Goal: Transaction & Acquisition: Purchase product/service

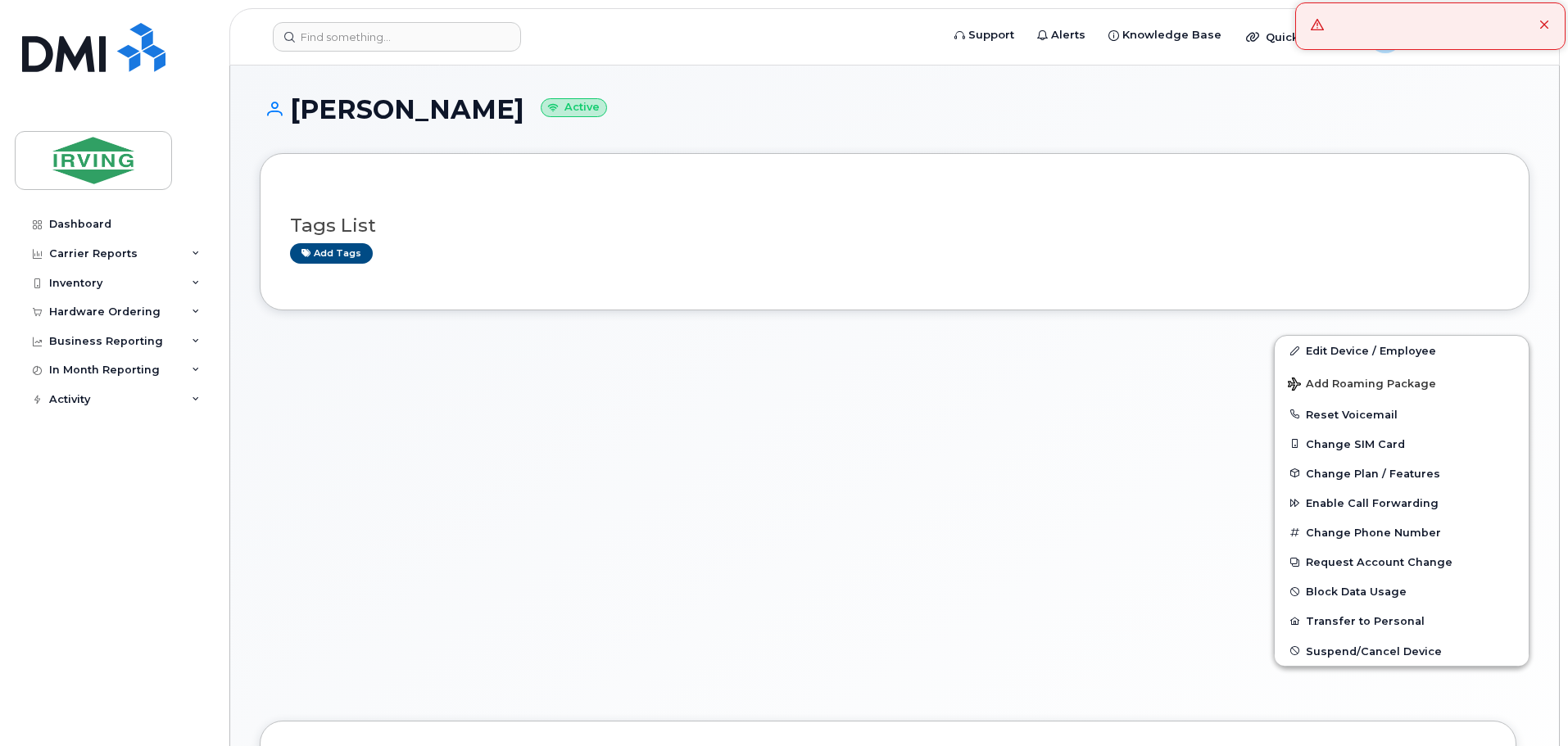
drag, startPoint x: 488, startPoint y: 108, endPoint x: 298, endPoint y: 101, distance: 190.1
click at [294, 100] on h1 "David Wiznuik Active" at bounding box center [895, 109] width 1270 height 29
copy h1 "[PERSON_NAME]"
click at [381, 31] on input at bounding box center [396, 37] width 248 height 30
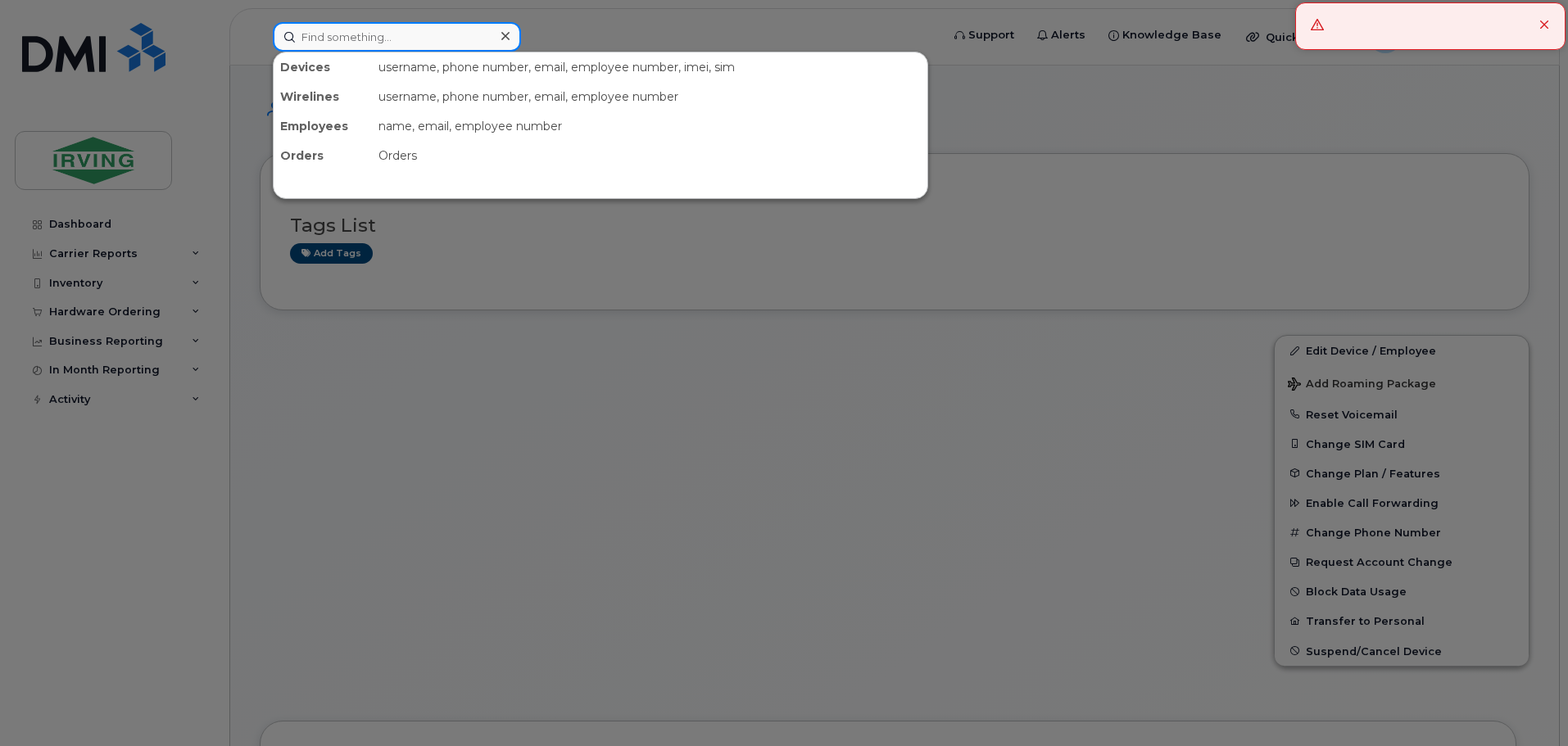
paste input "[PERSON_NAME]"
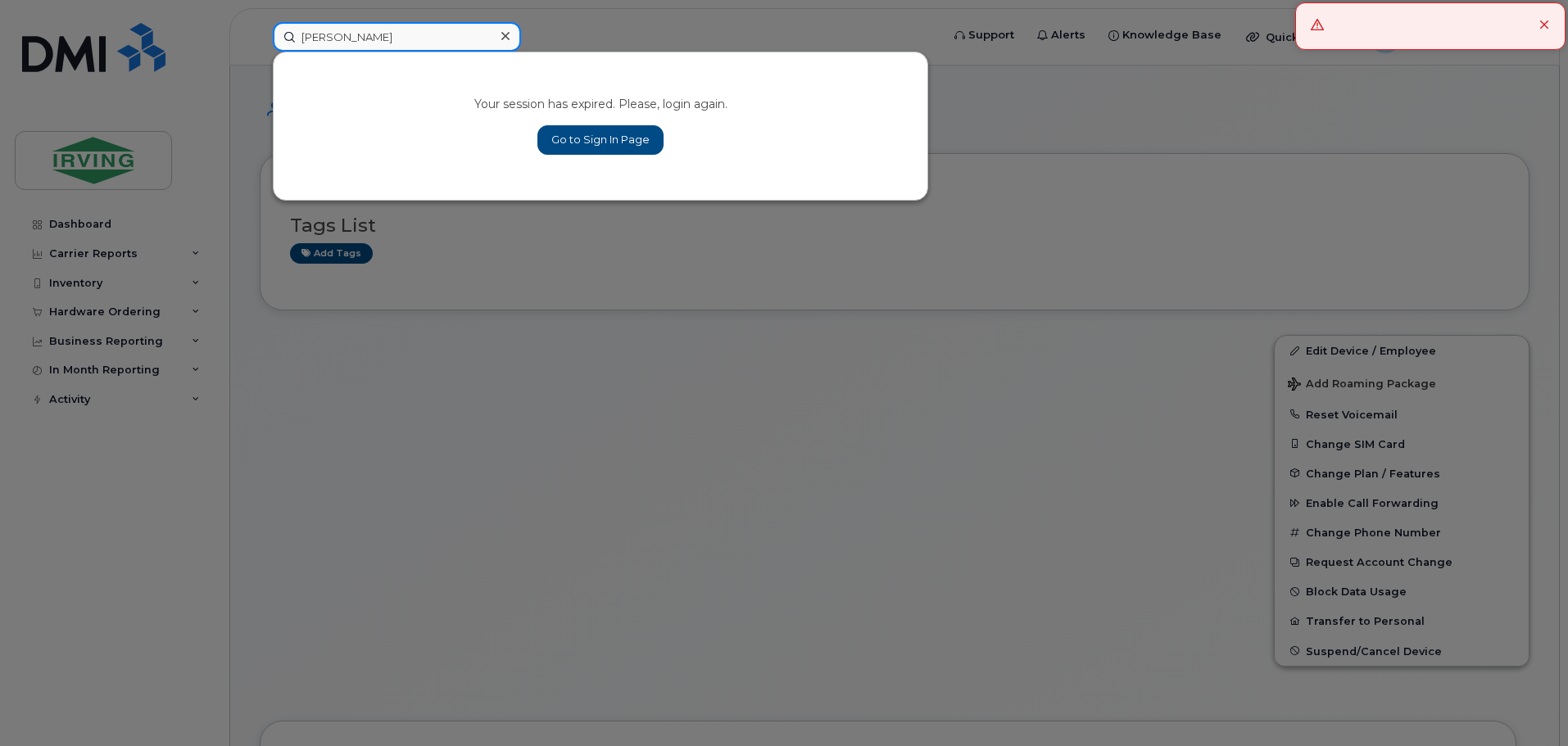
type input "[PERSON_NAME]"
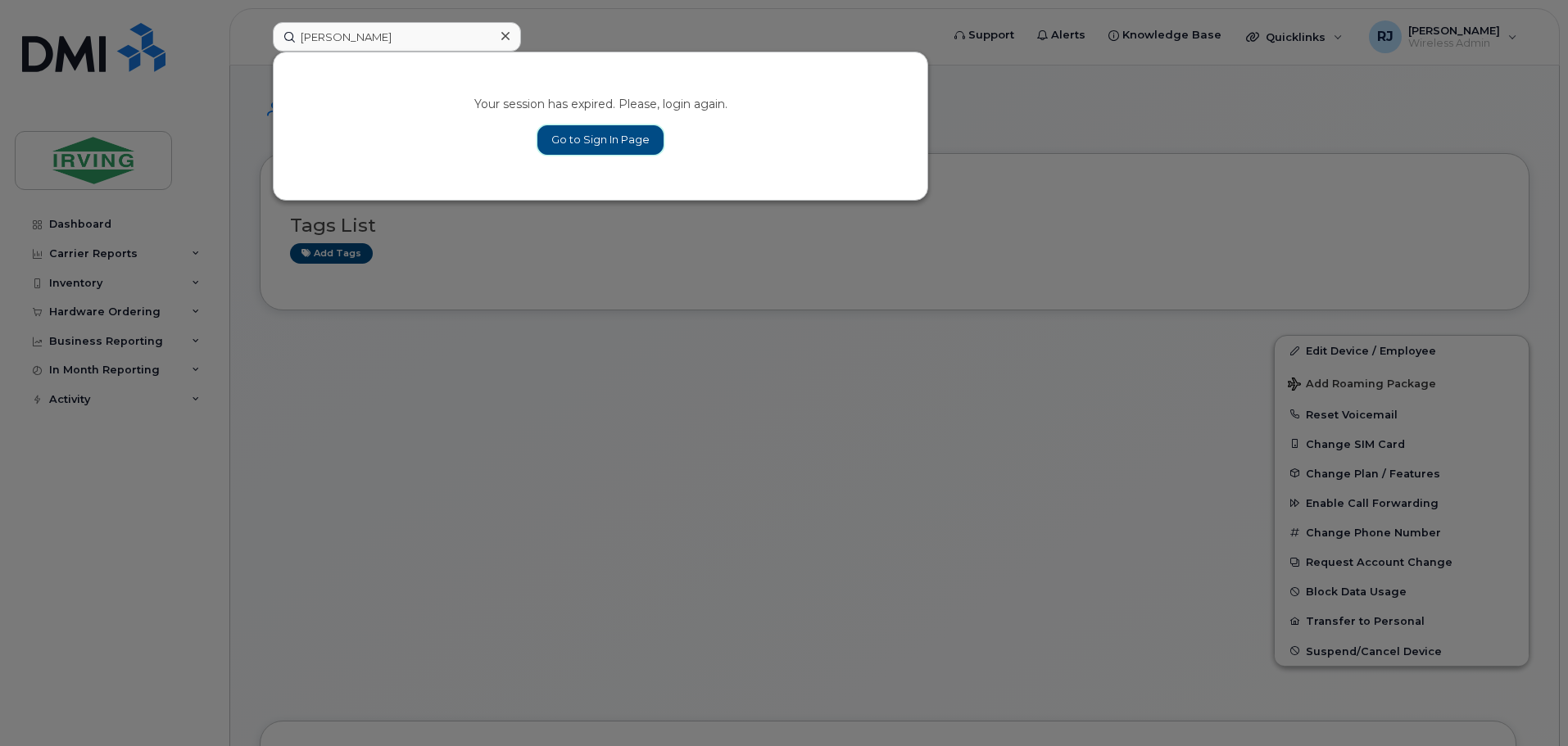
click at [599, 146] on link "Go to Sign In Page" at bounding box center [600, 140] width 126 height 30
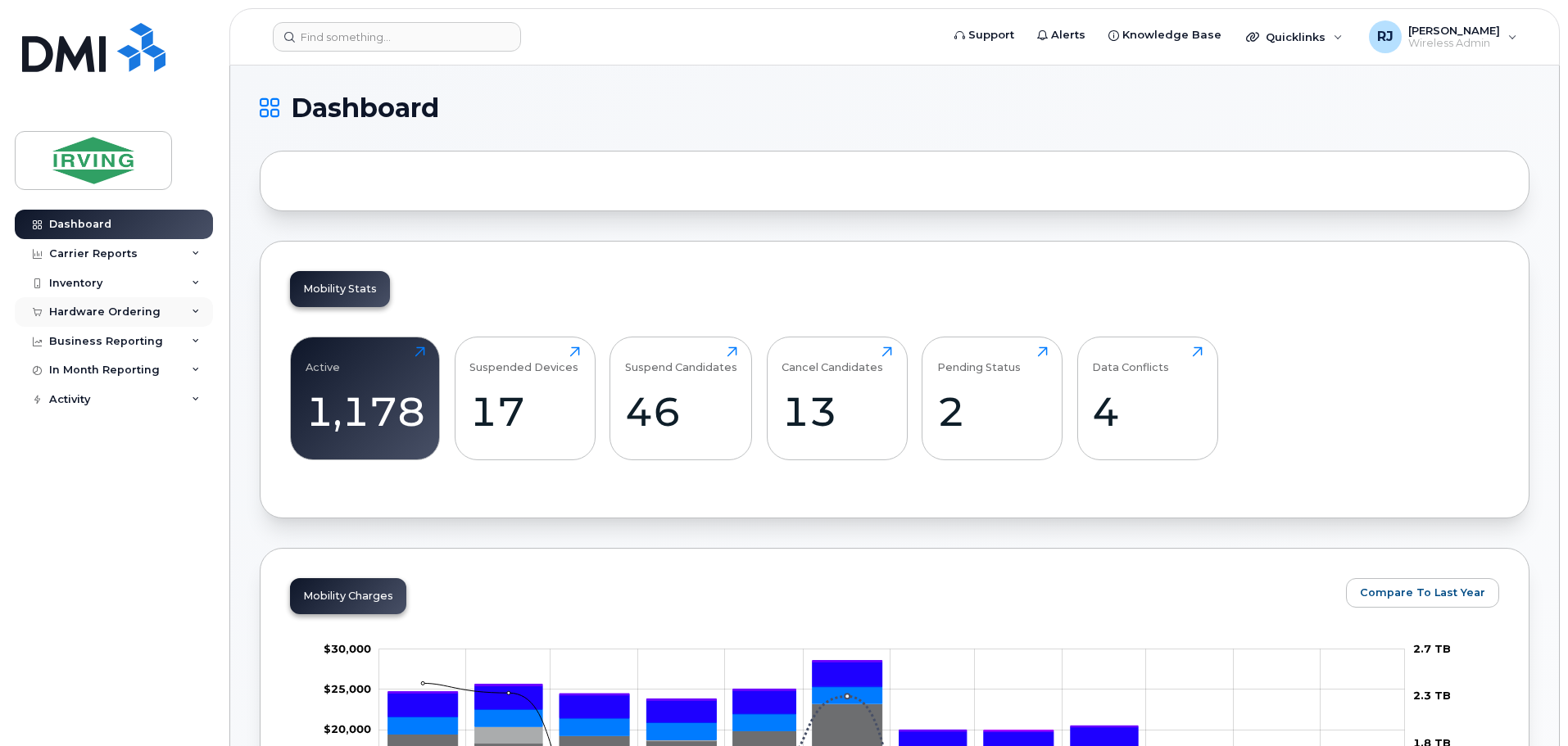
click at [119, 311] on div "Hardware Ordering" at bounding box center [104, 312] width 111 height 13
click at [112, 342] on link "Overview" at bounding box center [128, 342] width 170 height 31
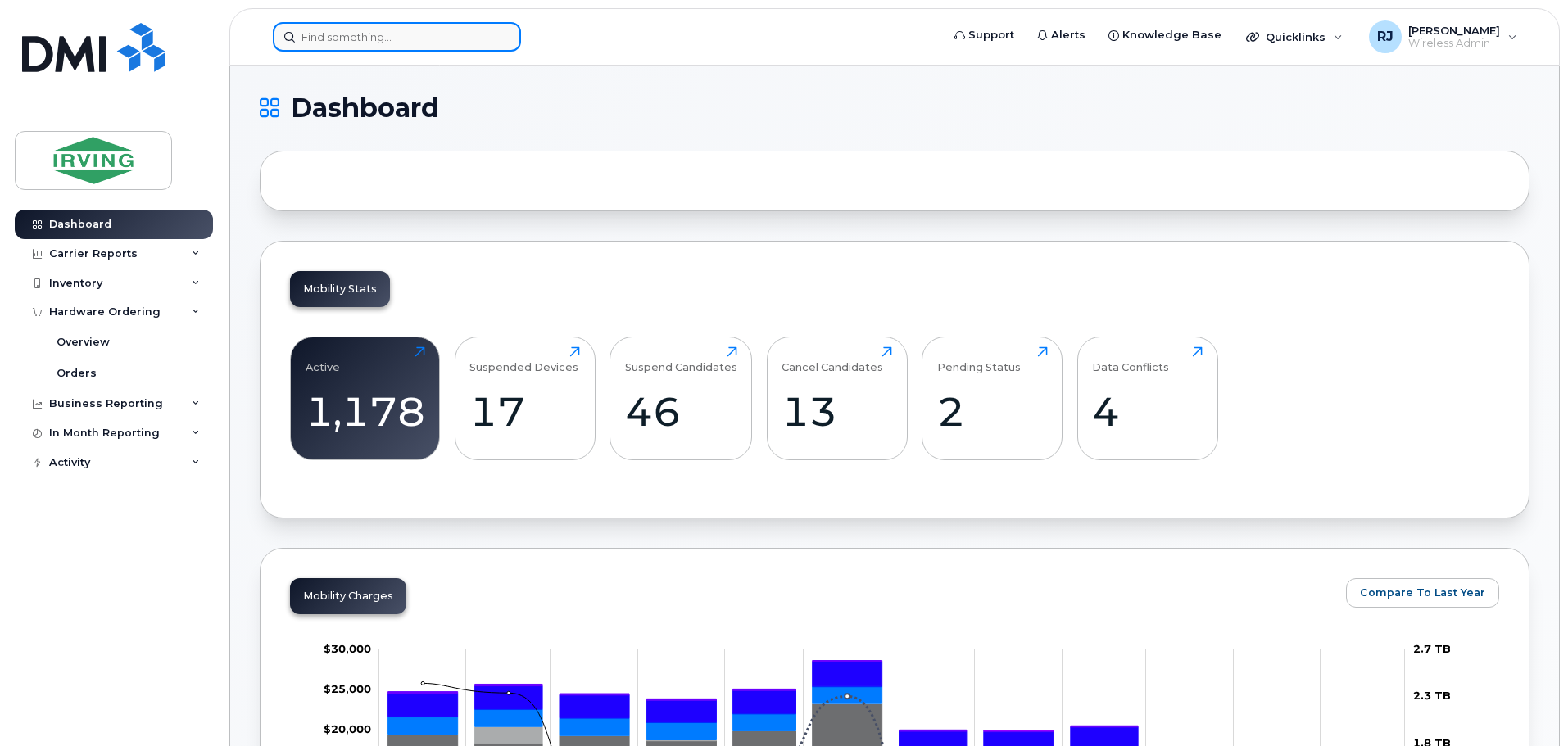
click at [356, 36] on input at bounding box center [396, 37] width 248 height 30
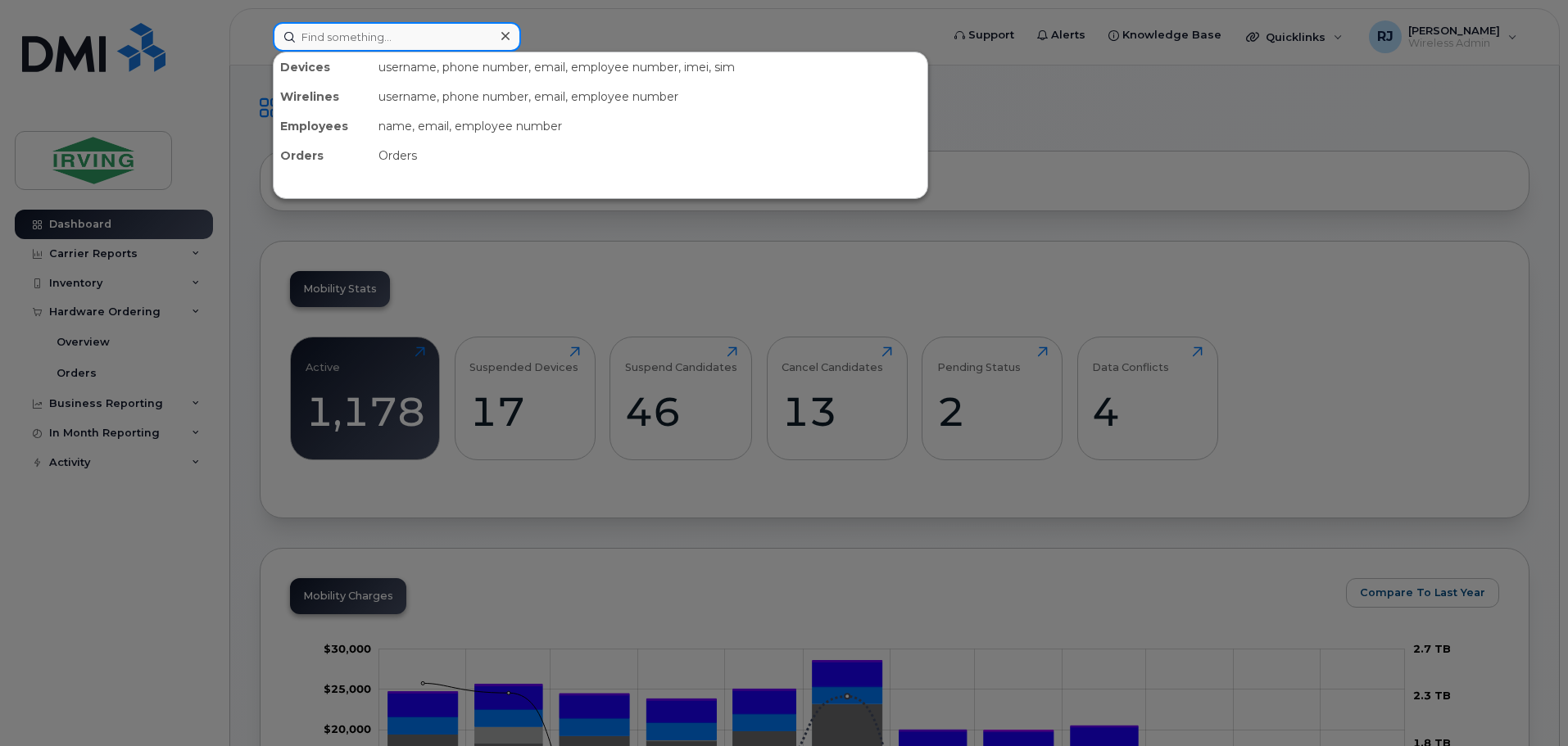
paste input "[PERSON_NAME]"
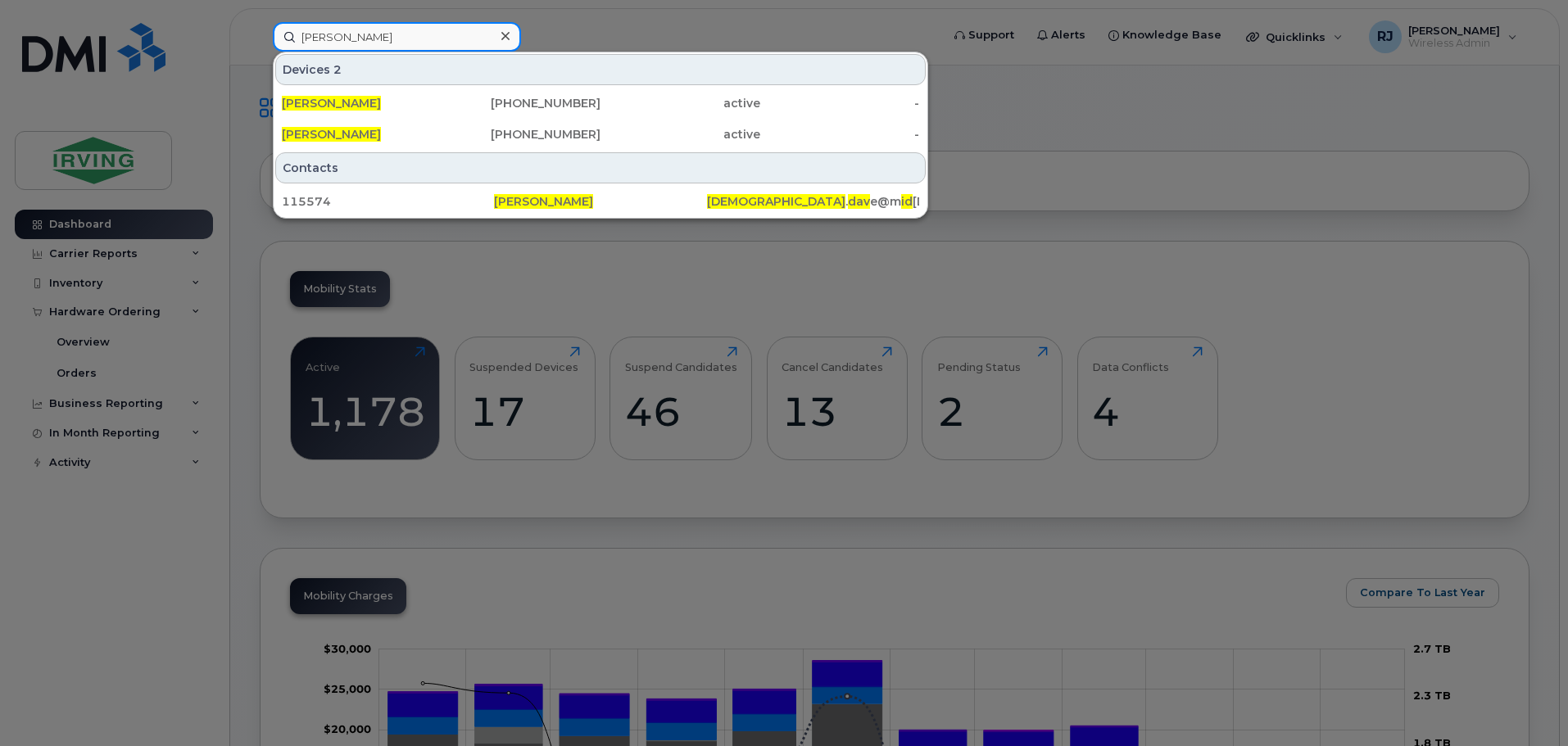
type input "[PERSON_NAME]"
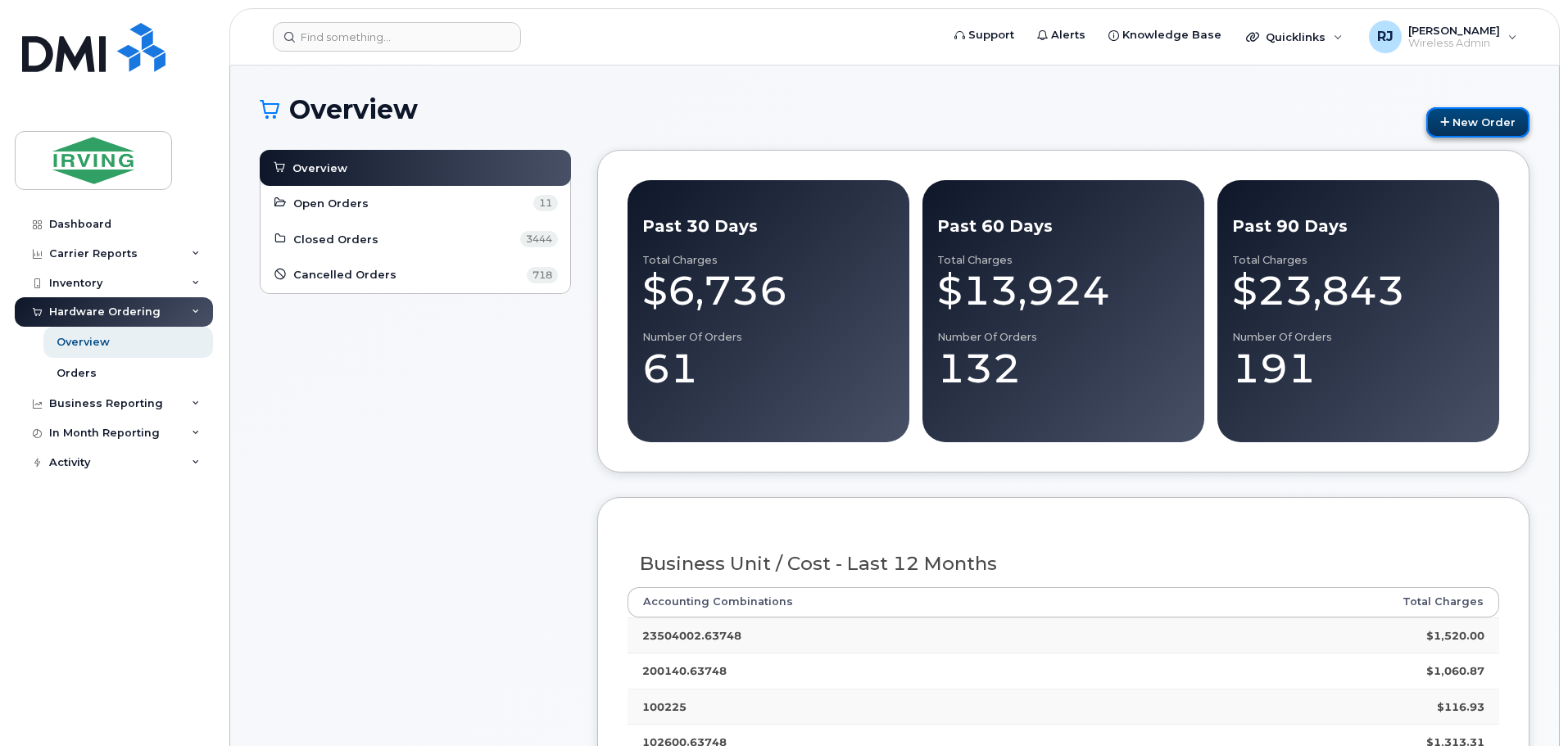
click at [1478, 113] on link "New Order" at bounding box center [1478, 122] width 104 height 31
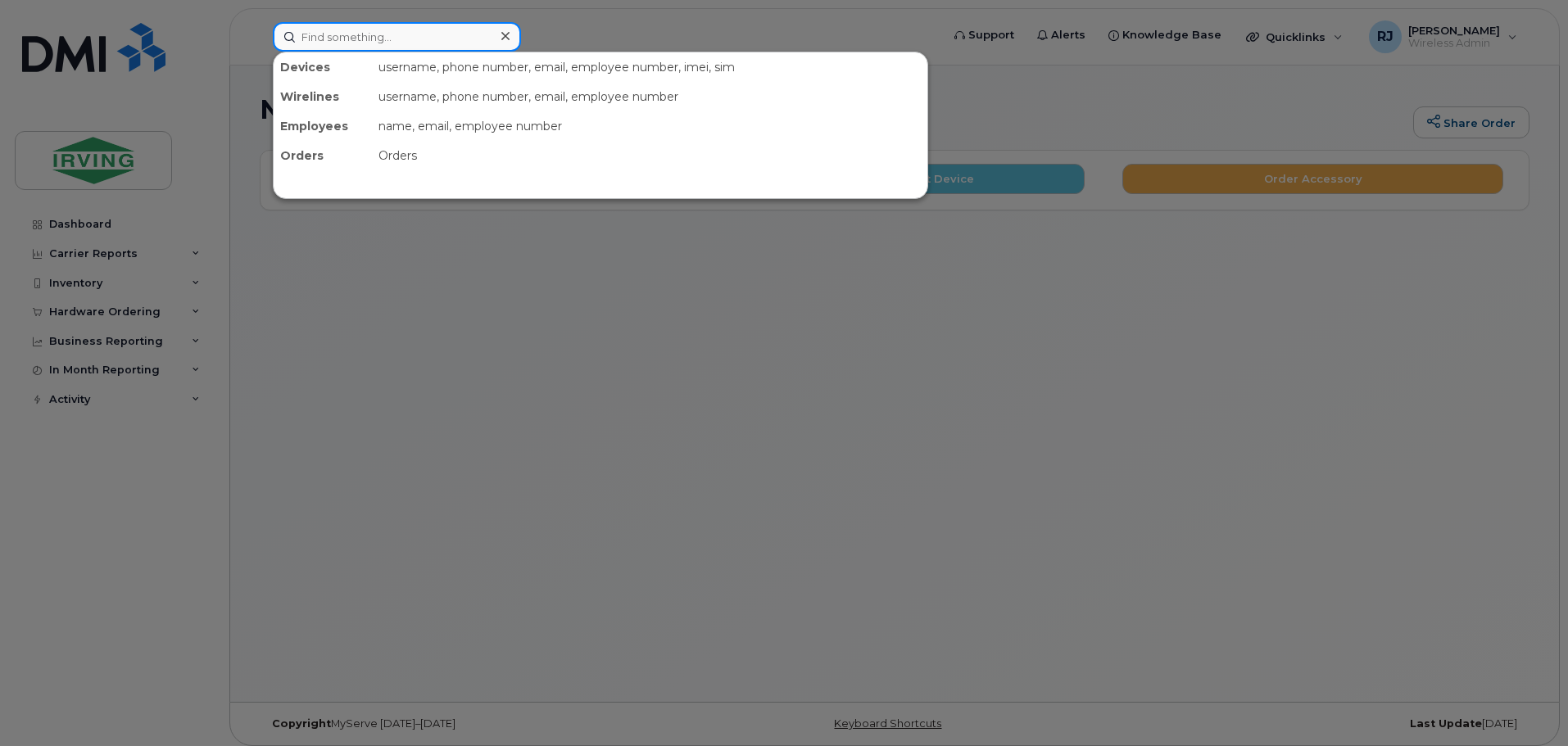
click at [413, 38] on input at bounding box center [396, 37] width 248 height 30
paste input "[PERSON_NAME]"
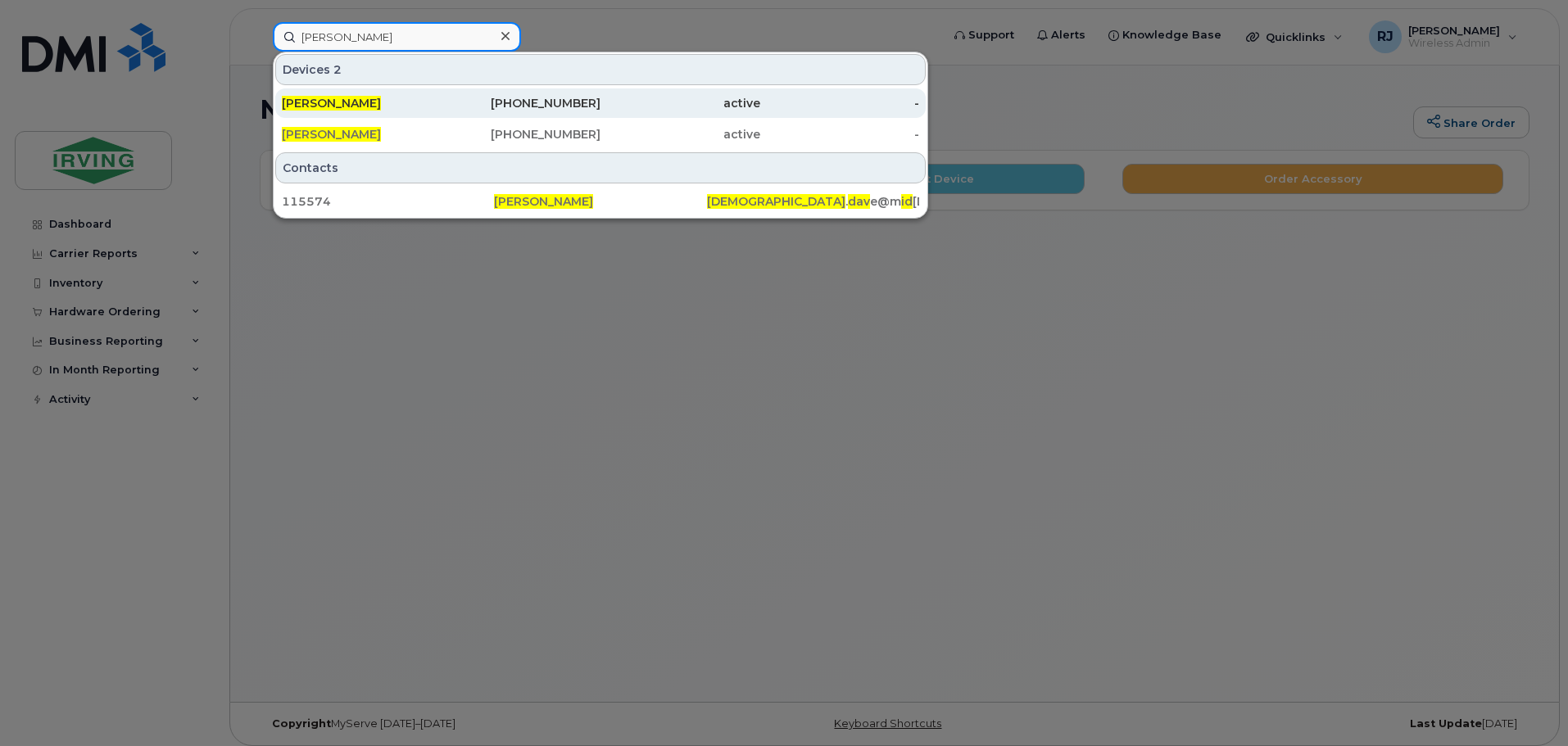
type input "[PERSON_NAME]"
click at [345, 103] on span "[PERSON_NAME]" at bounding box center [332, 104] width 100 height 15
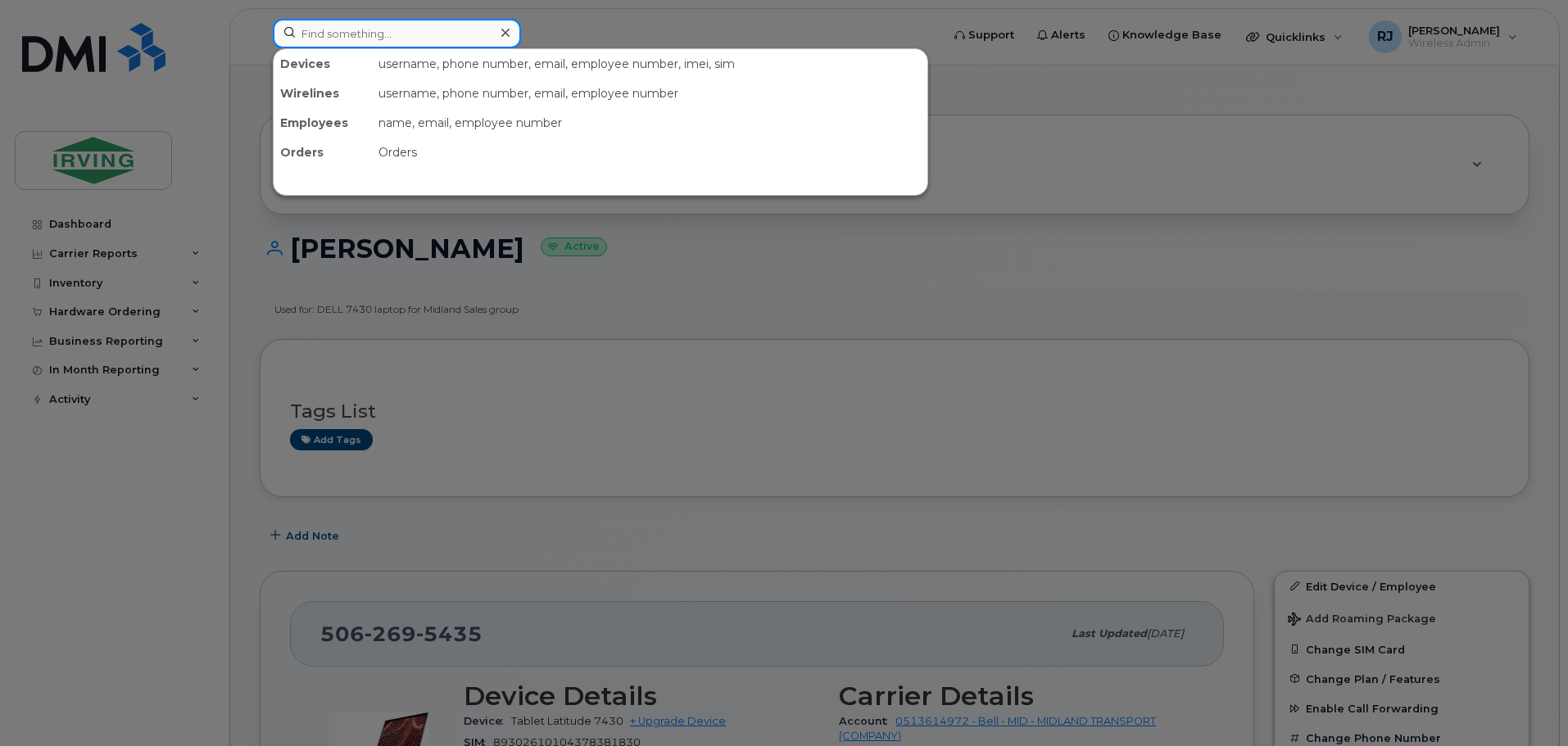
click at [434, 33] on input at bounding box center [396, 34] width 248 height 30
paste input "[PERSON_NAME]"
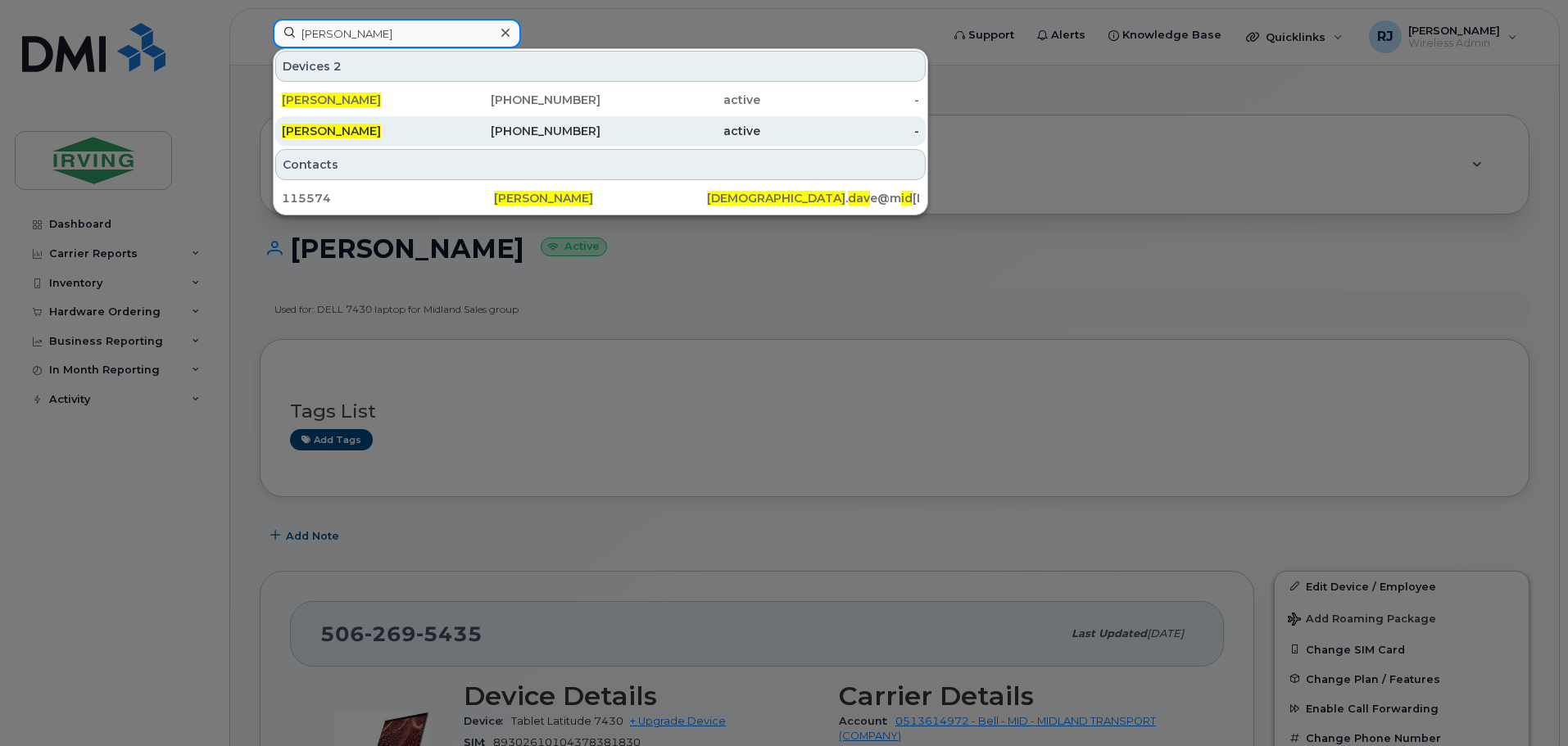
type input "David Wiznuik"
click at [359, 130] on span "David Wiznuik" at bounding box center [332, 131] width 100 height 15
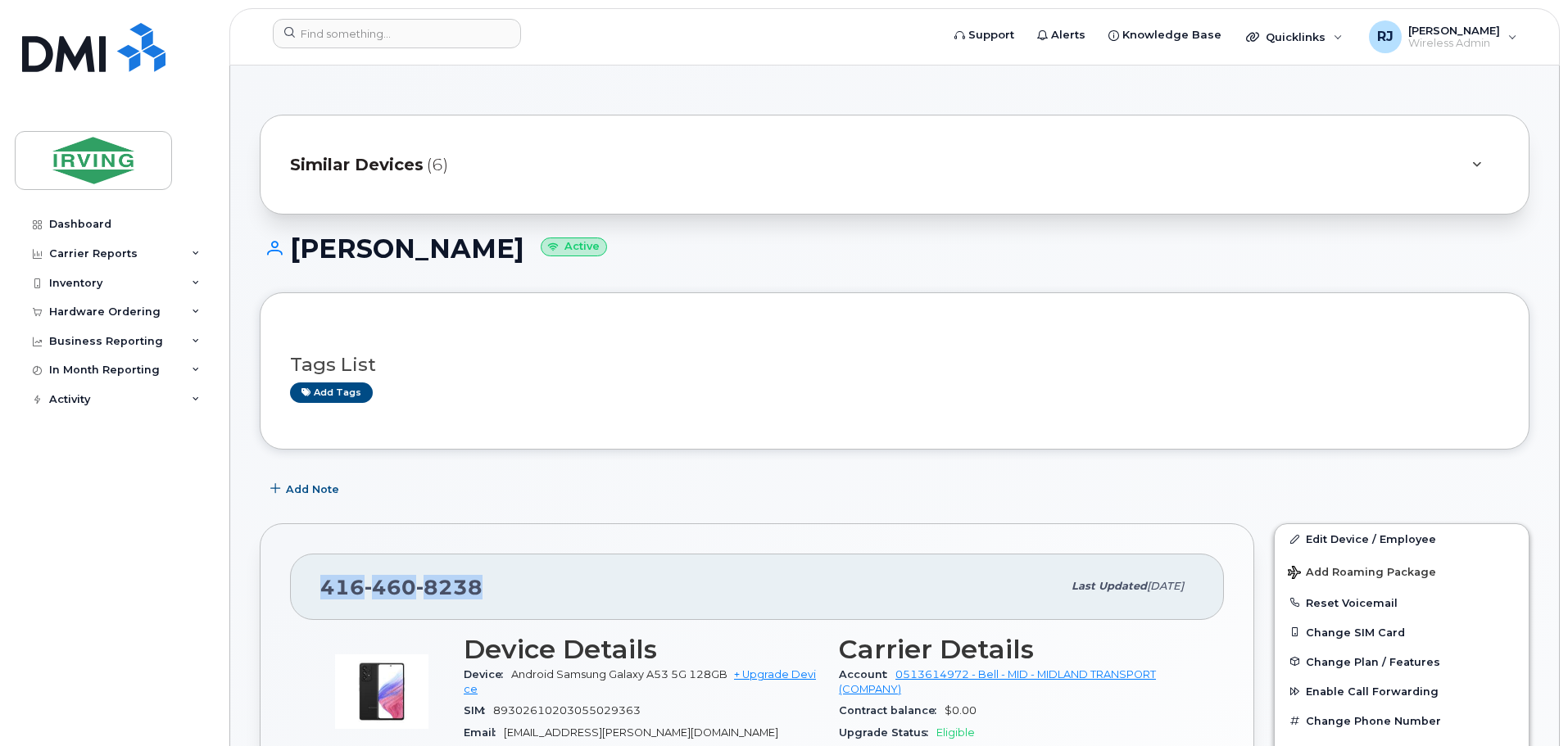
drag, startPoint x: 481, startPoint y: 584, endPoint x: 326, endPoint y: 586, distance: 155.0
click at [326, 586] on div "[PHONE_NUMBER]" at bounding box center [691, 587] width 741 height 35
copy span "[PHONE_NUMBER]"
click at [177, 305] on div "Hardware Ordering" at bounding box center [114, 312] width 198 height 30
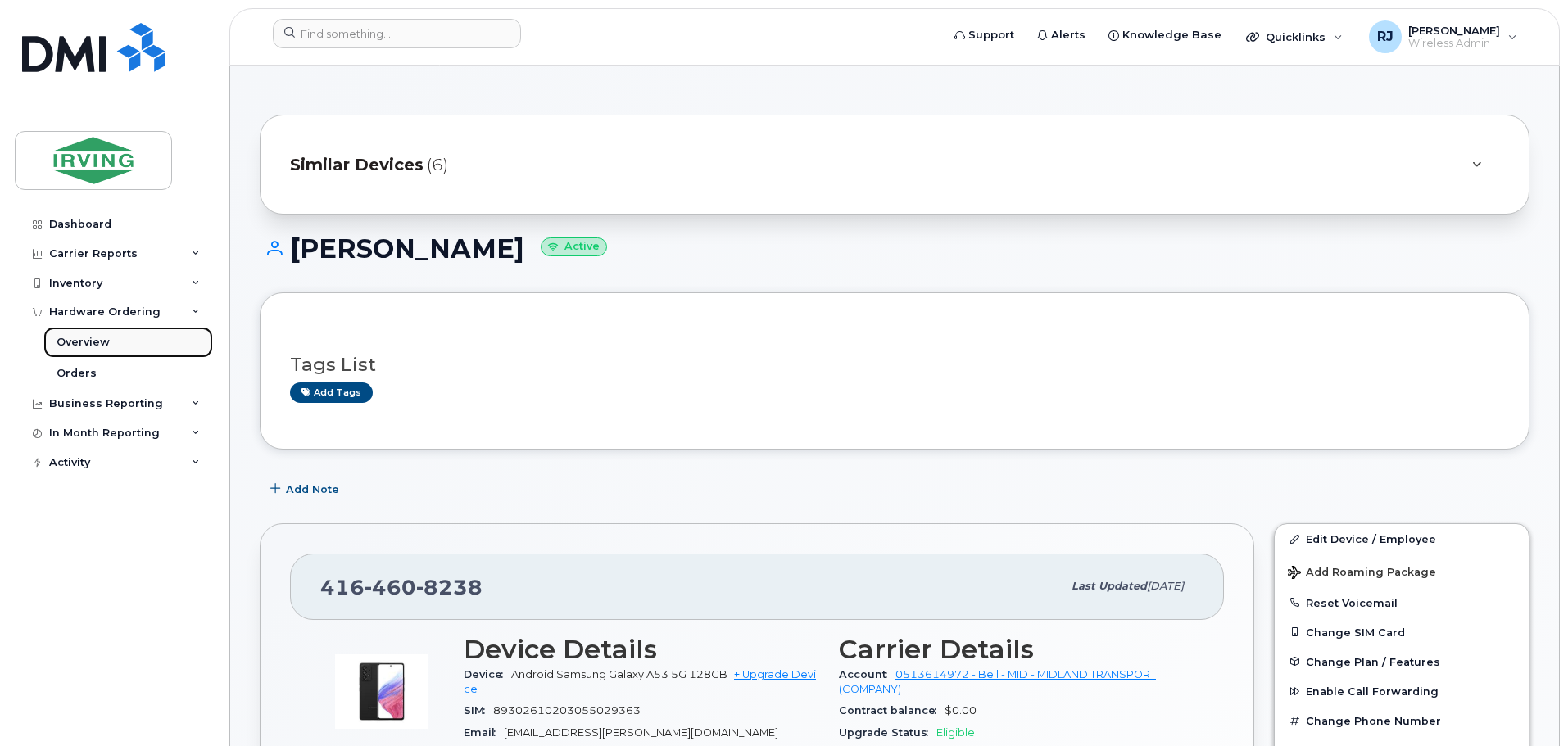
click at [133, 341] on link "Overview" at bounding box center [128, 342] width 170 height 31
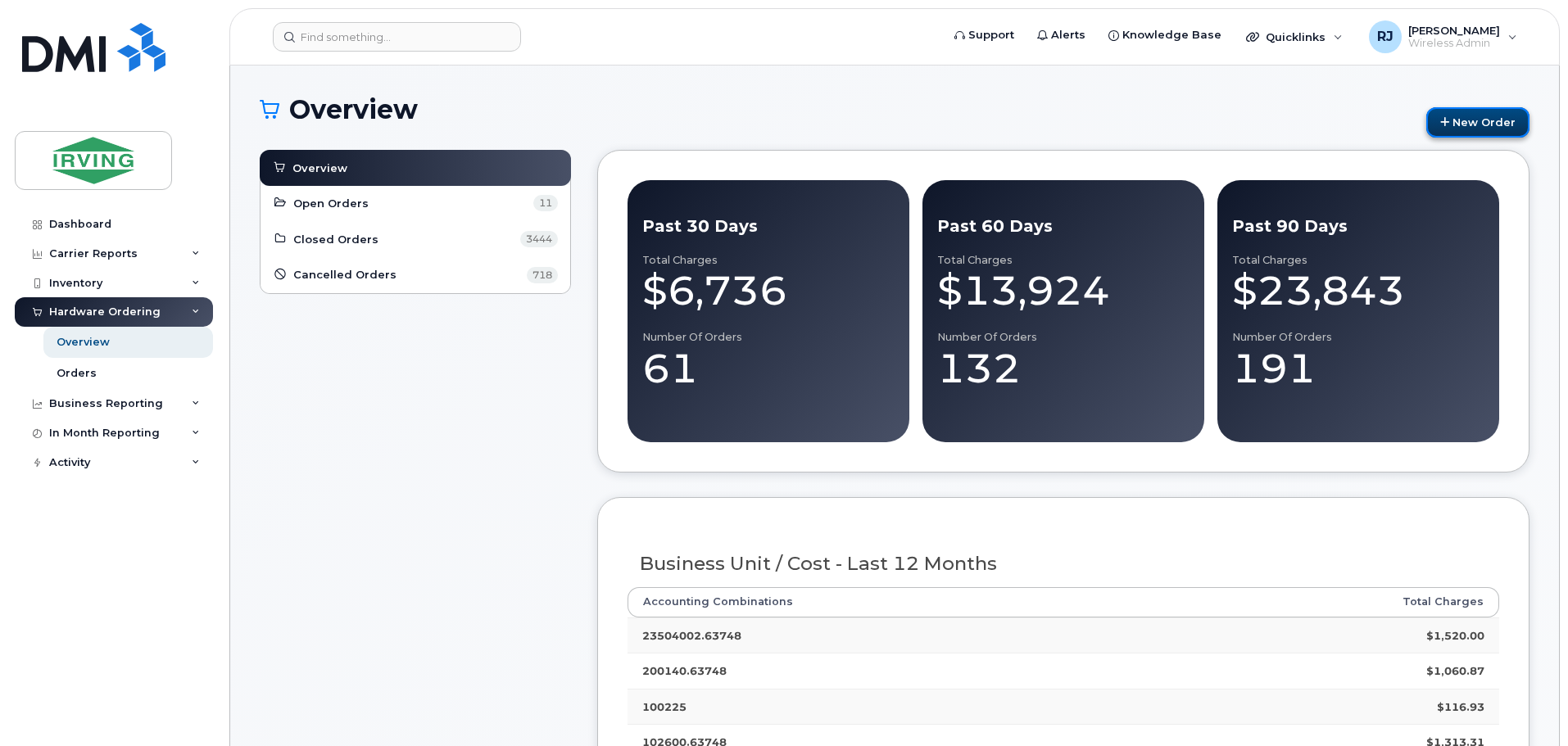
click at [1473, 124] on link "New Order" at bounding box center [1478, 122] width 104 height 31
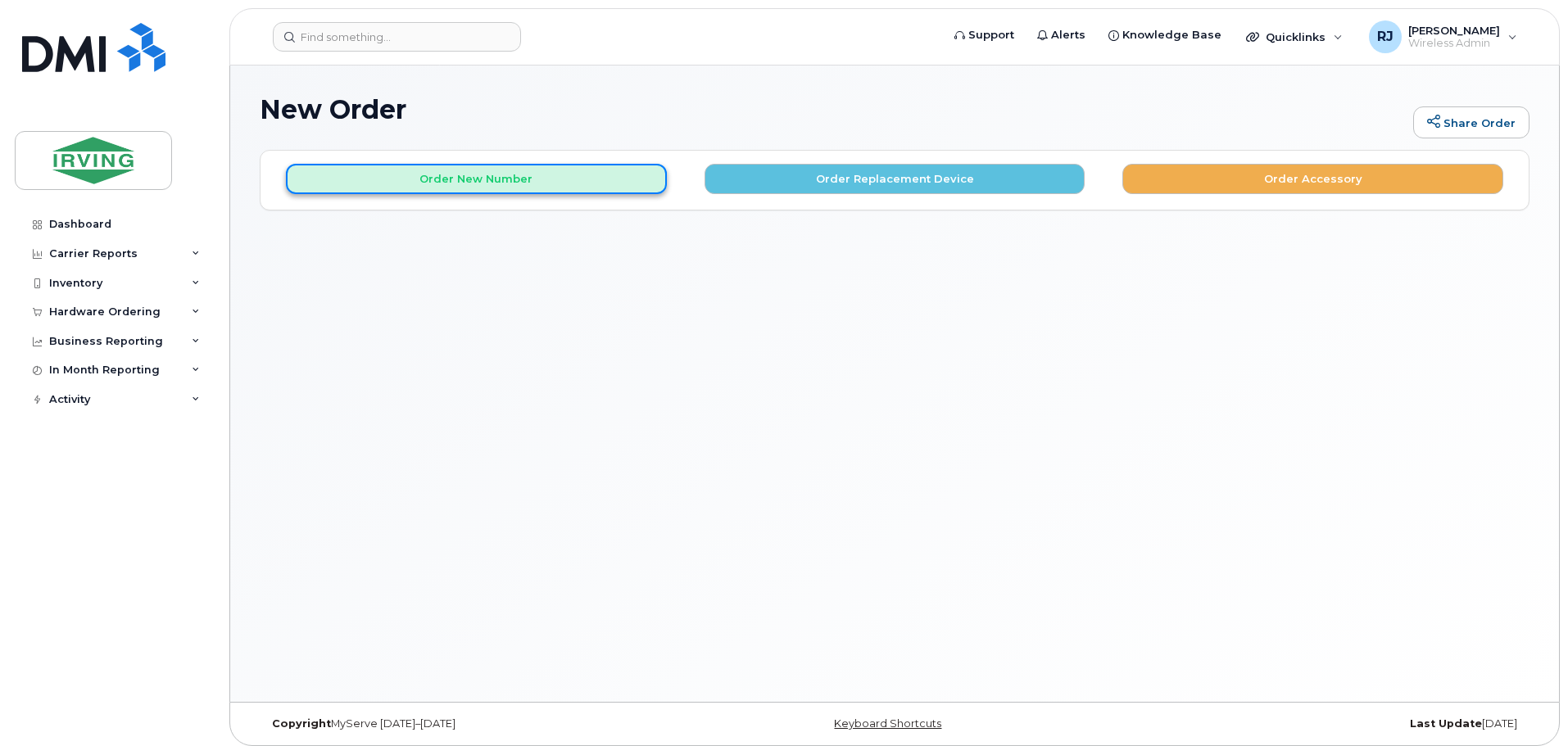
click at [559, 176] on button "Order New Number" at bounding box center [476, 179] width 381 height 31
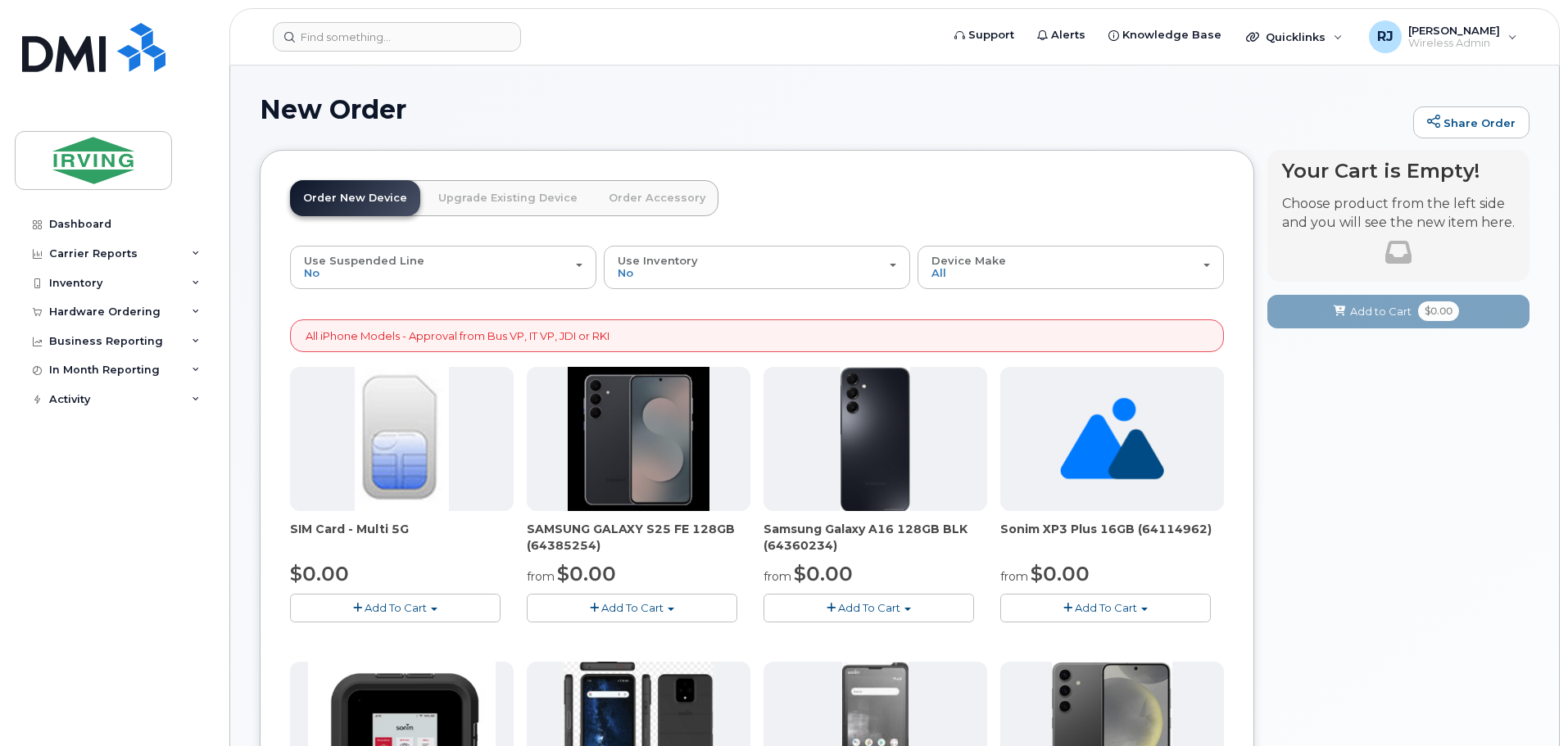
click at [487, 198] on link "Upgrade Existing Device" at bounding box center [508, 197] width 166 height 36
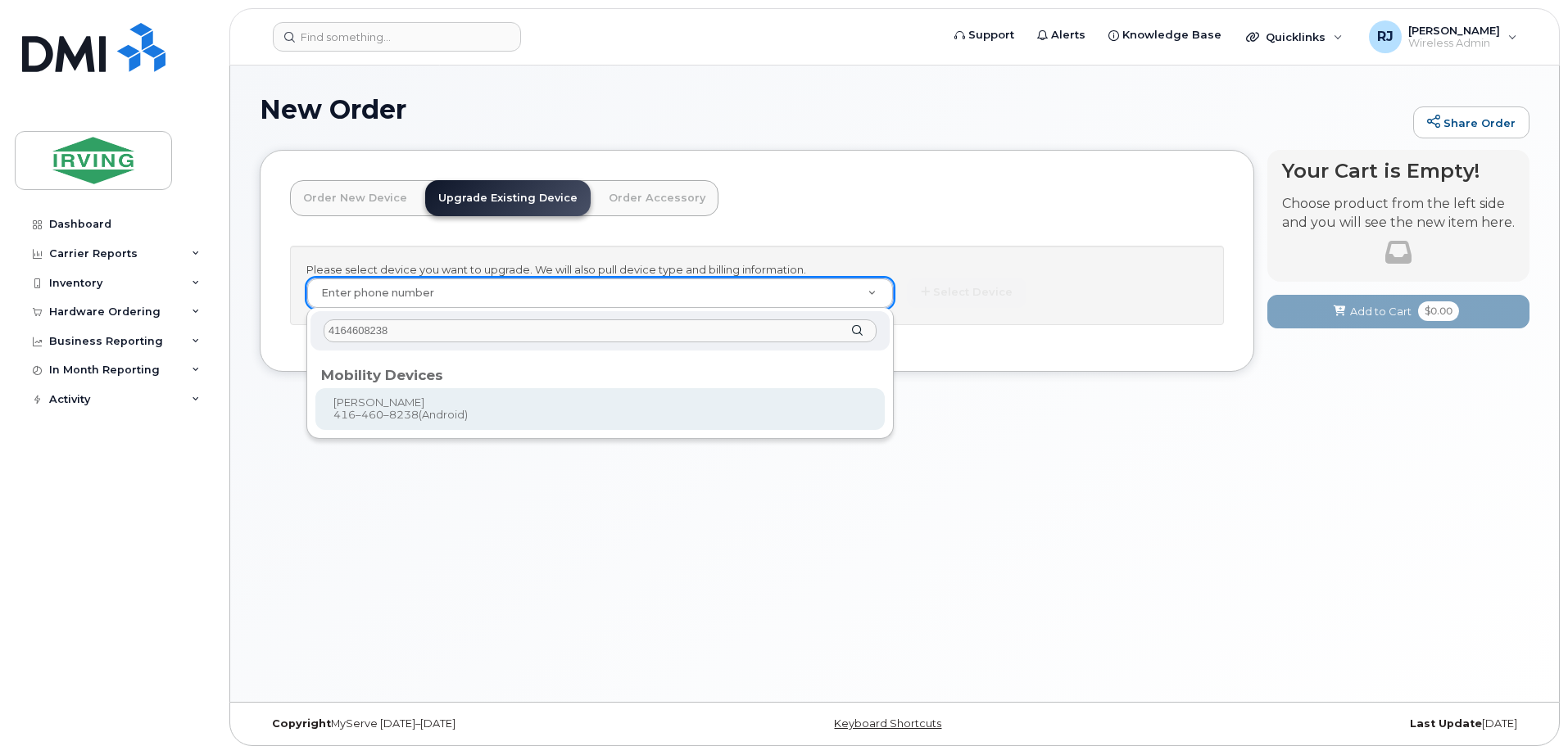
type input "4164608238"
type input "704858"
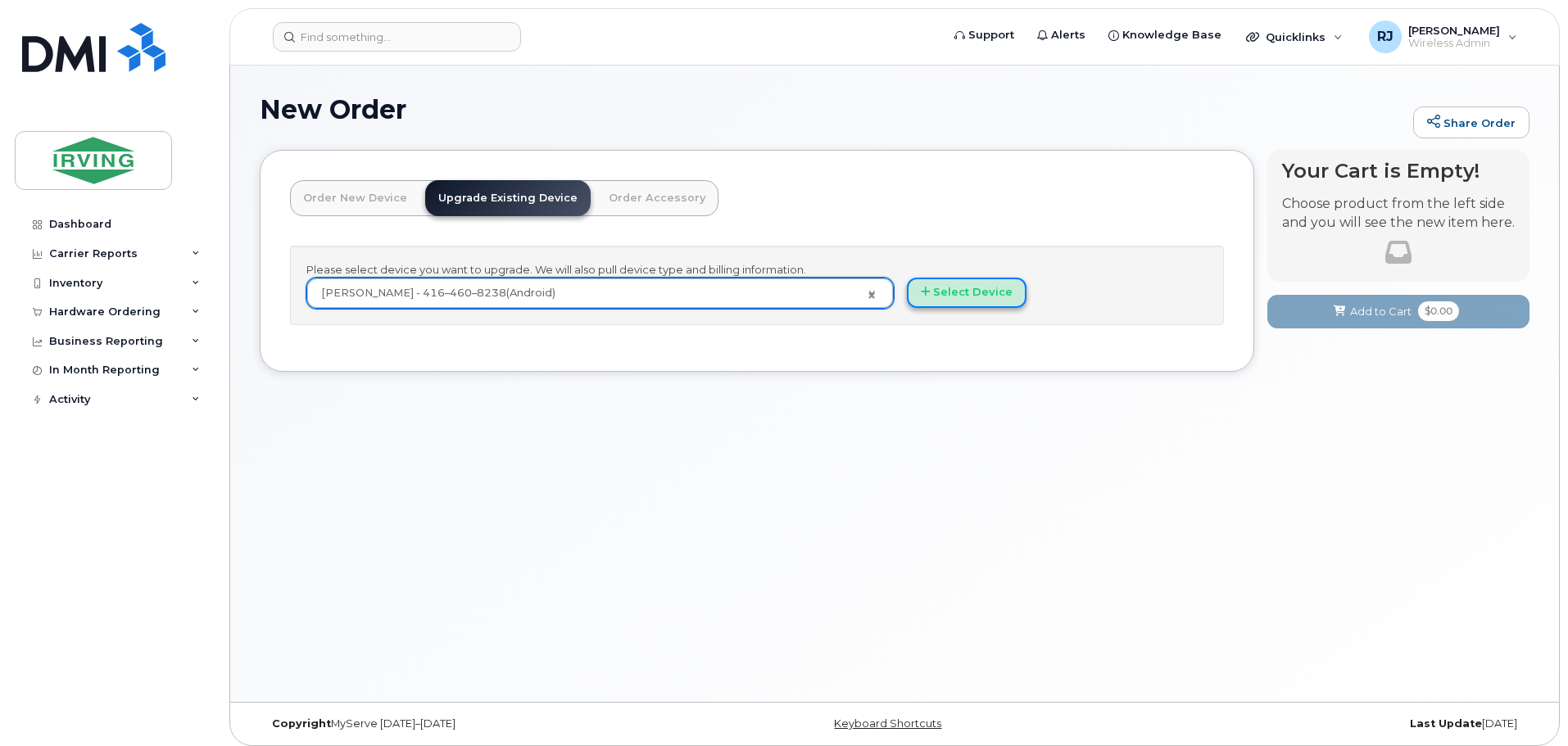
click at [1005, 284] on button "Select Device" at bounding box center [967, 293] width 119 height 31
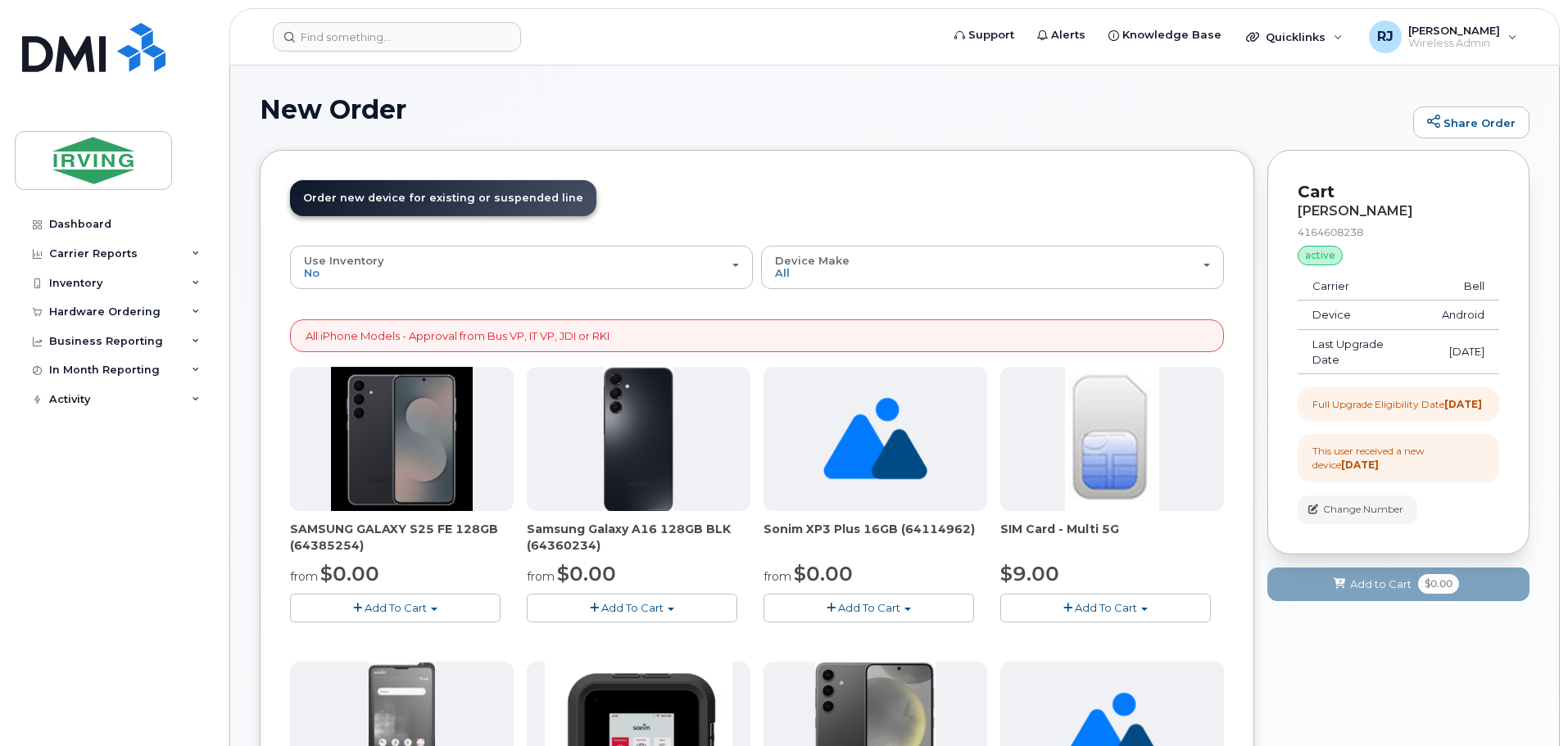
click at [419, 606] on span "Add To Cart" at bounding box center [396, 608] width 62 height 13
click at [421, 638] on link "$0.00 - 3 year term – Voice & Data(128gb)" at bounding box center [424, 638] width 259 height 21
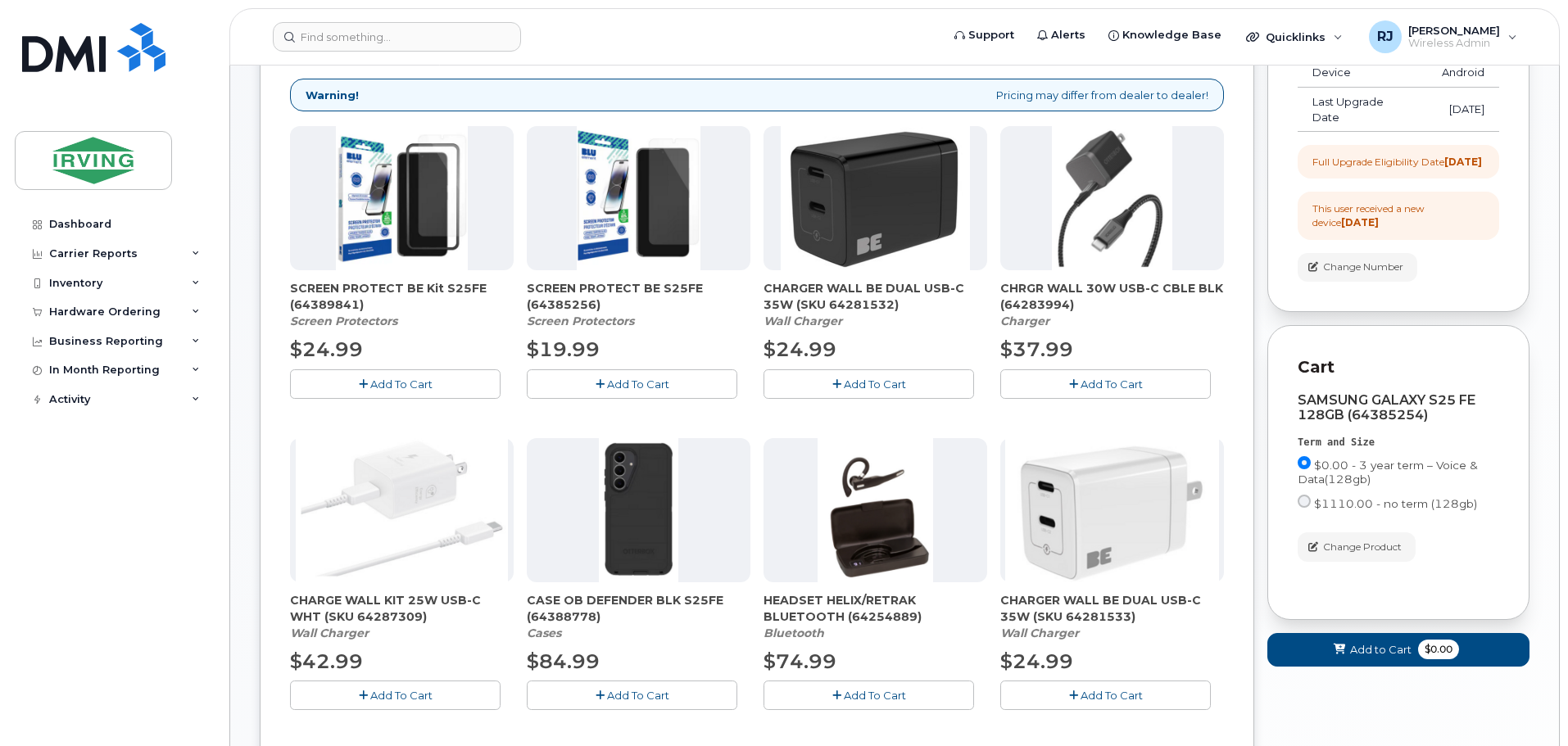
scroll to position [245, 0]
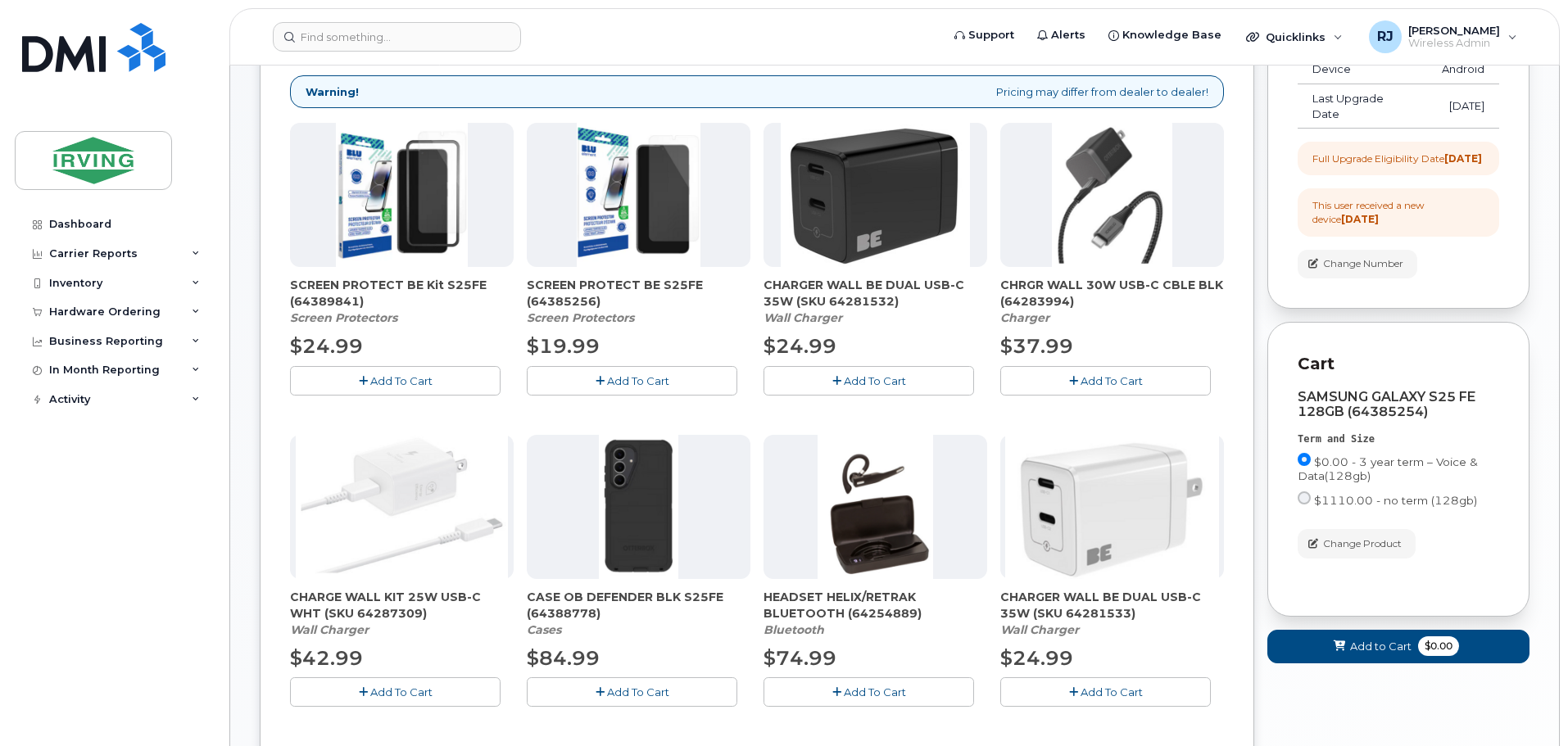
click at [440, 378] on button "Add To Cart" at bounding box center [396, 380] width 211 height 29
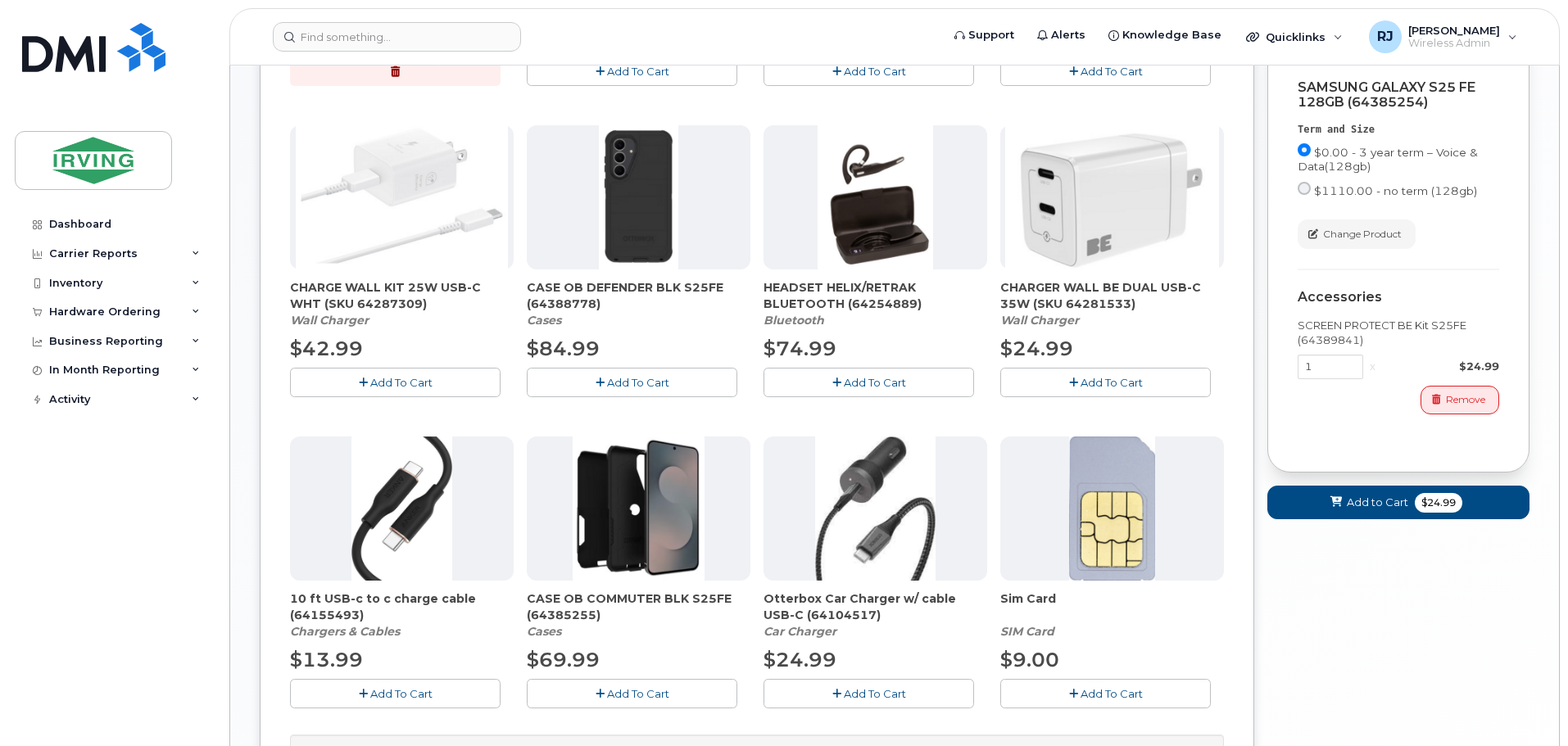
scroll to position [678, 0]
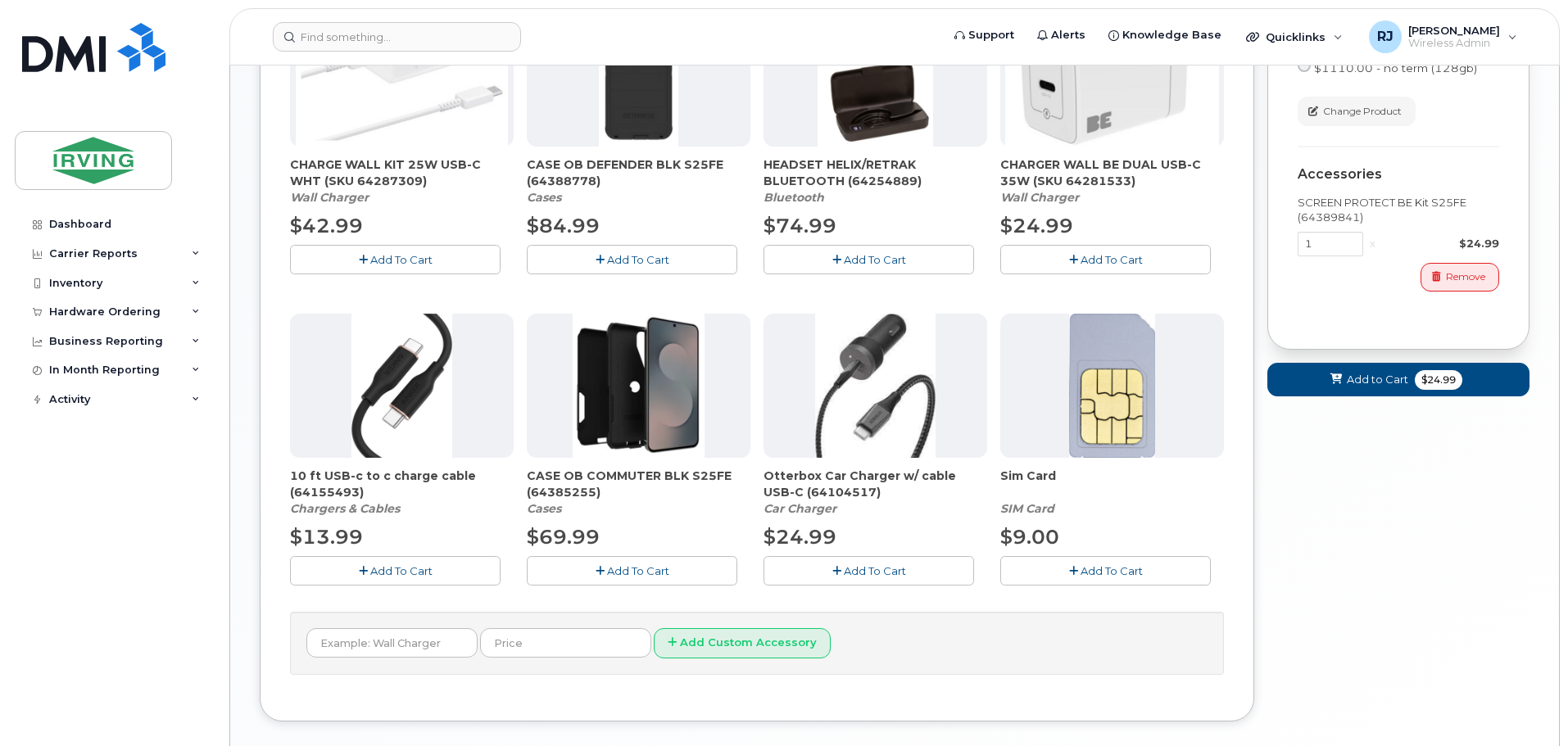
click at [651, 562] on button "Add To Cart" at bounding box center [632, 570] width 211 height 29
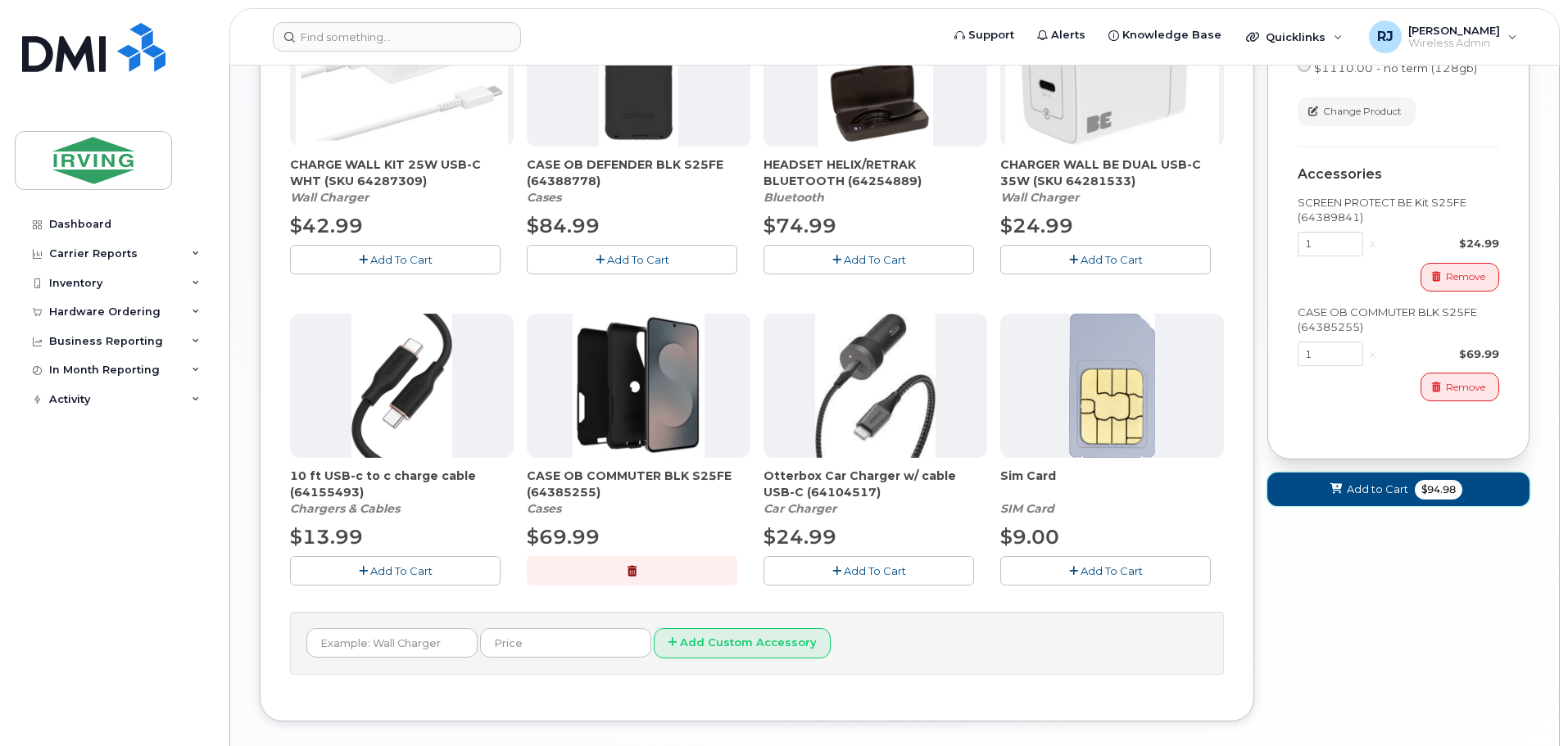
click at [1378, 506] on button "Add to Cart $94.98" at bounding box center [1399, 489] width 262 height 34
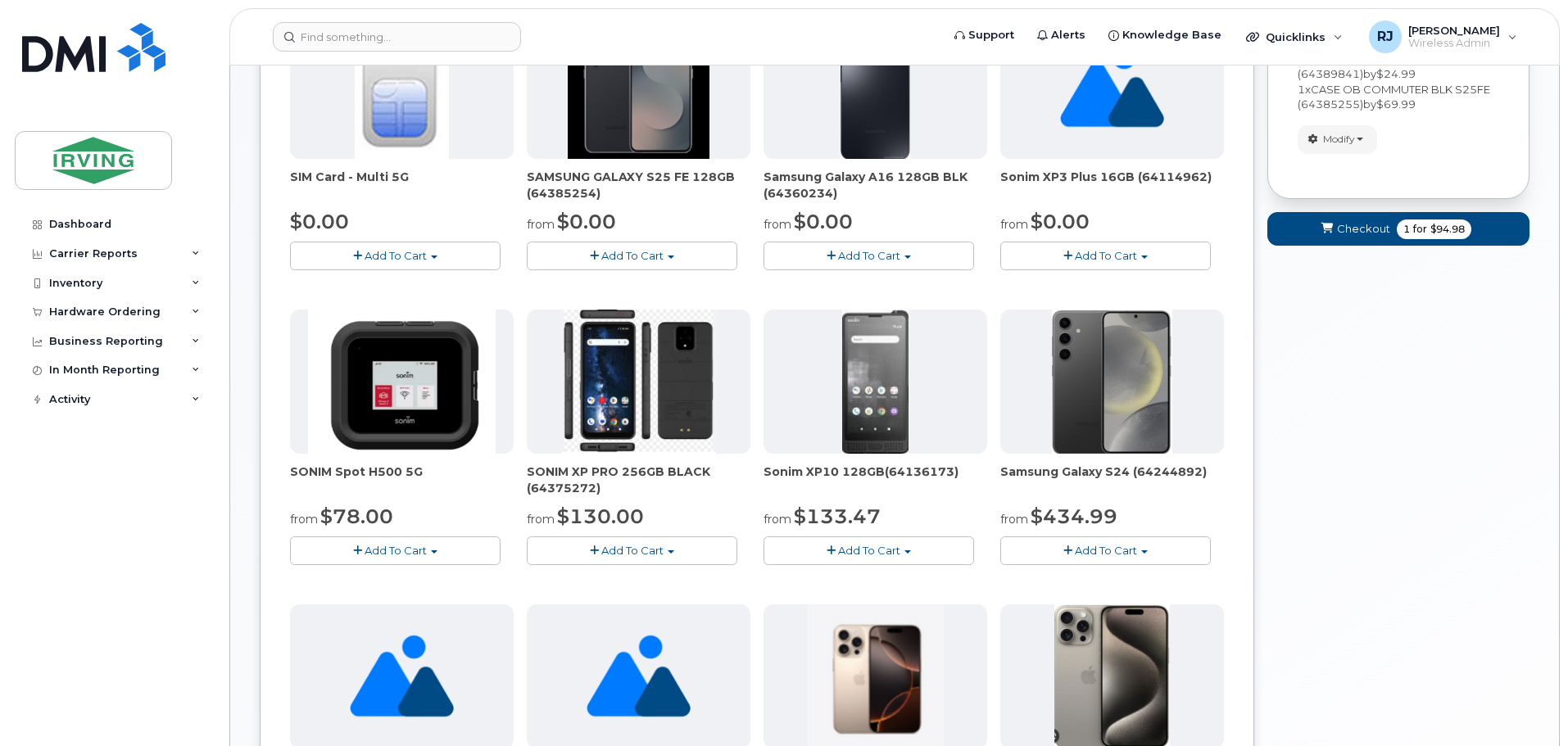
scroll to position [76, 0]
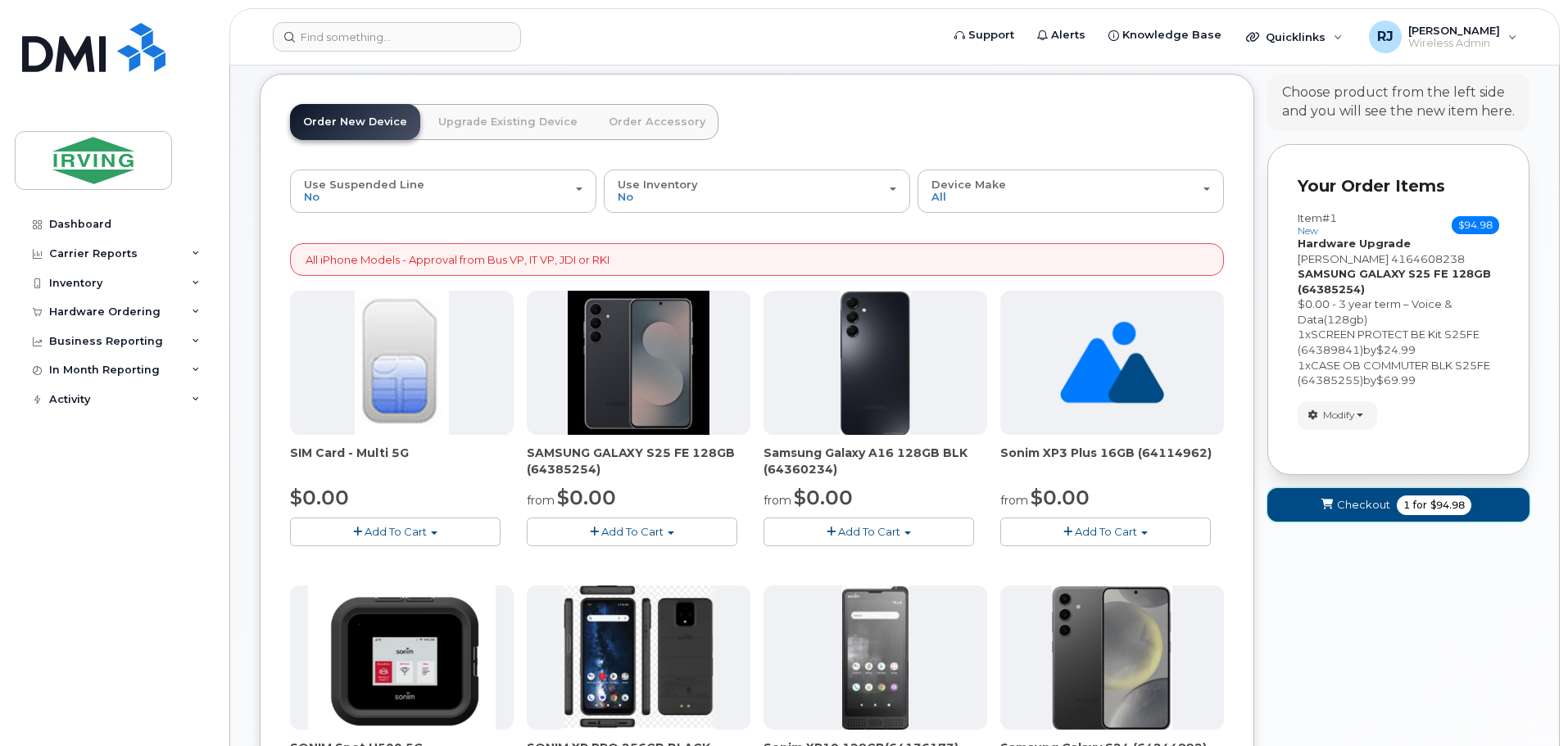
click at [1419, 507] on span "for" at bounding box center [1420, 506] width 21 height 15
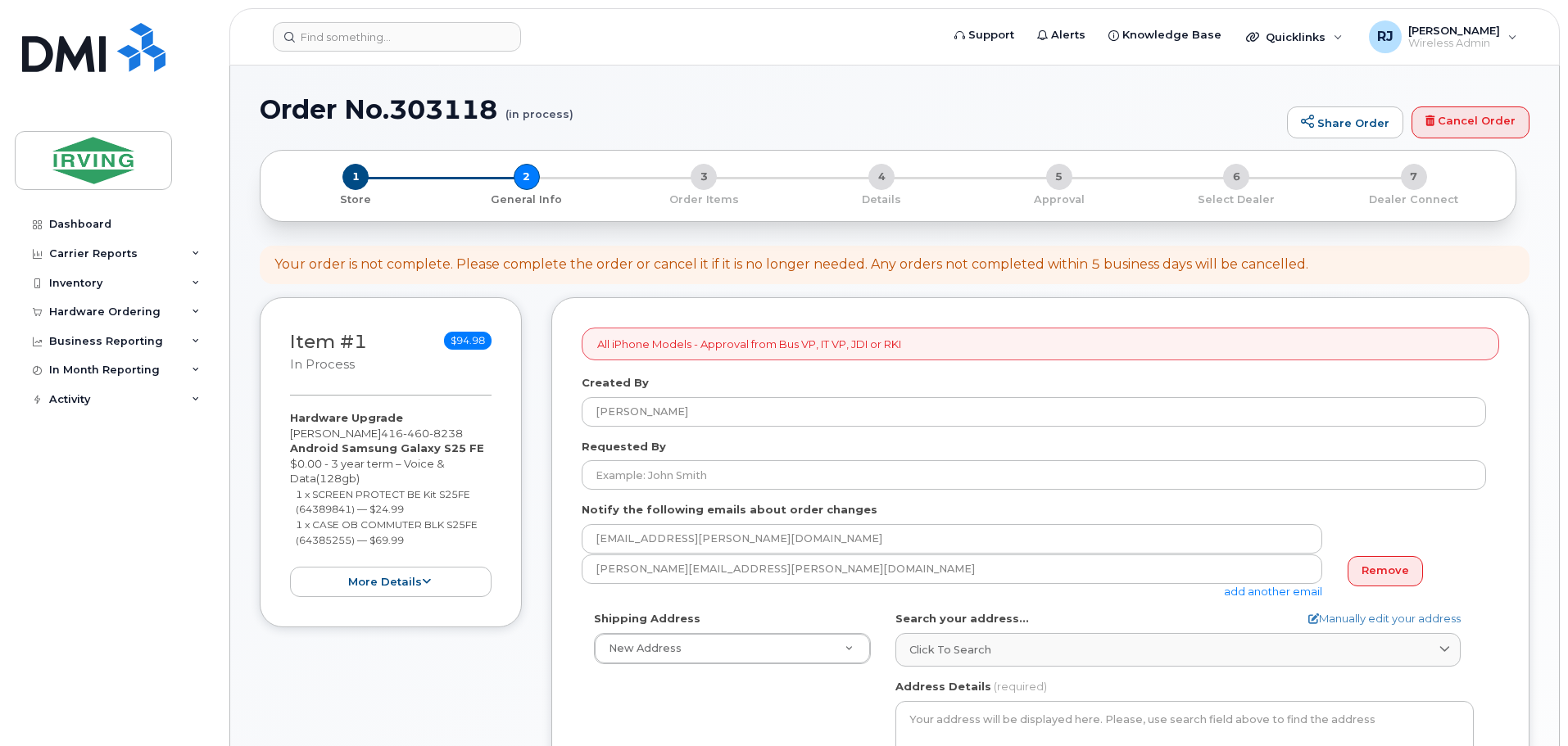
select select
click at [353, 188] on span "1" at bounding box center [356, 177] width 27 height 27
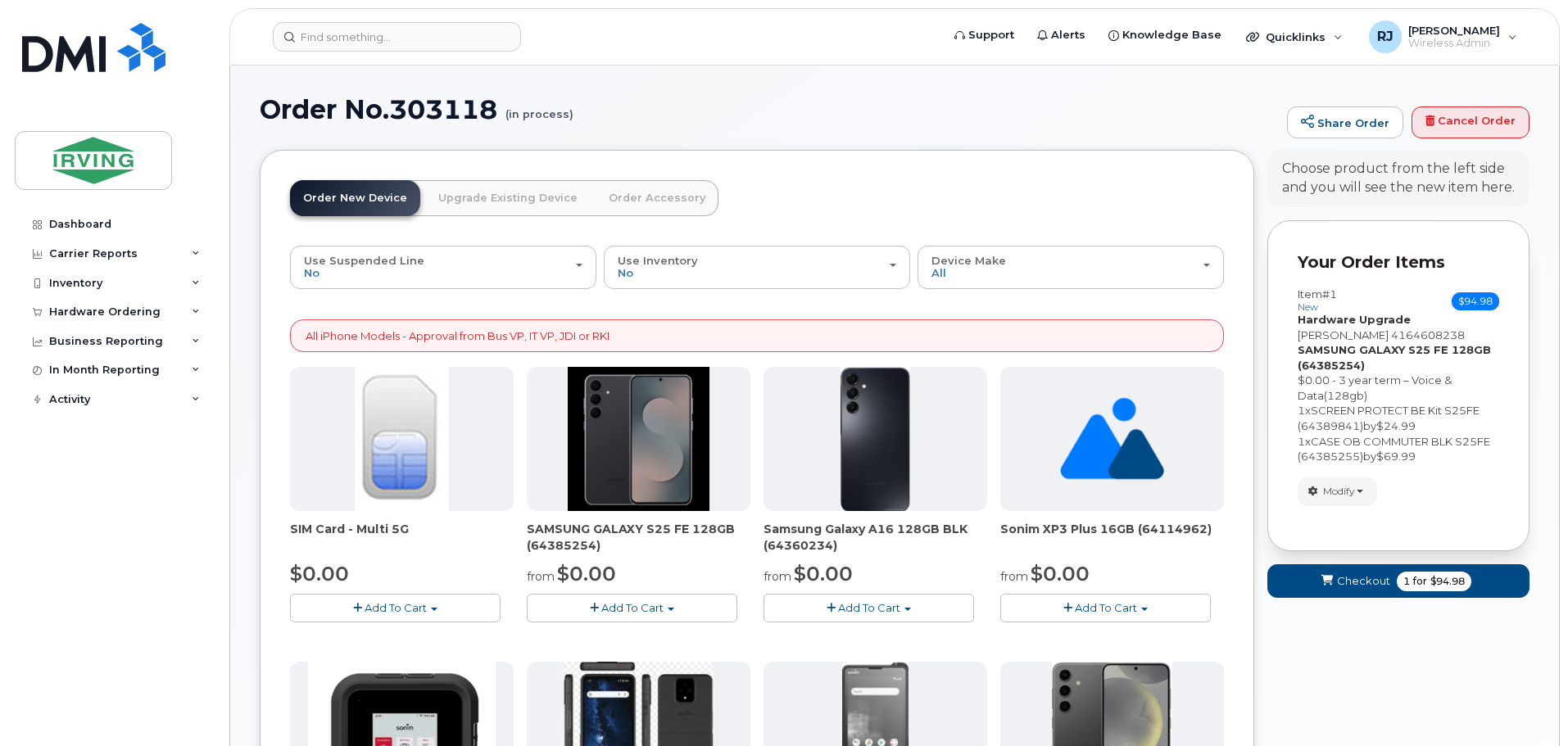
click at [502, 197] on link "Upgrade Existing Device" at bounding box center [508, 197] width 166 height 36
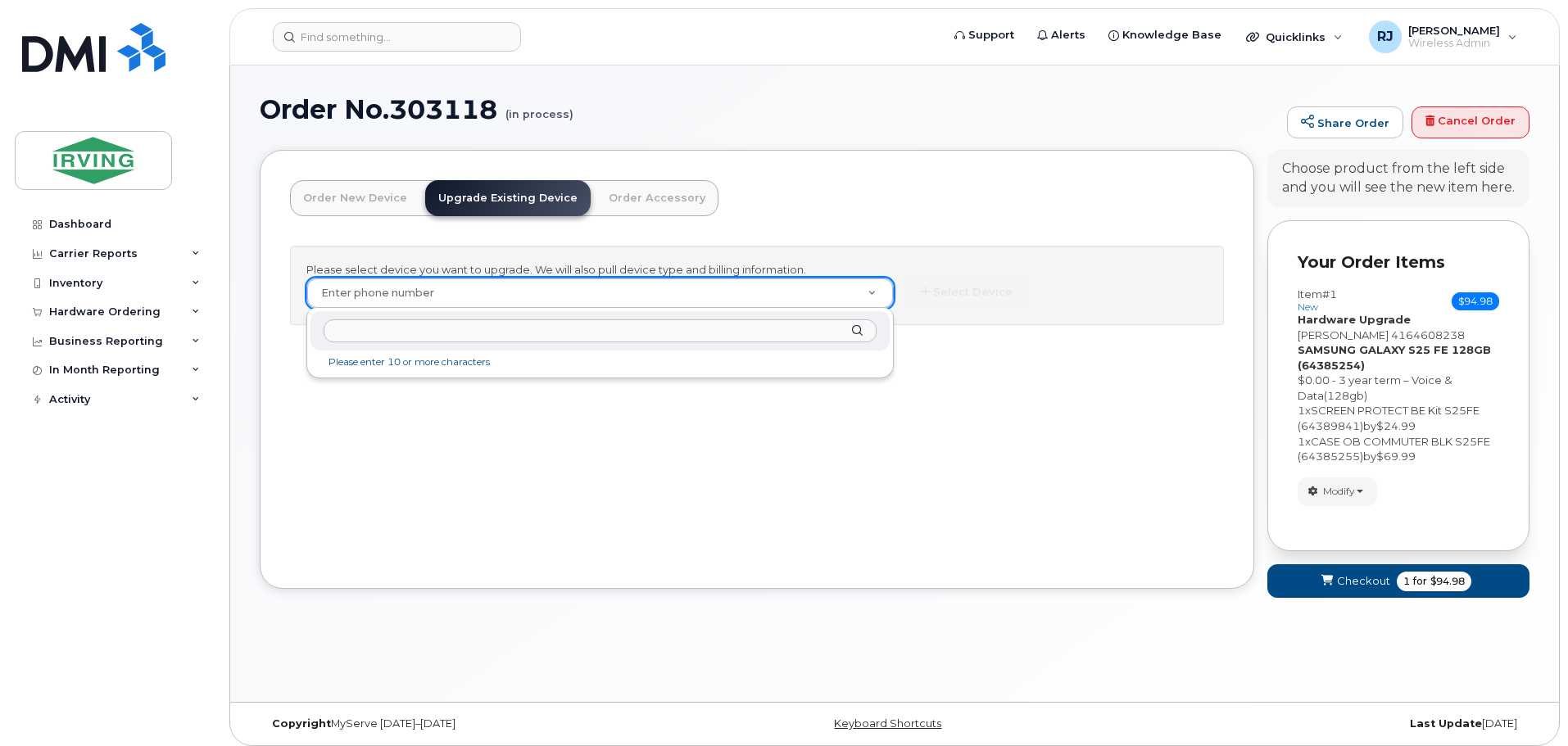
click at [566, 335] on input "text" at bounding box center [600, 331] width 553 height 24
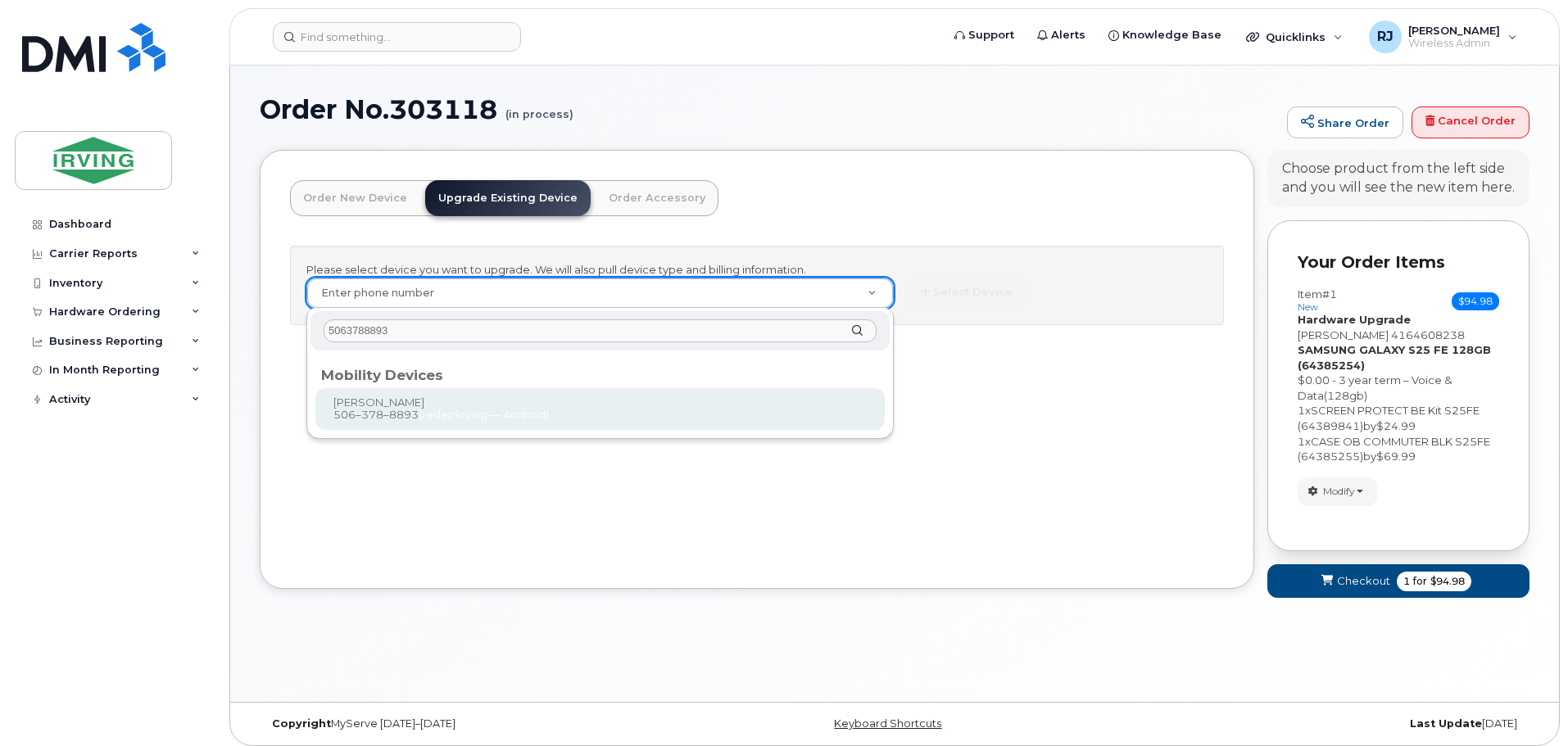
type input "5063788893"
type input "703960"
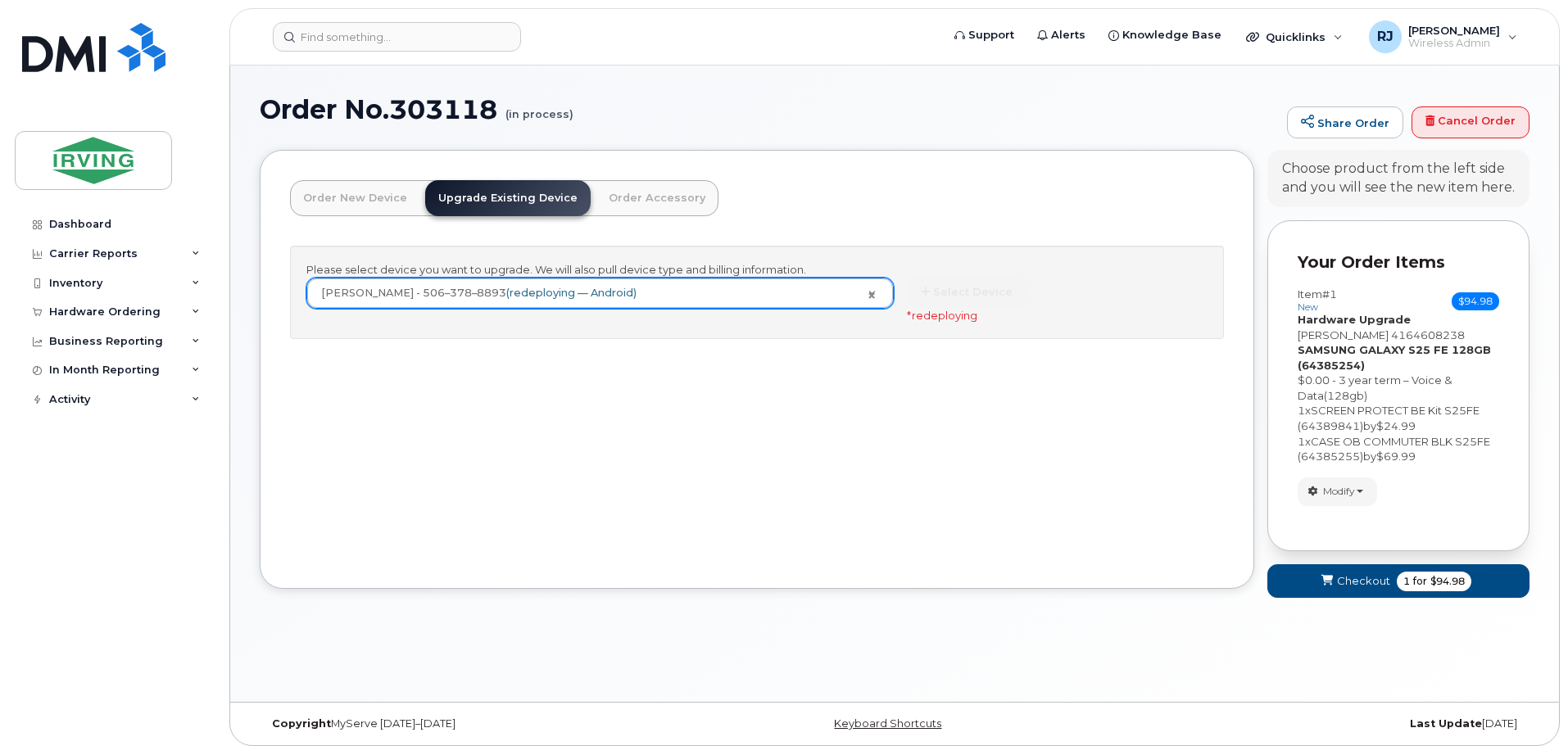
drag, startPoint x: 735, startPoint y: 414, endPoint x: 745, endPoint y: 414, distance: 10.0
click at [736, 414] on div "Order New Device Upgrade Existing Device Order Accessory Order new device and n…" at bounding box center [757, 369] width 995 height 438
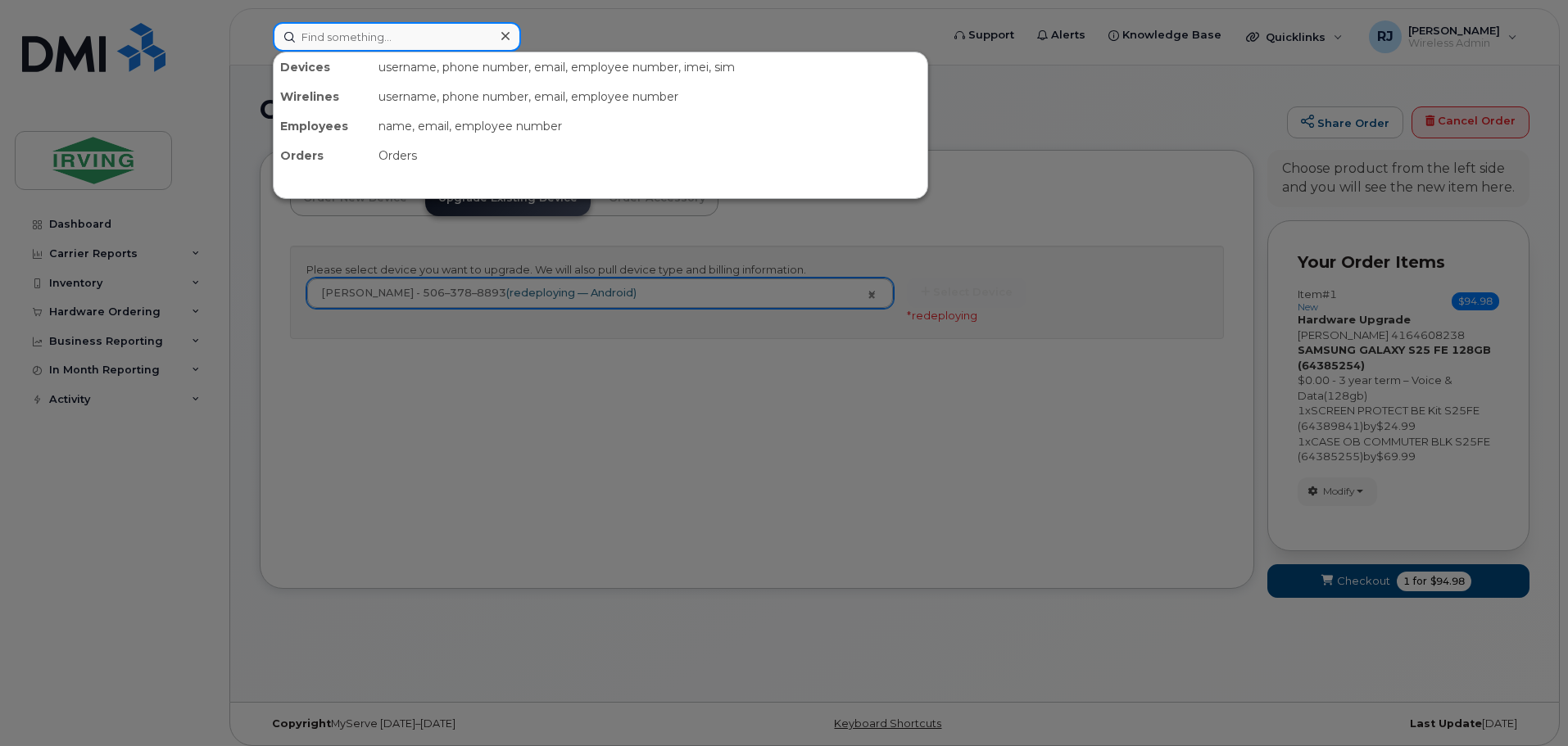
click at [405, 37] on input at bounding box center [396, 37] width 248 height 30
paste input "65774"
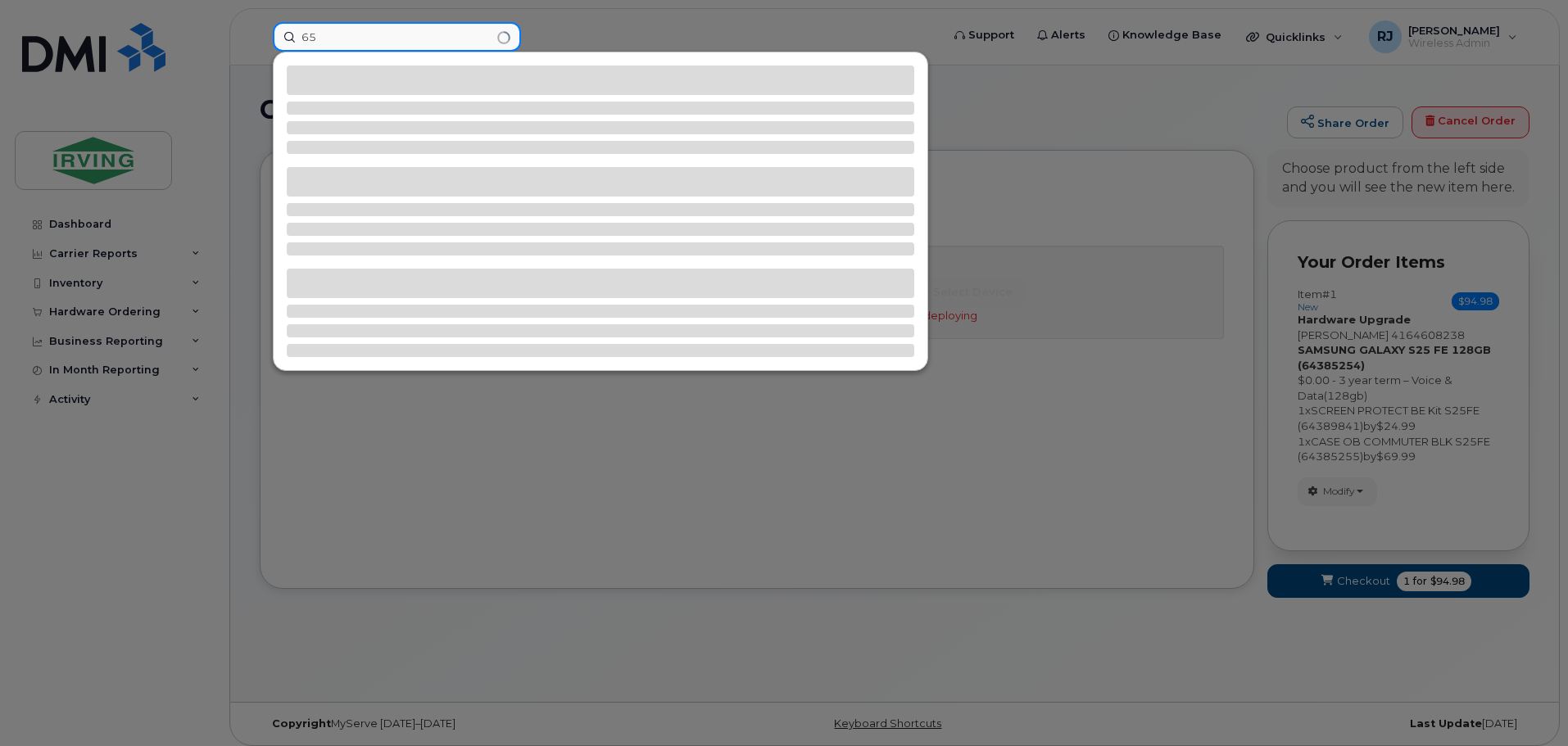
type input "6"
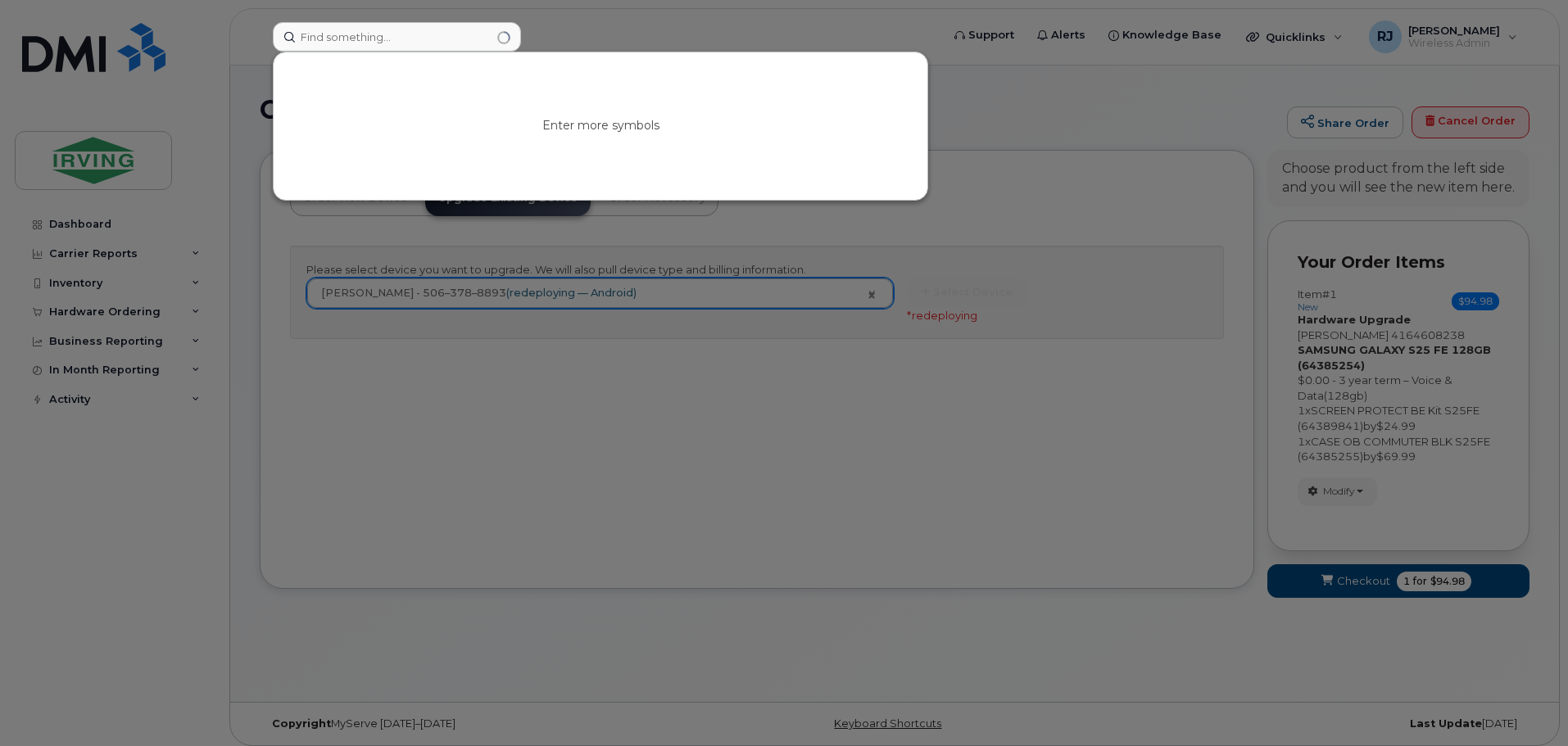
click at [602, 506] on div at bounding box center [784, 373] width 1568 height 746
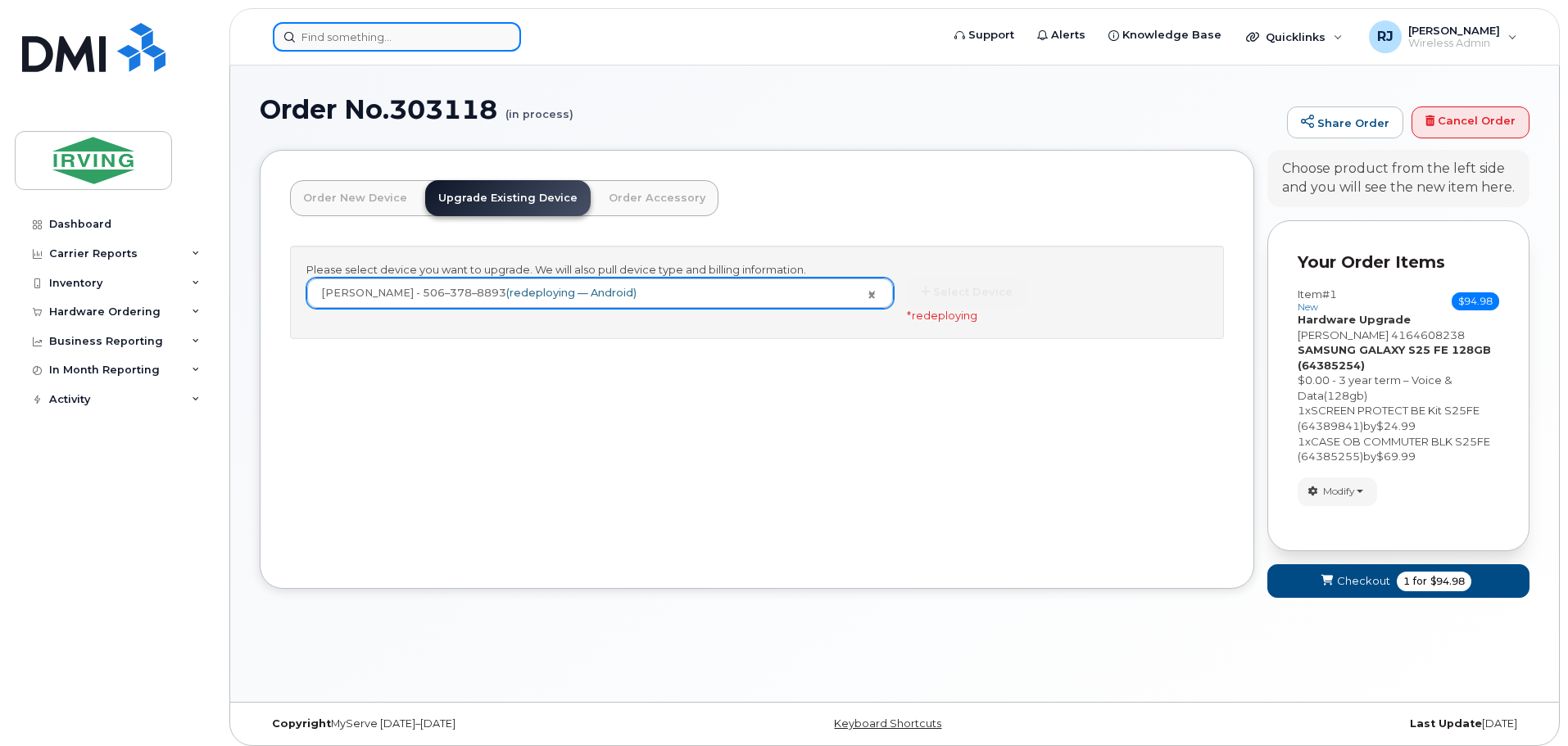
click at [410, 27] on input at bounding box center [396, 37] width 248 height 30
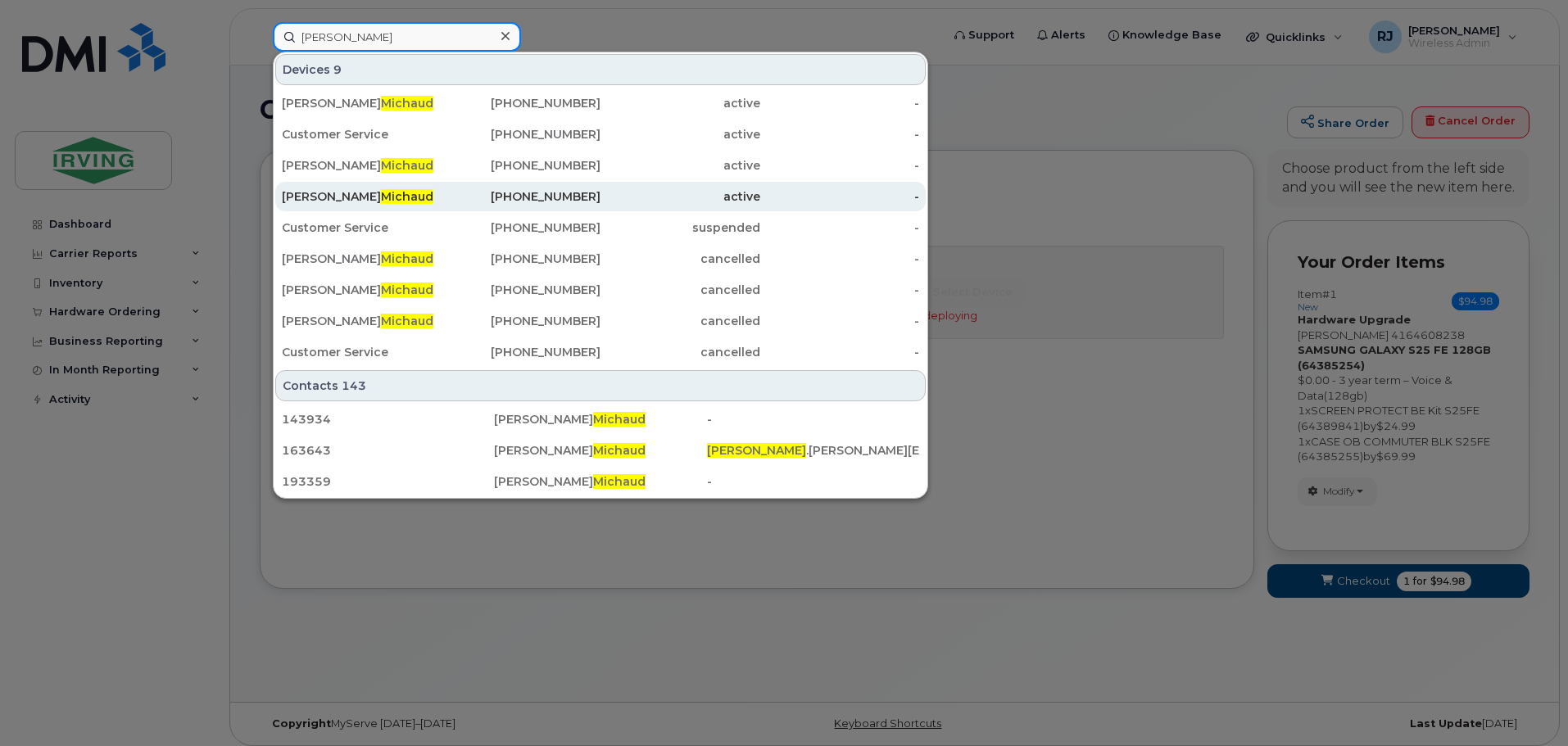
type input "michaud"
click at [381, 196] on span "Michaud" at bounding box center [406, 196] width 52 height 15
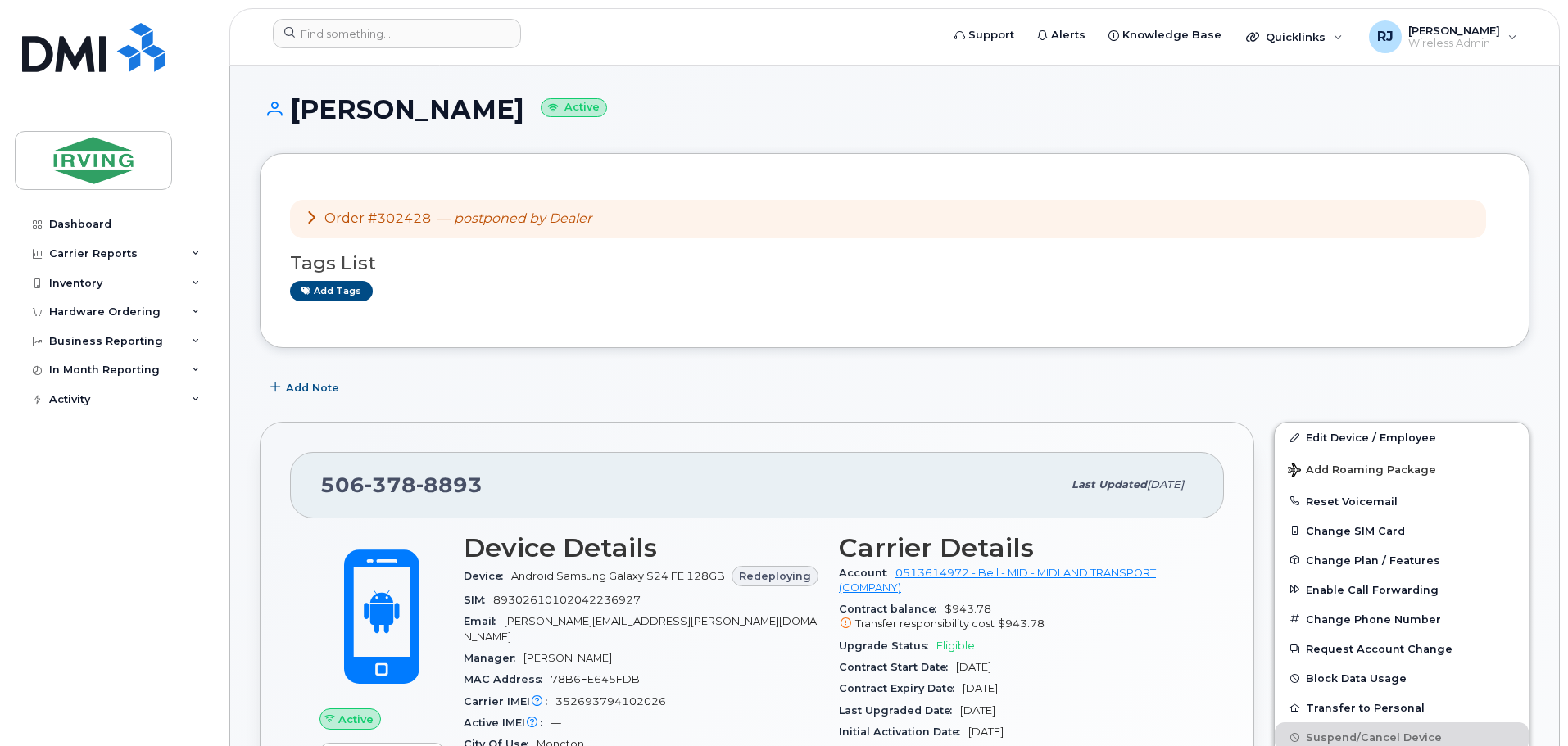
click at [316, 216] on icon at bounding box center [312, 217] width 13 height 13
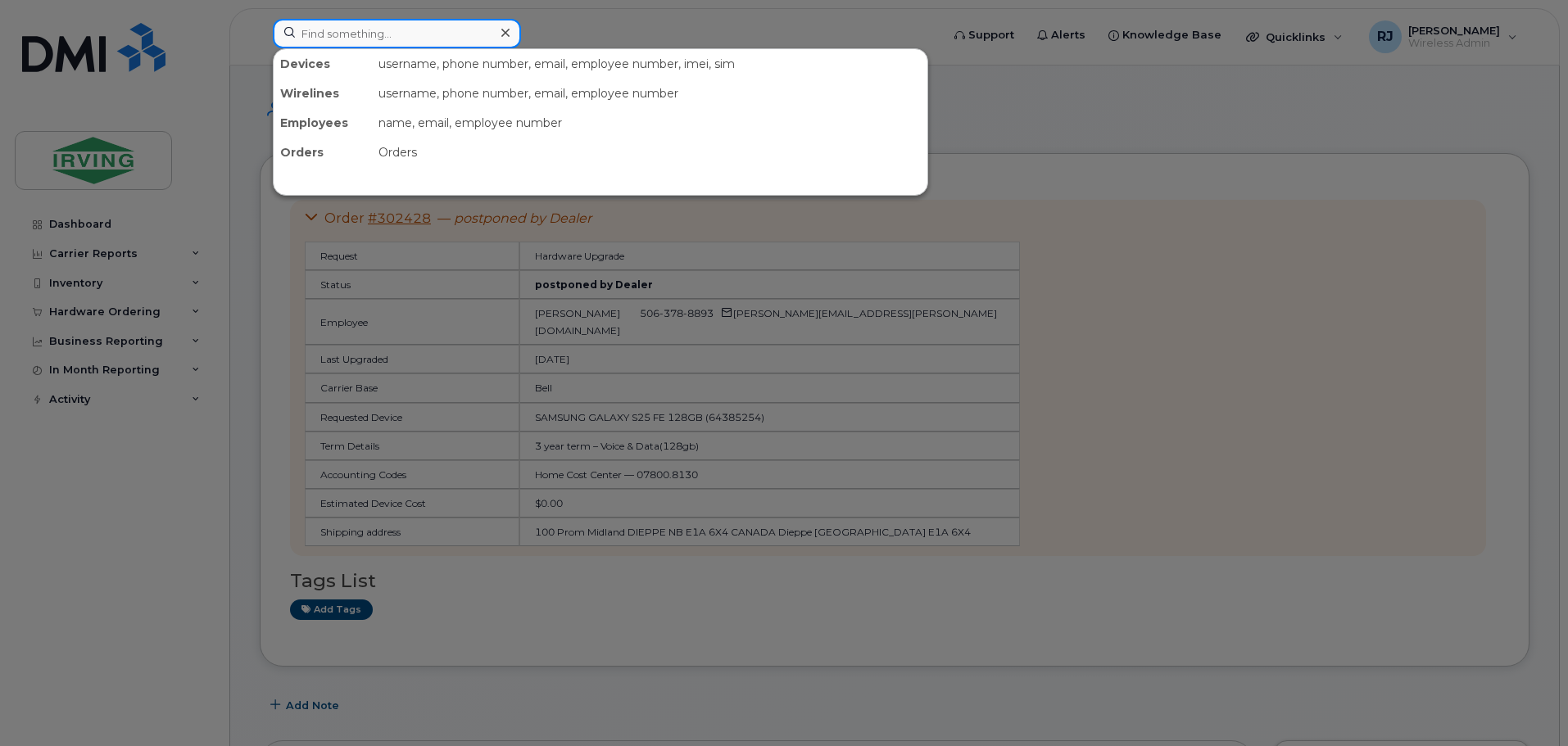
click at [410, 42] on input at bounding box center [396, 34] width 248 height 30
click at [414, 35] on input at bounding box center [396, 34] width 248 height 30
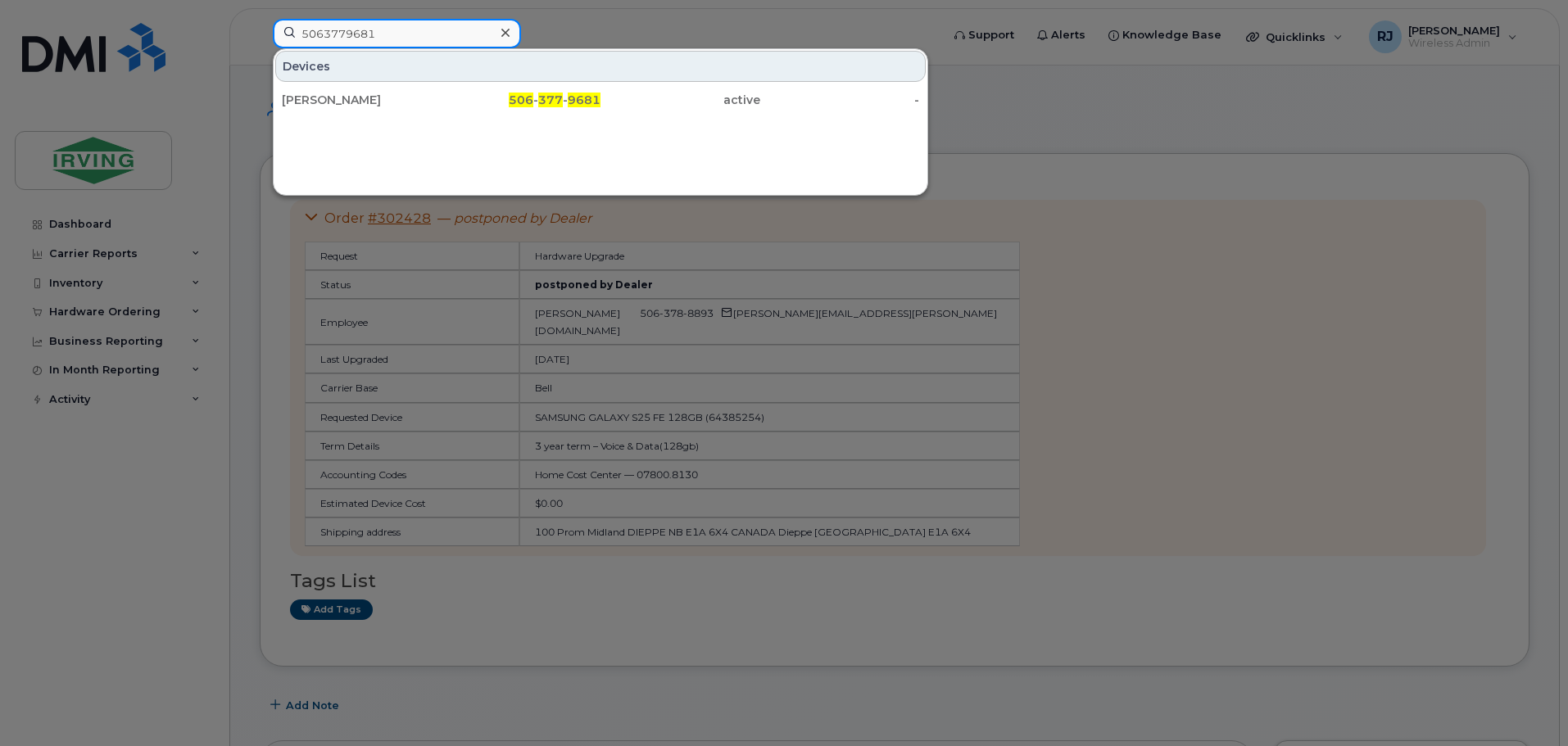
type input "5063779681"
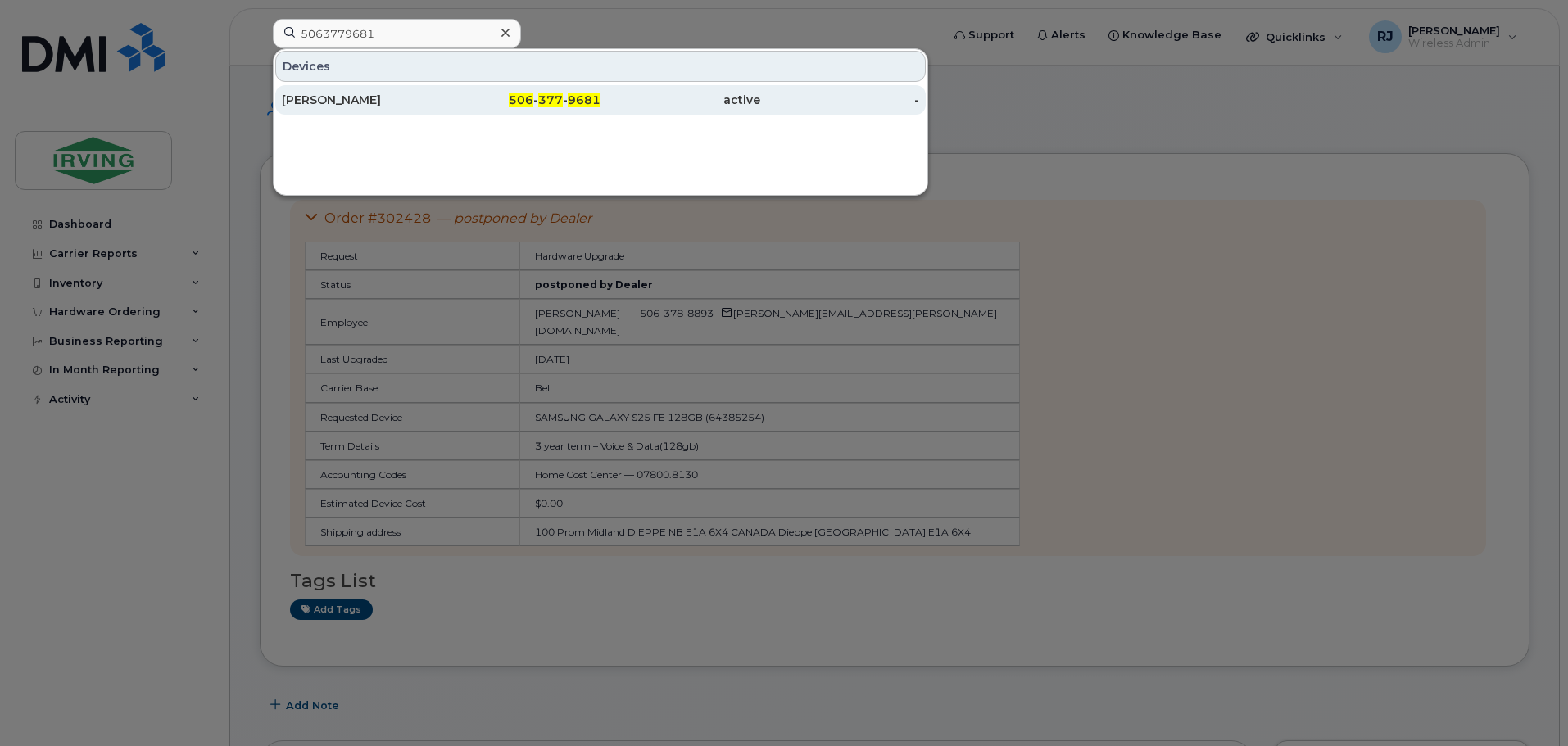
click at [332, 93] on div "[PERSON_NAME]" at bounding box center [362, 100] width 160 height 17
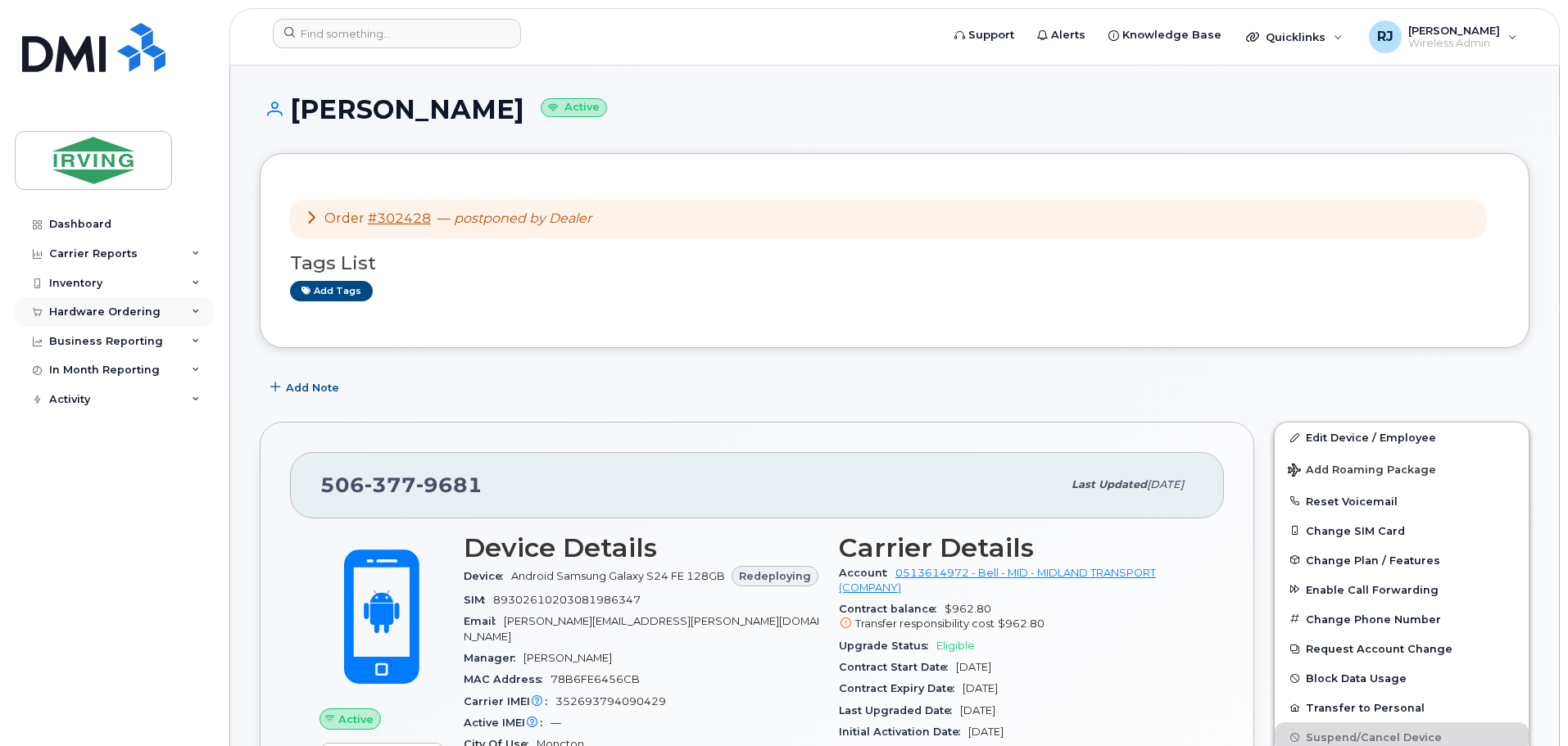
click at [136, 312] on div "Hardware Ordering" at bounding box center [104, 312] width 111 height 13
click at [115, 335] on link "Overview" at bounding box center [128, 342] width 170 height 31
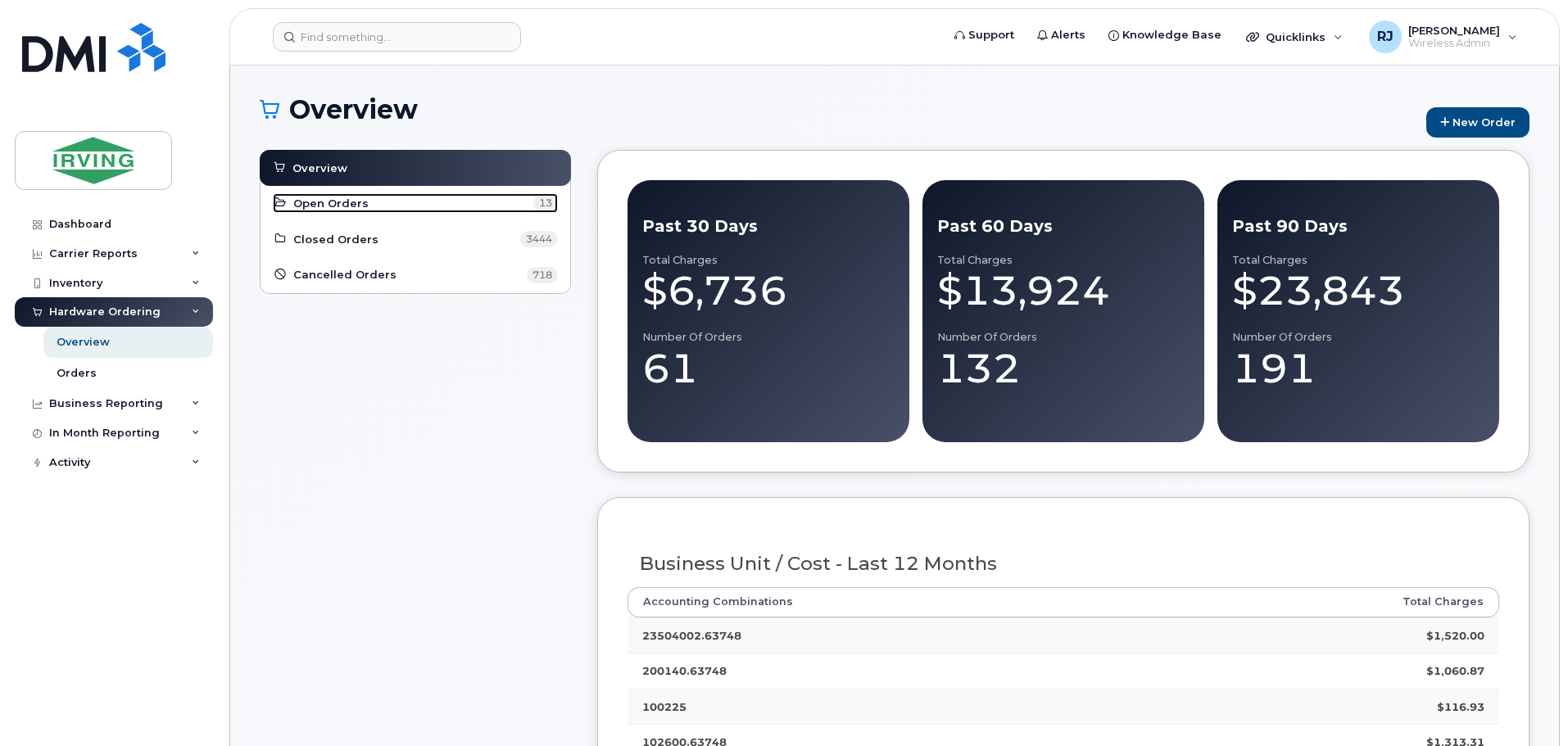
click at [367, 207] on link "Open Orders 13" at bounding box center [415, 203] width 285 height 20
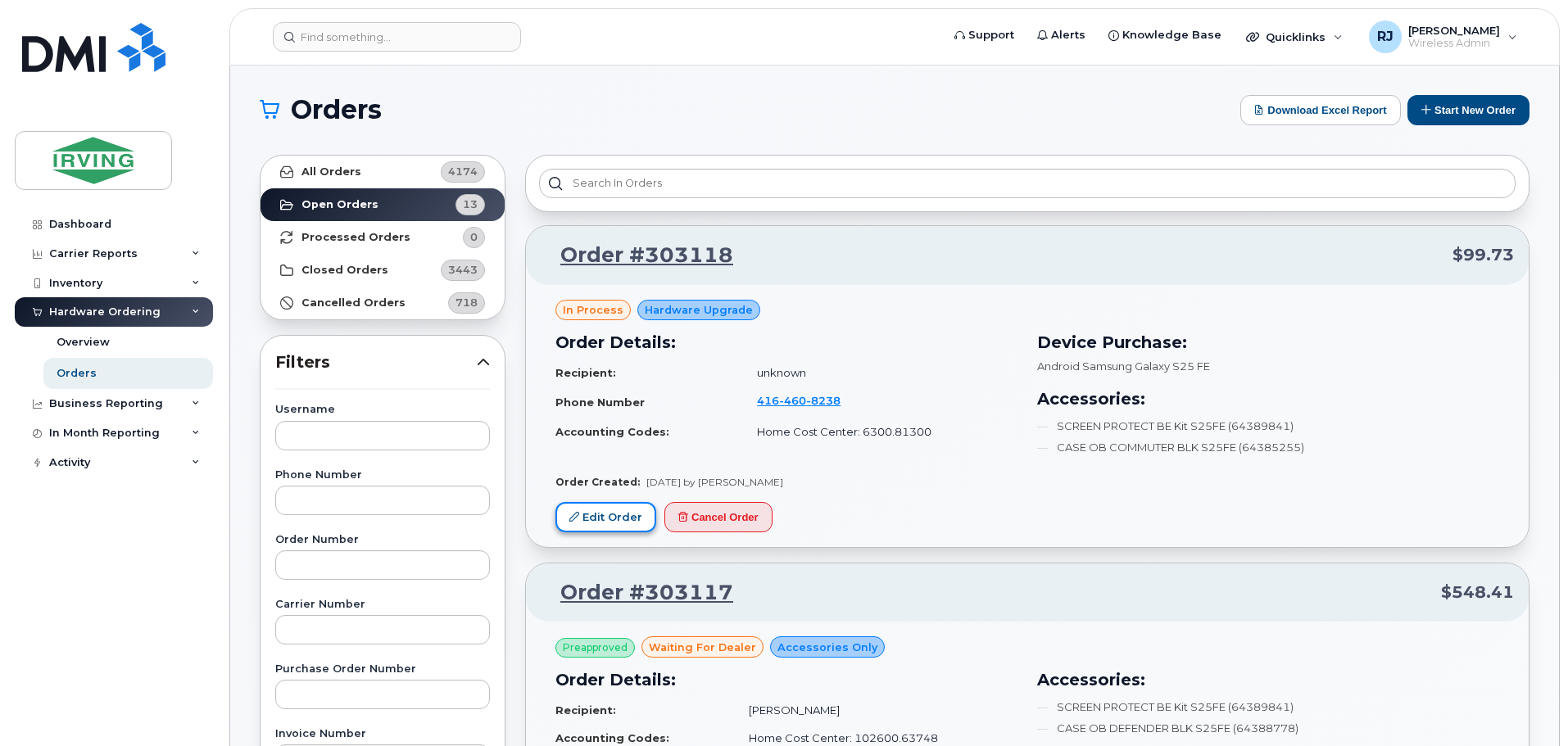
click at [620, 509] on link "Edit Order" at bounding box center [606, 517] width 101 height 31
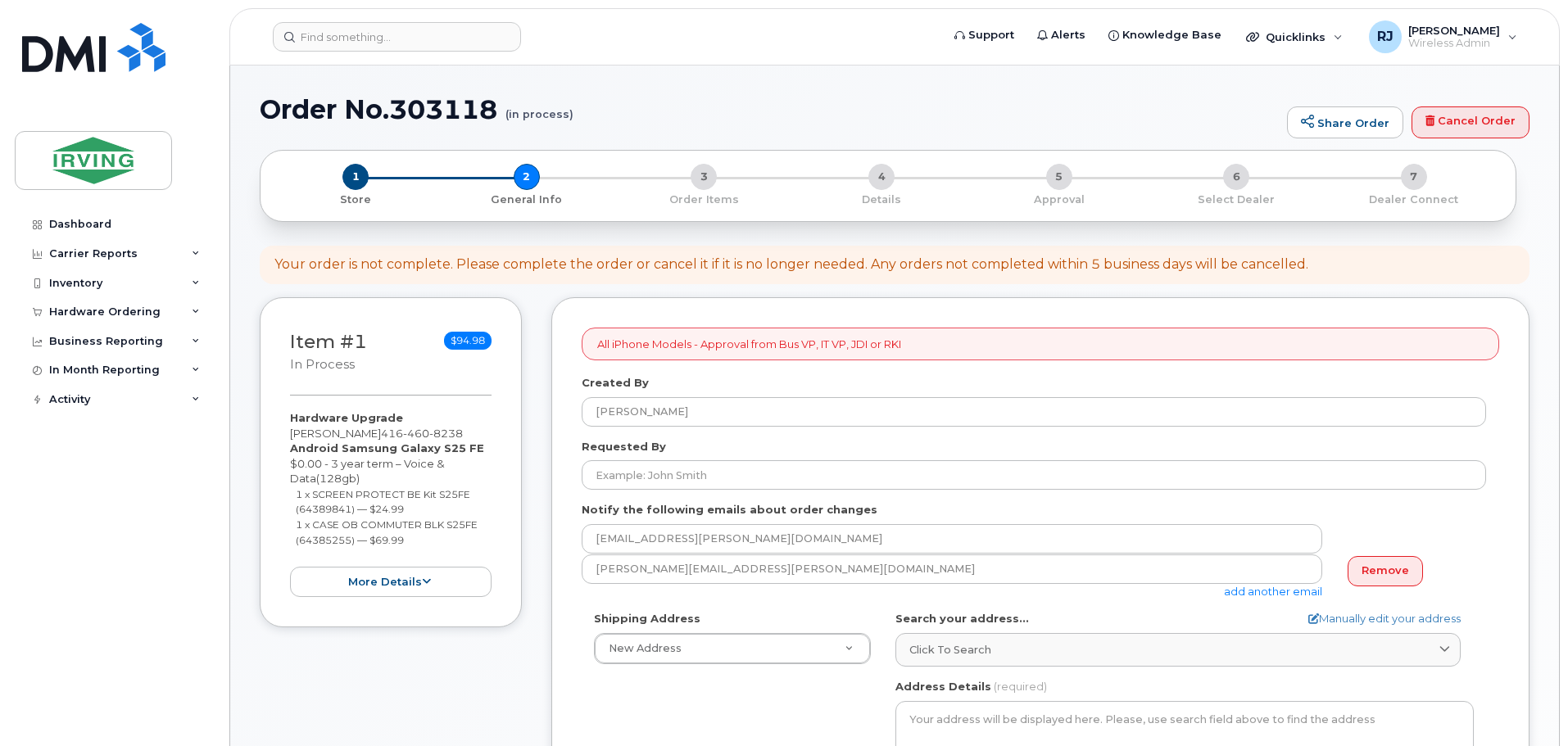
select select
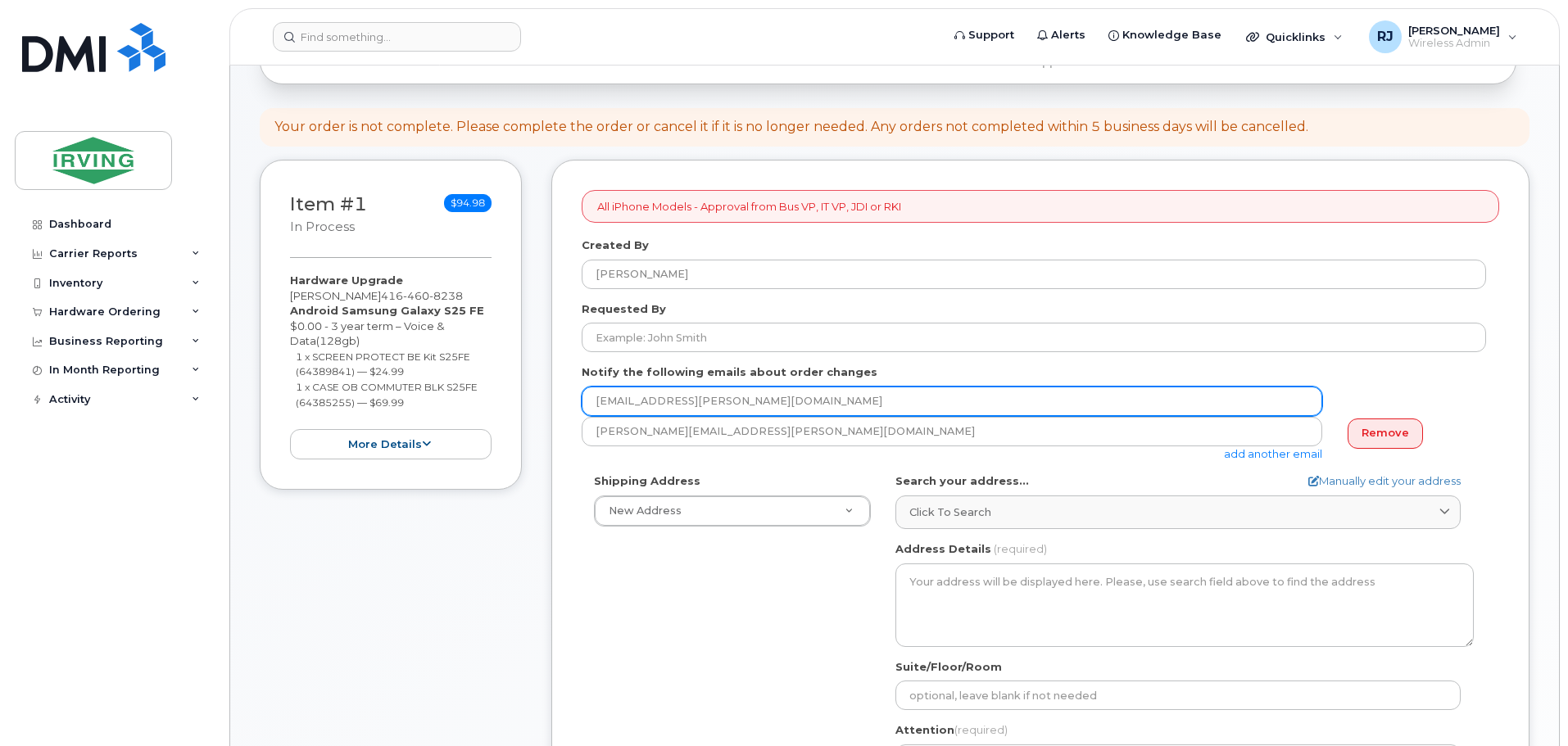
scroll to position [164, 0]
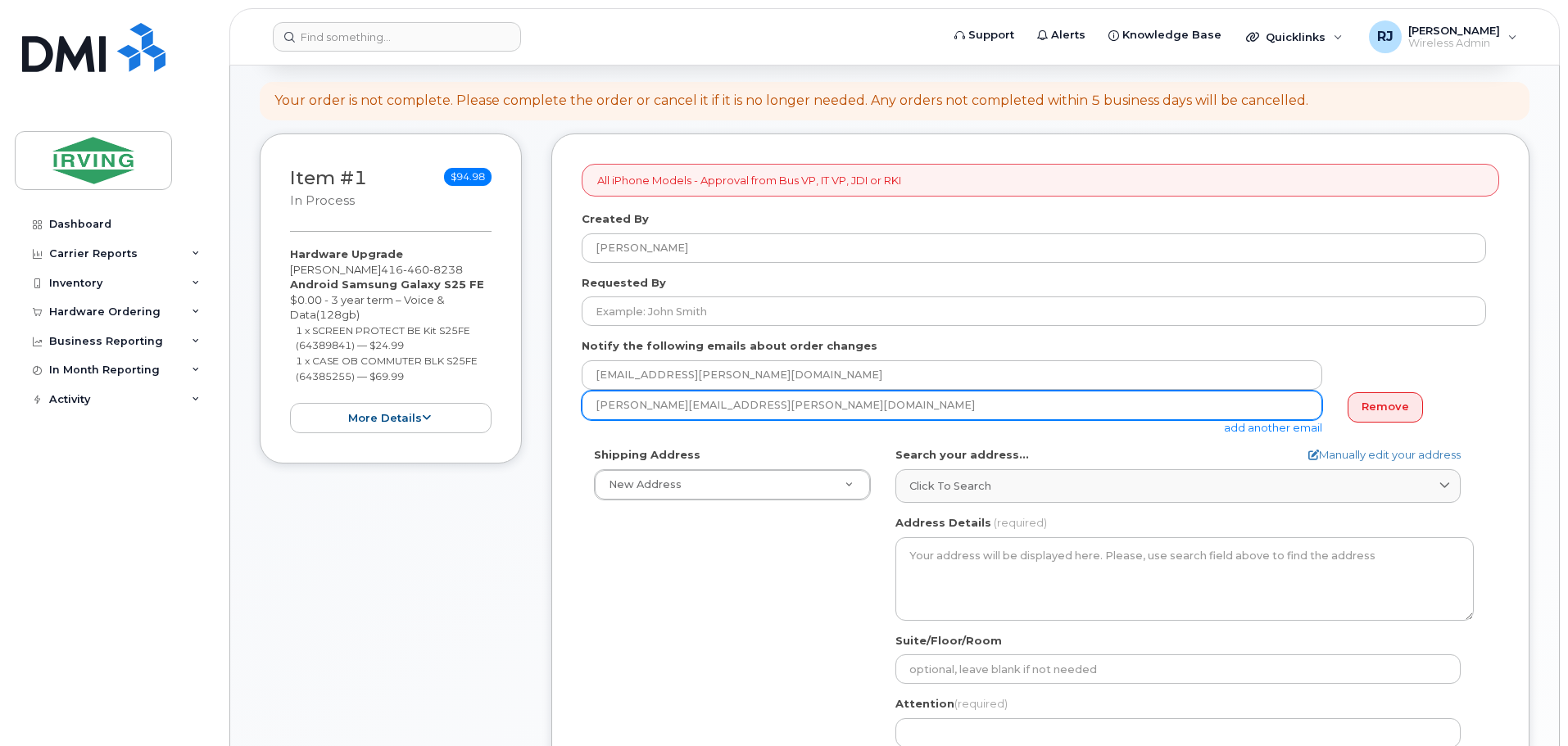
drag, startPoint x: 813, startPoint y: 407, endPoint x: 564, endPoint y: 407, distance: 249.0
click at [564, 407] on div "All iPhone Models - Approval from Bus VP, IT VP, JDI or RKI Created By [PERSON_…" at bounding box center [1041, 603] width 978 height 938
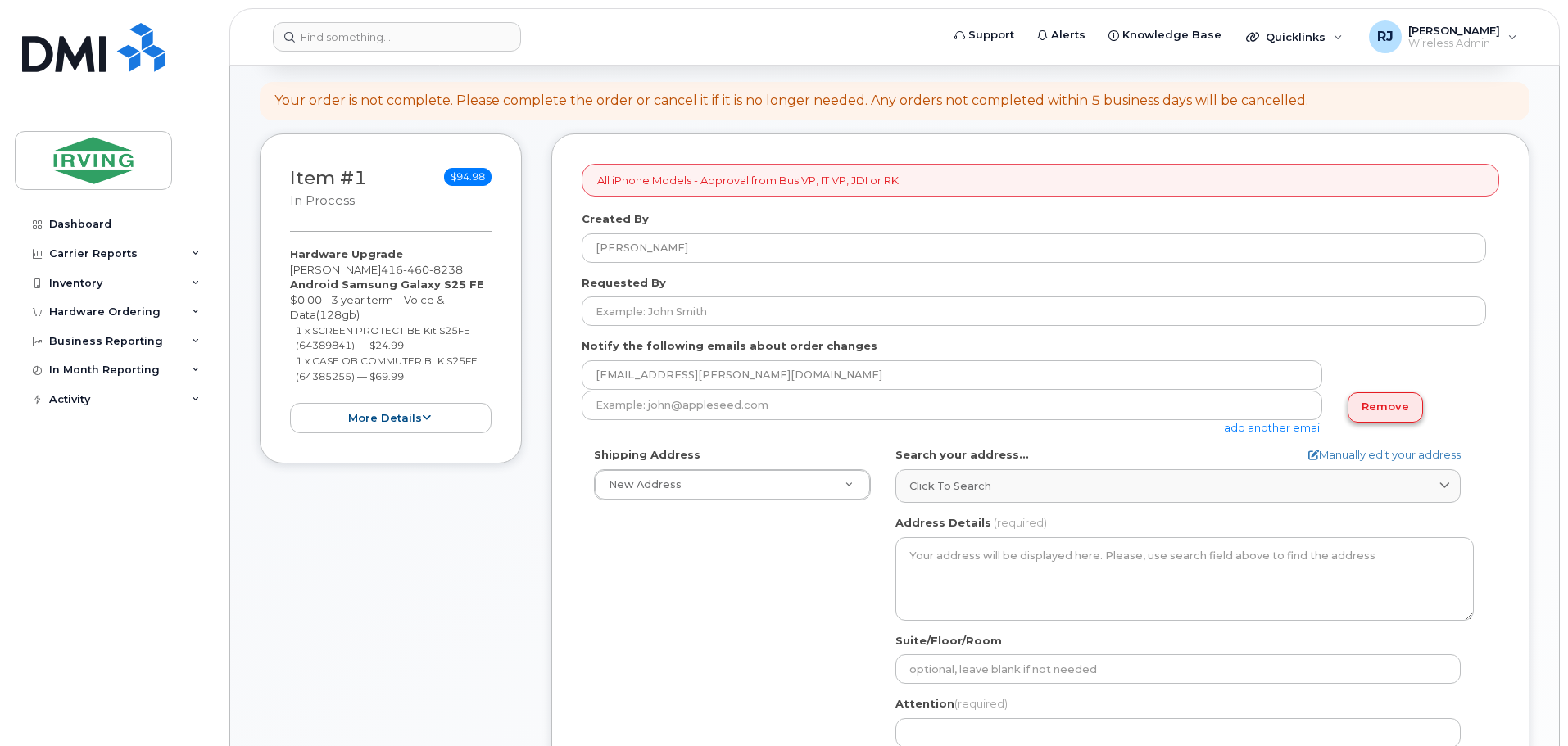
click at [1364, 411] on link "Remove" at bounding box center [1385, 407] width 75 height 31
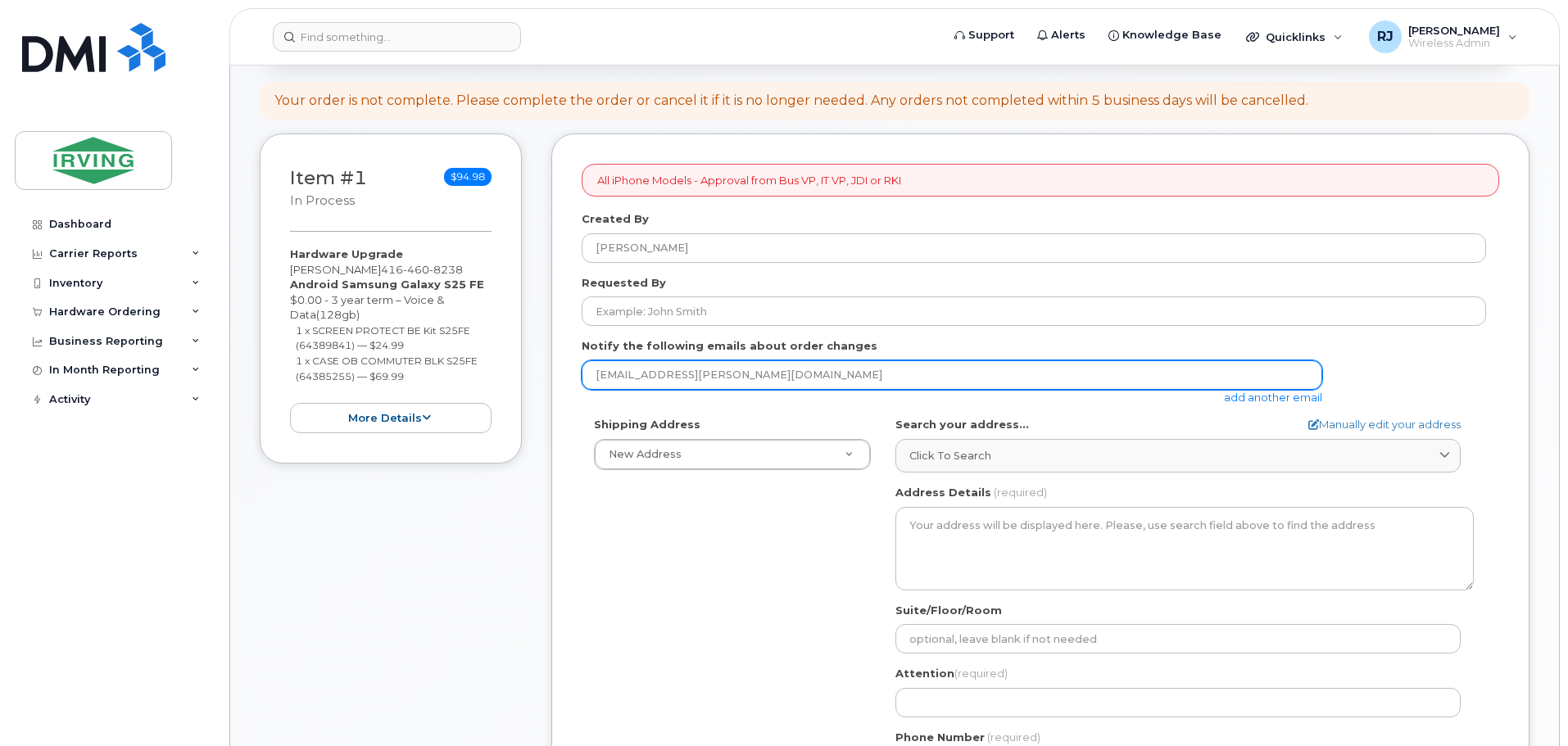
drag, startPoint x: 731, startPoint y: 378, endPoint x: 528, endPoint y: 375, distance: 203.0
click at [528, 375] on div "Item #1 in process $94.98 Hardware Upgrade [PERSON_NAME] [PHONE_NUMBER] Android…" at bounding box center [895, 599] width 1270 height 932
paste input "[PERSON_NAME].[PERSON_NAME]"
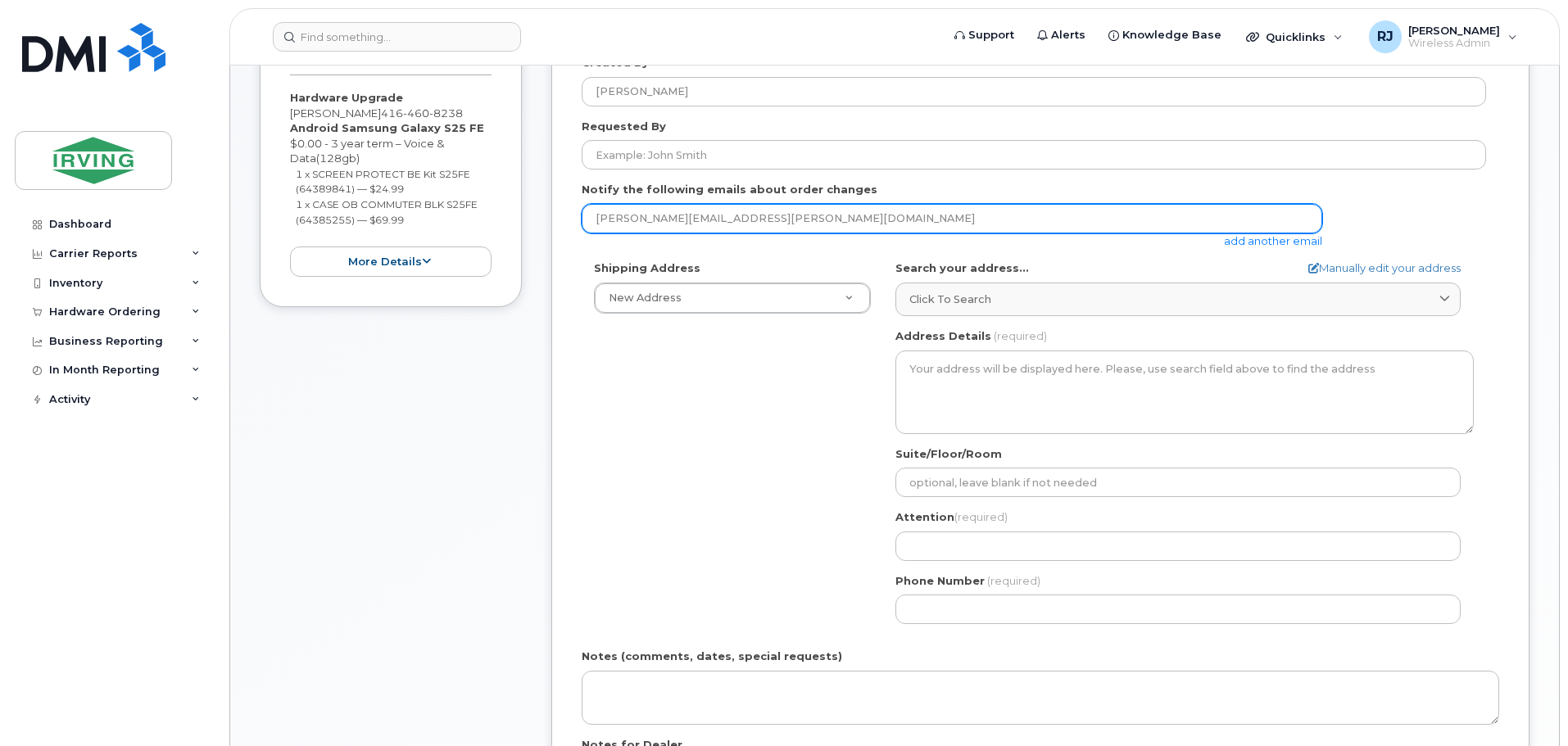
scroll to position [327, 0]
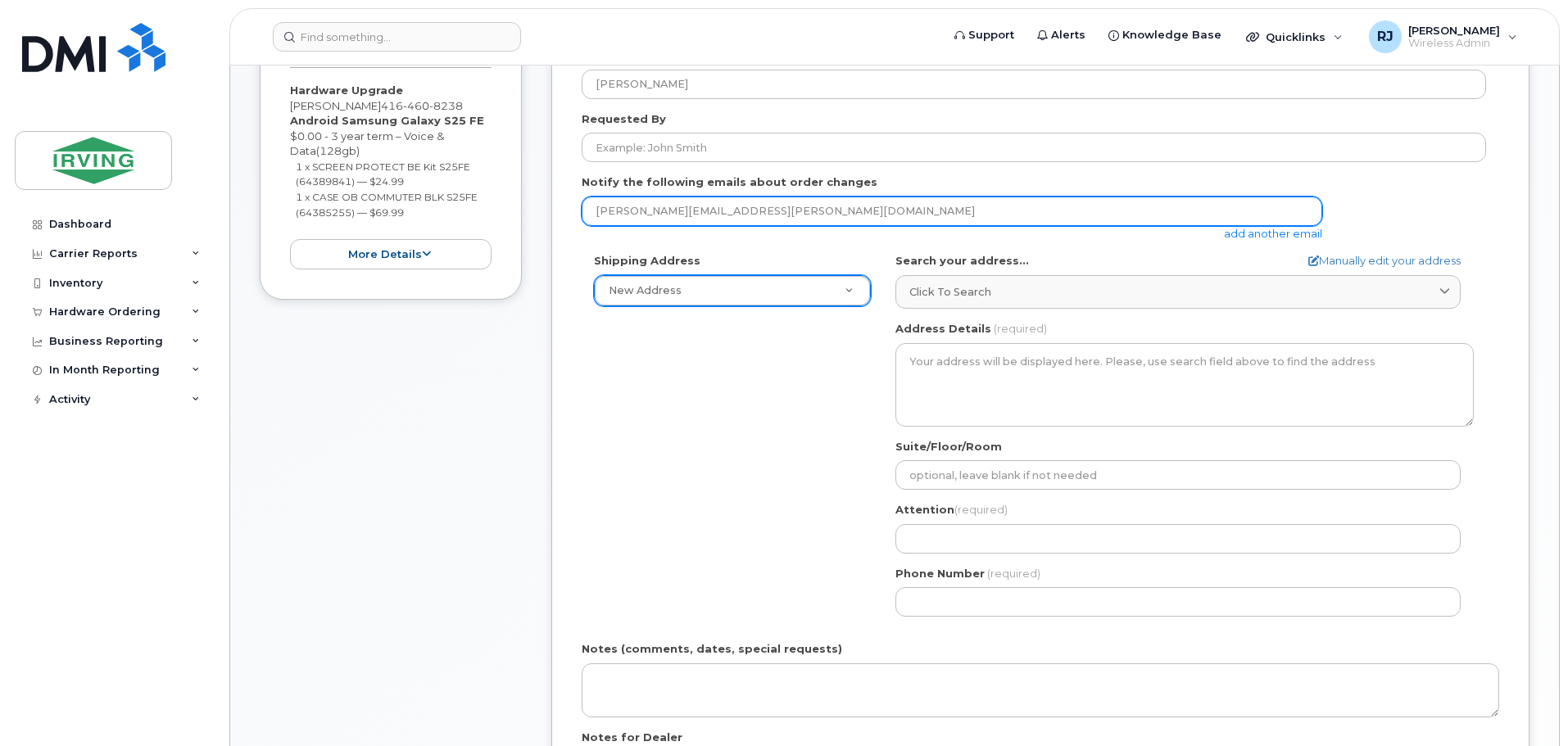
type input "[PERSON_NAME][EMAIL_ADDRESS][PERSON_NAME][DOMAIN_NAME]"
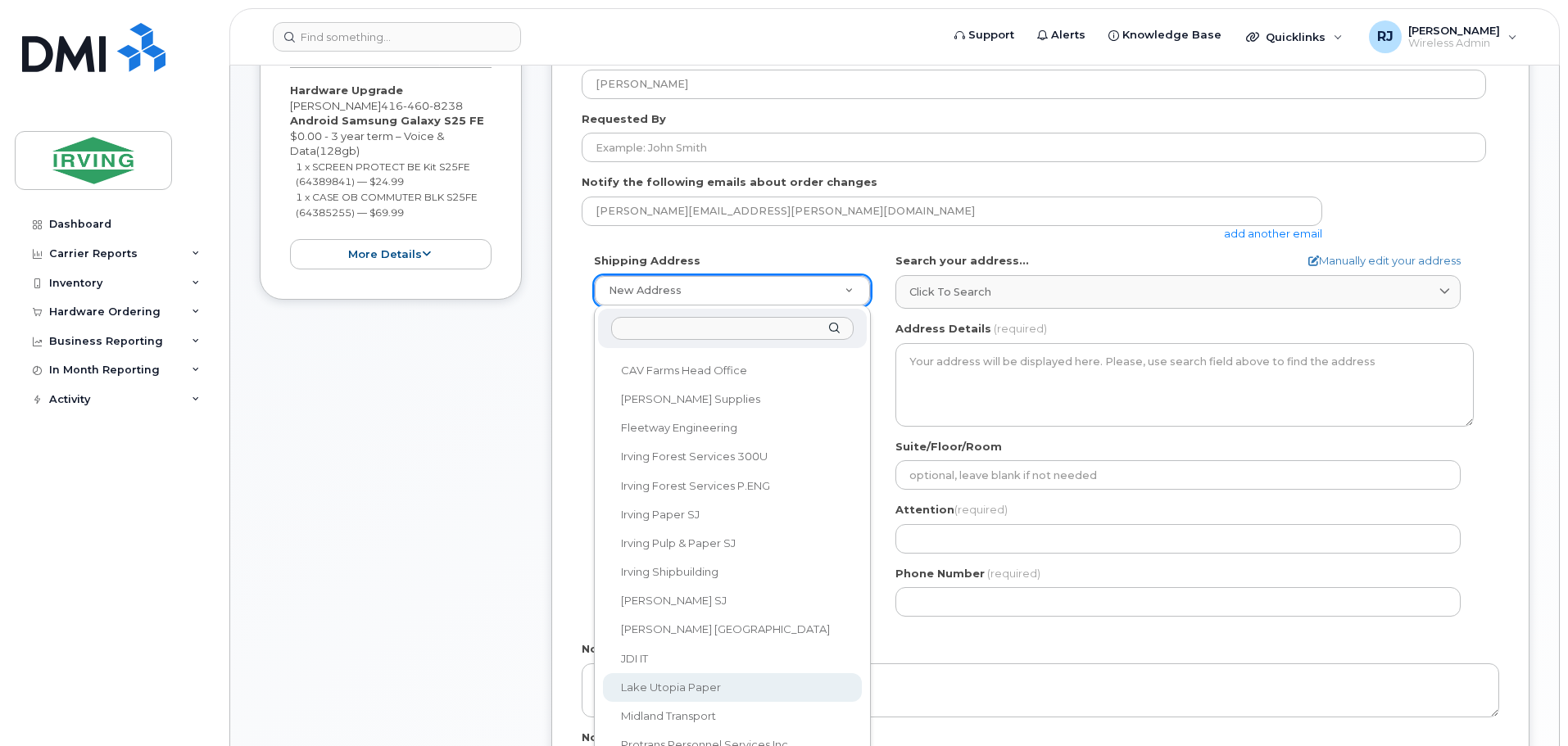
scroll to position [409, 0]
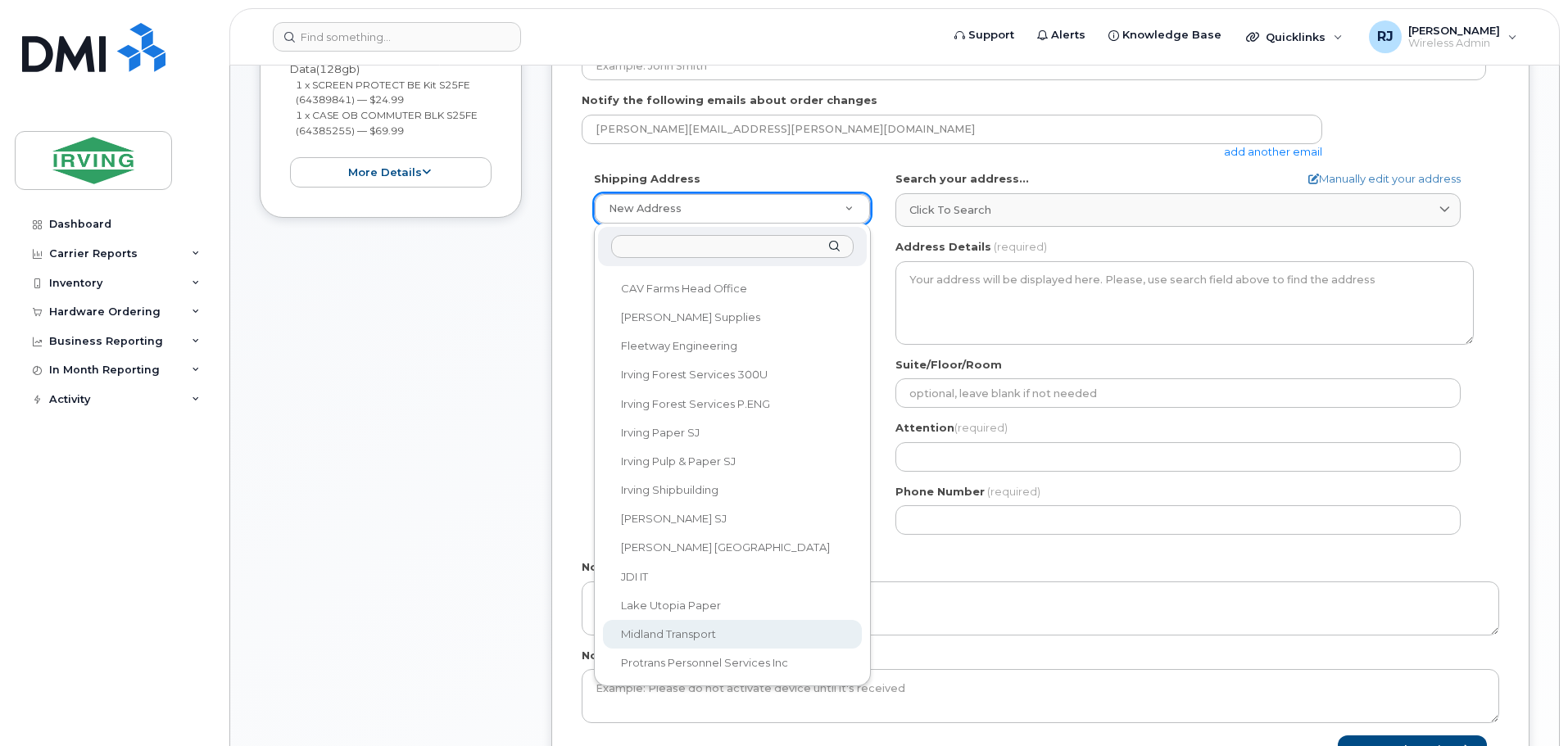
select select
type textarea "100 Prom Midland DIEPPE NB E1A 6X4 CANADA Dieppe [GEOGRAPHIC_DATA] E1A 6X4"
type input "[PERSON_NAME]"
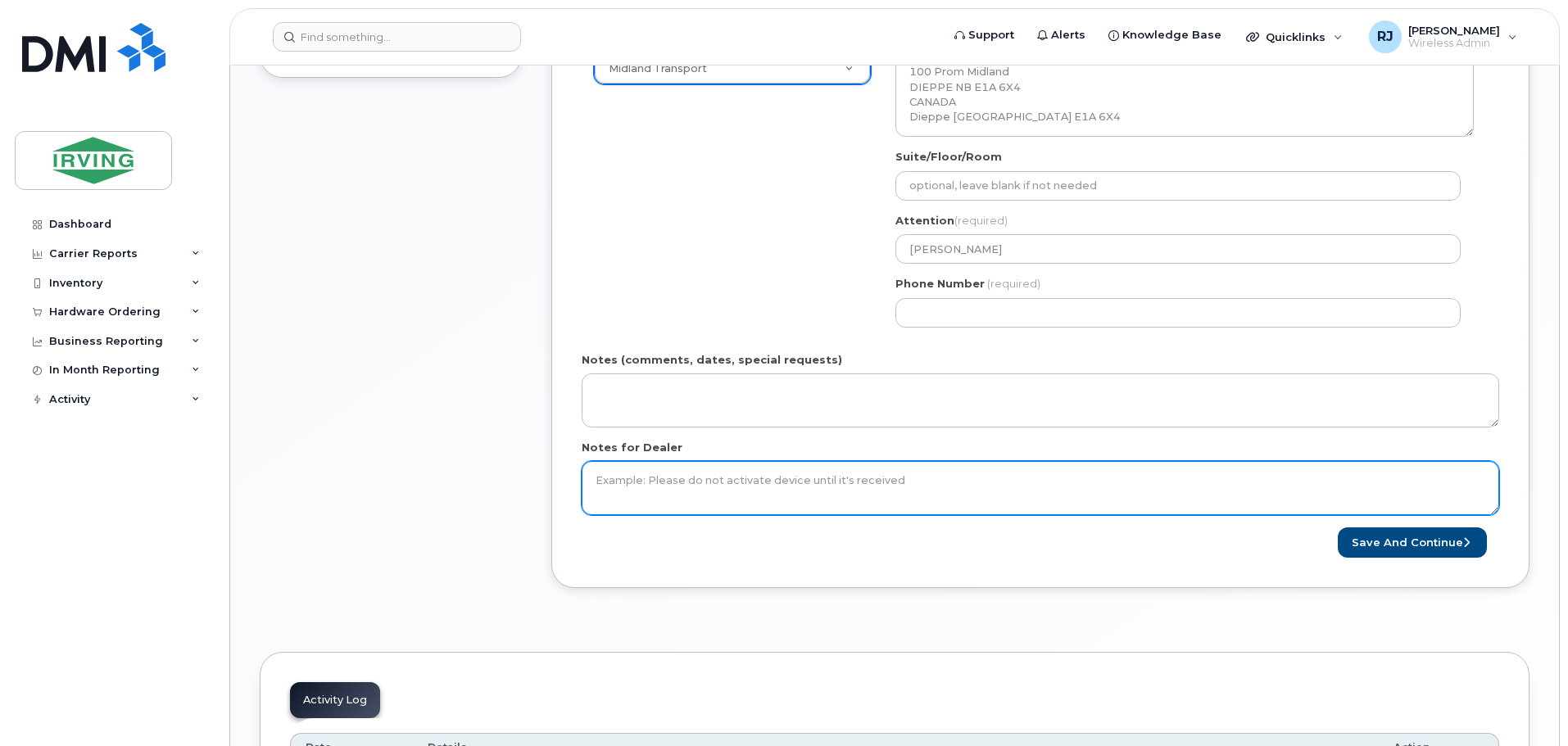
scroll to position [574, 0]
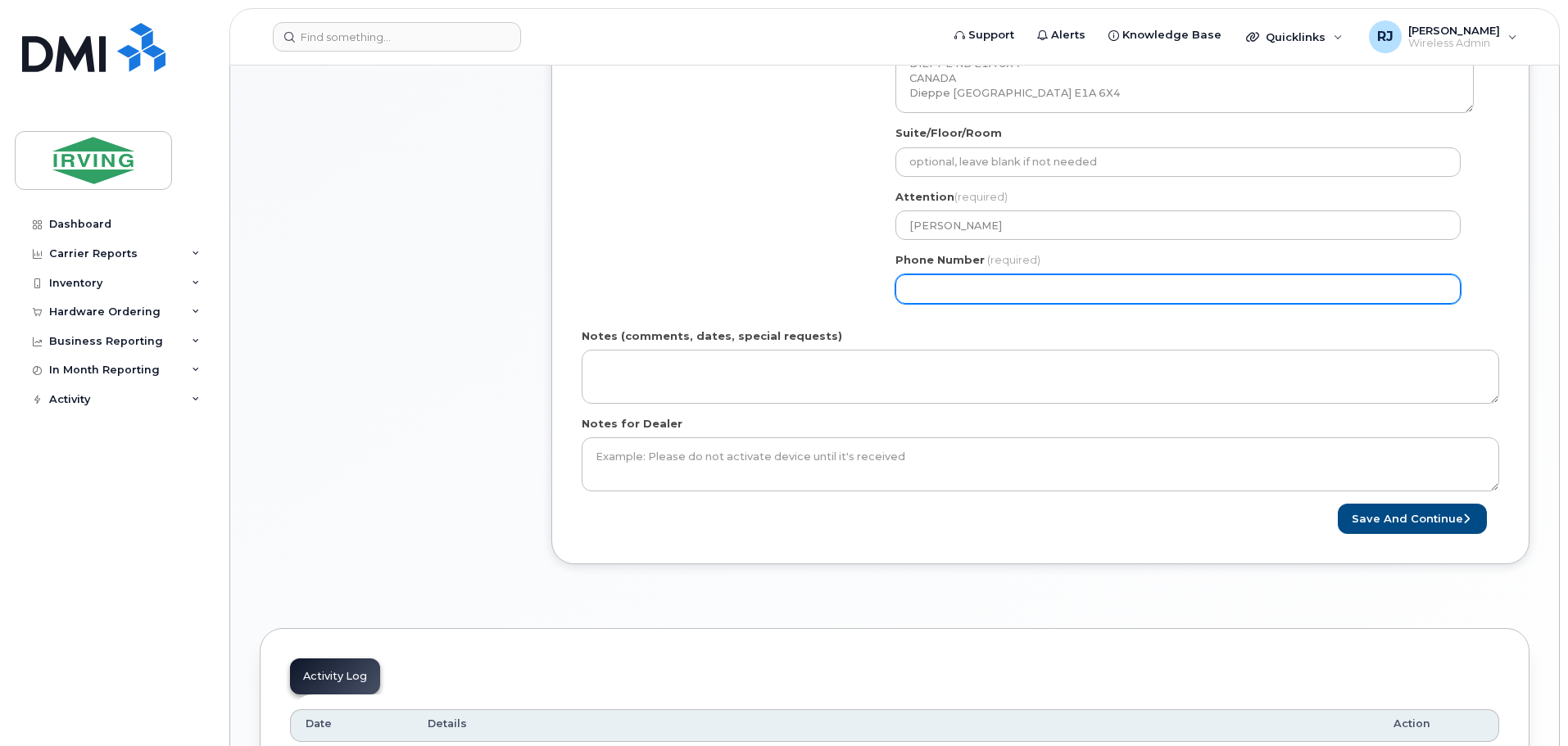
click at [1037, 275] on input "Phone Number" at bounding box center [1178, 289] width 566 height 30
type input "5065242304"
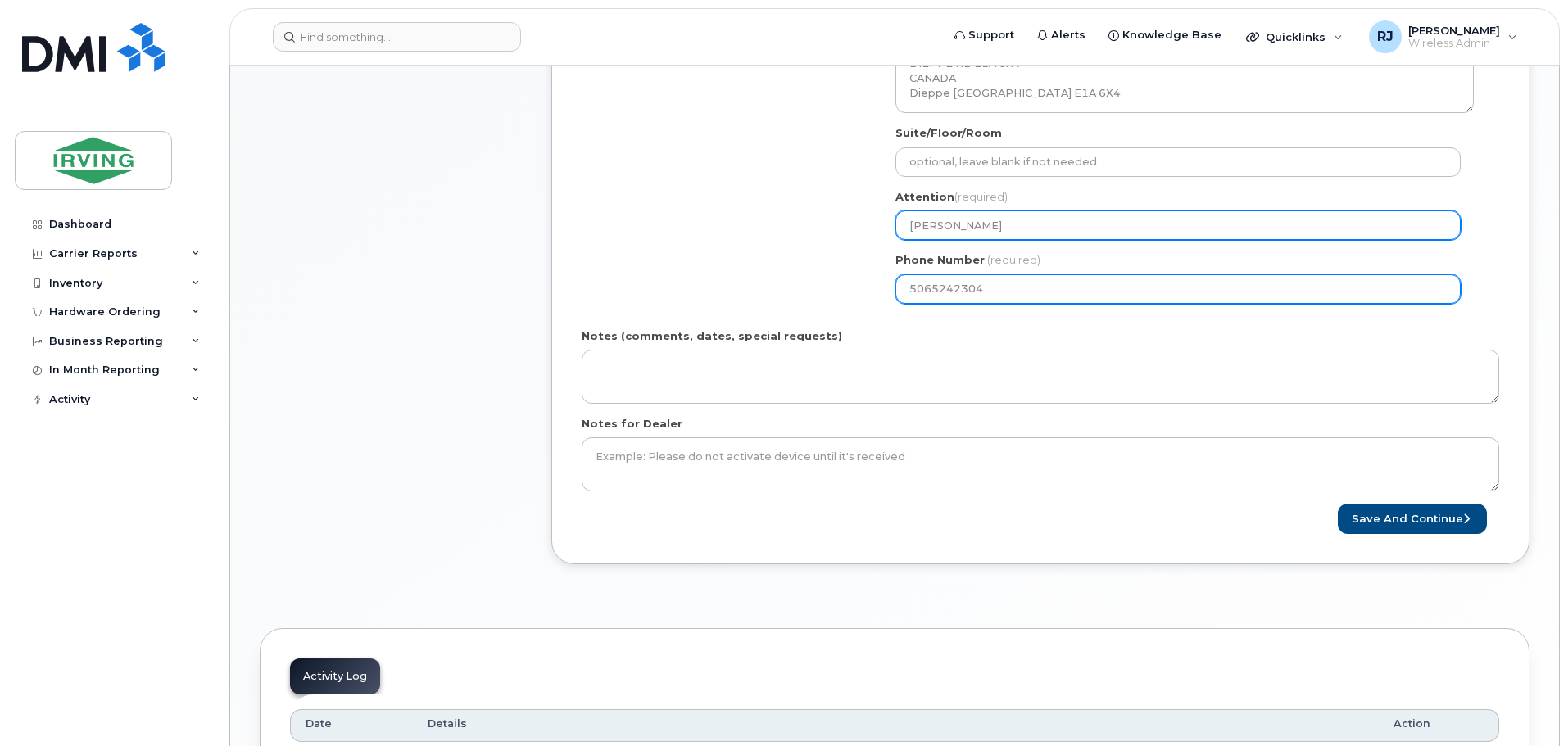
type input "[PERSON_NAME]"
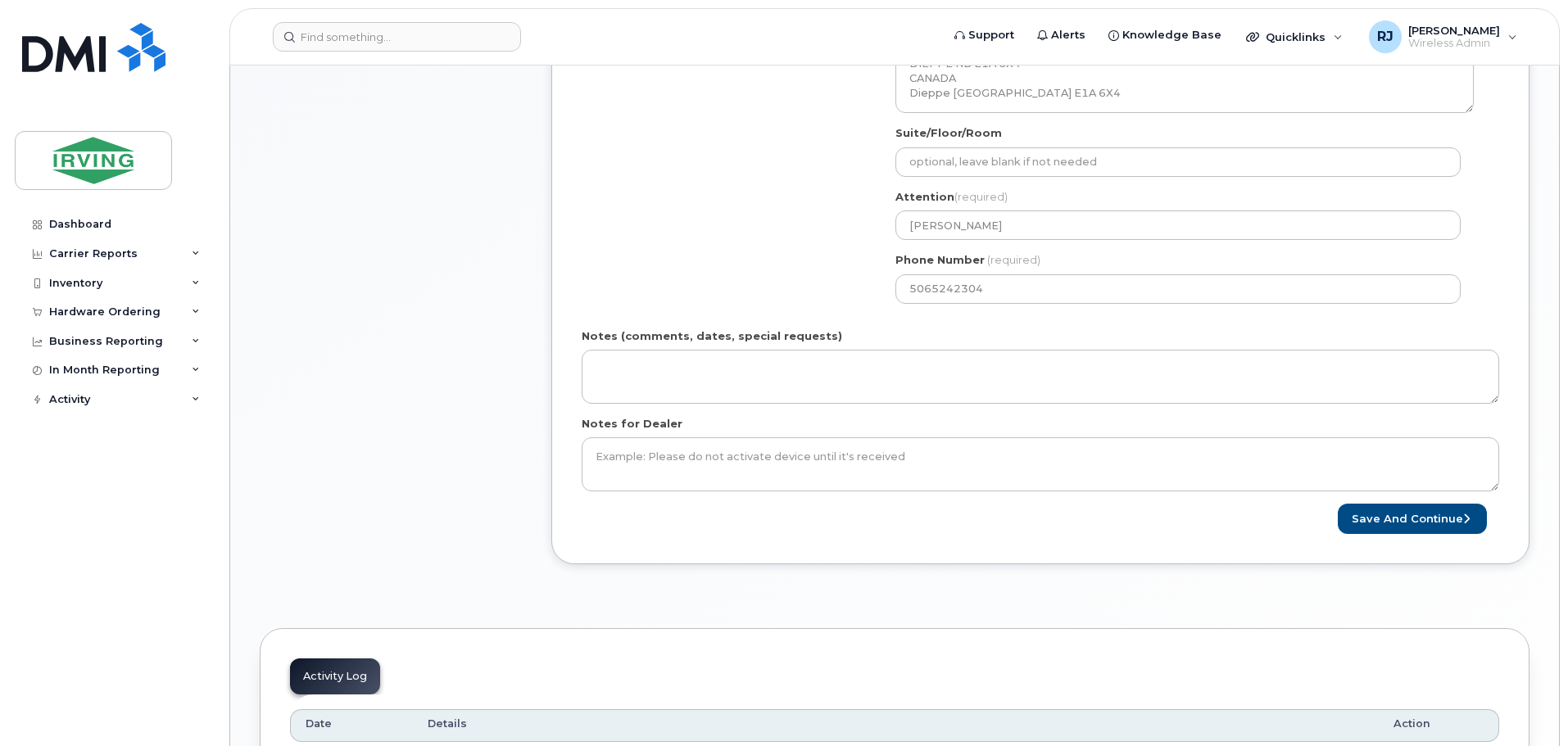
click at [1020, 272] on div "Phone Number (required) 5065242304" at bounding box center [1185, 278] width 579 height 51
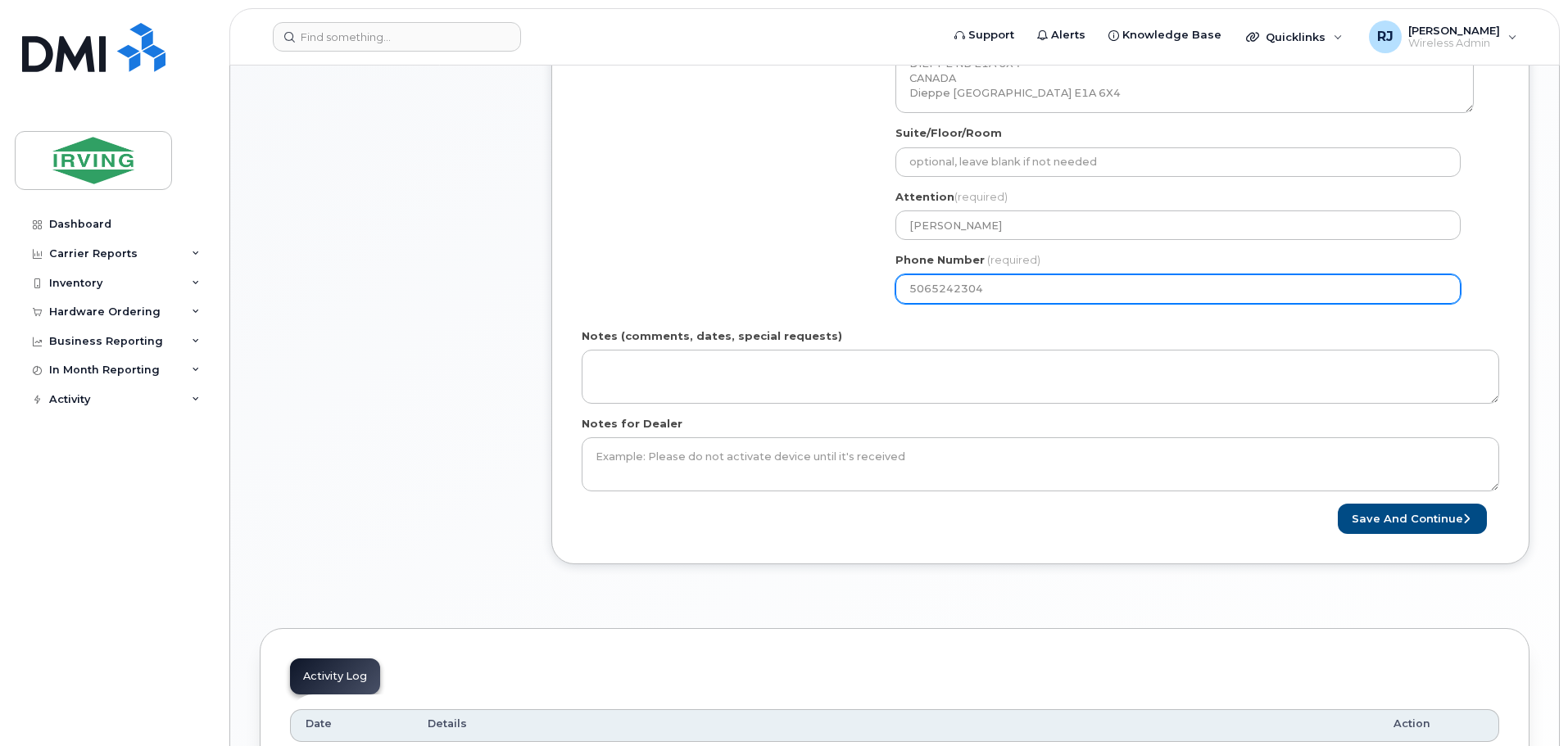
click at [1027, 285] on input "5065242304" at bounding box center [1178, 289] width 566 height 30
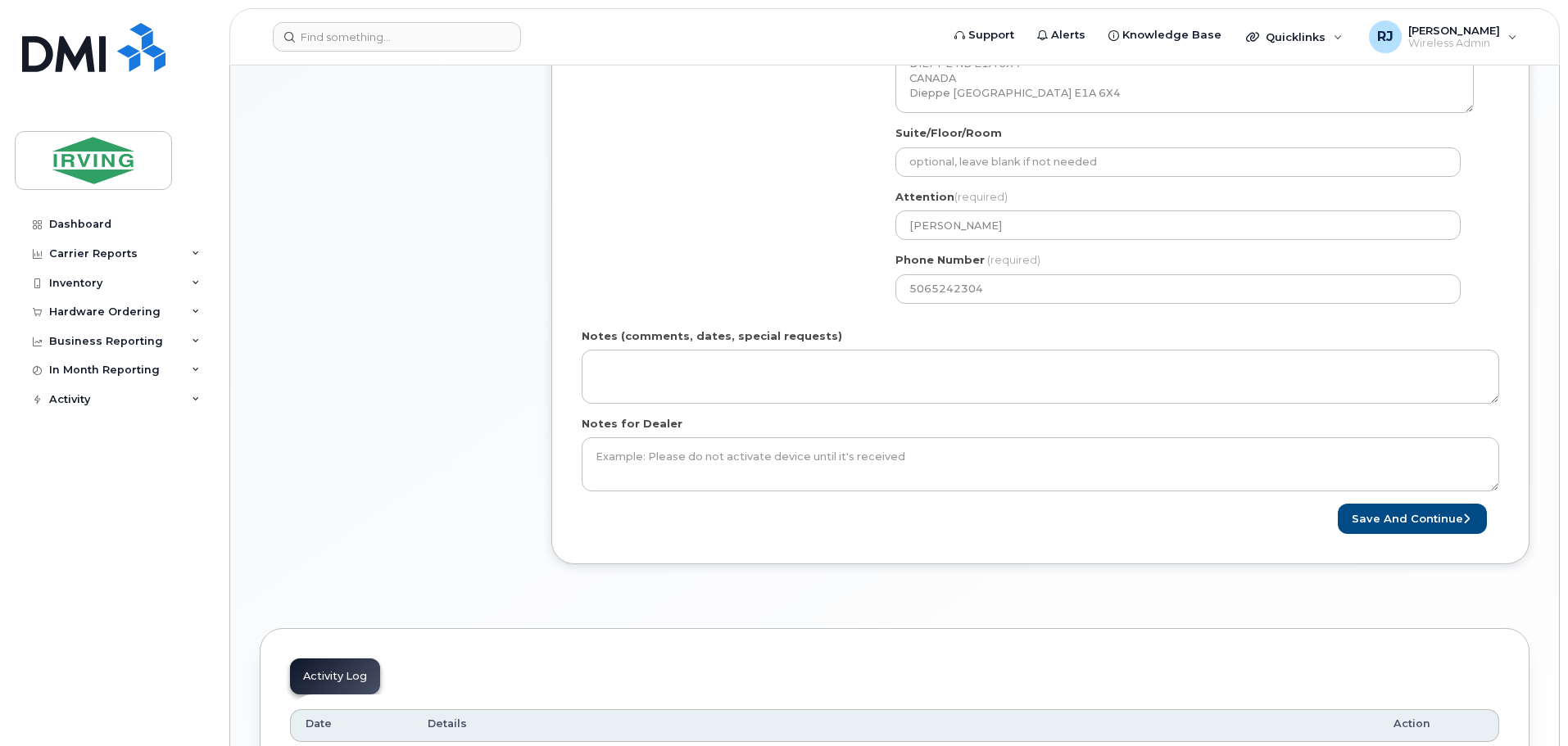
click at [1180, 332] on div "Notes (comments, dates, special requests)" at bounding box center [1041, 366] width 918 height 75
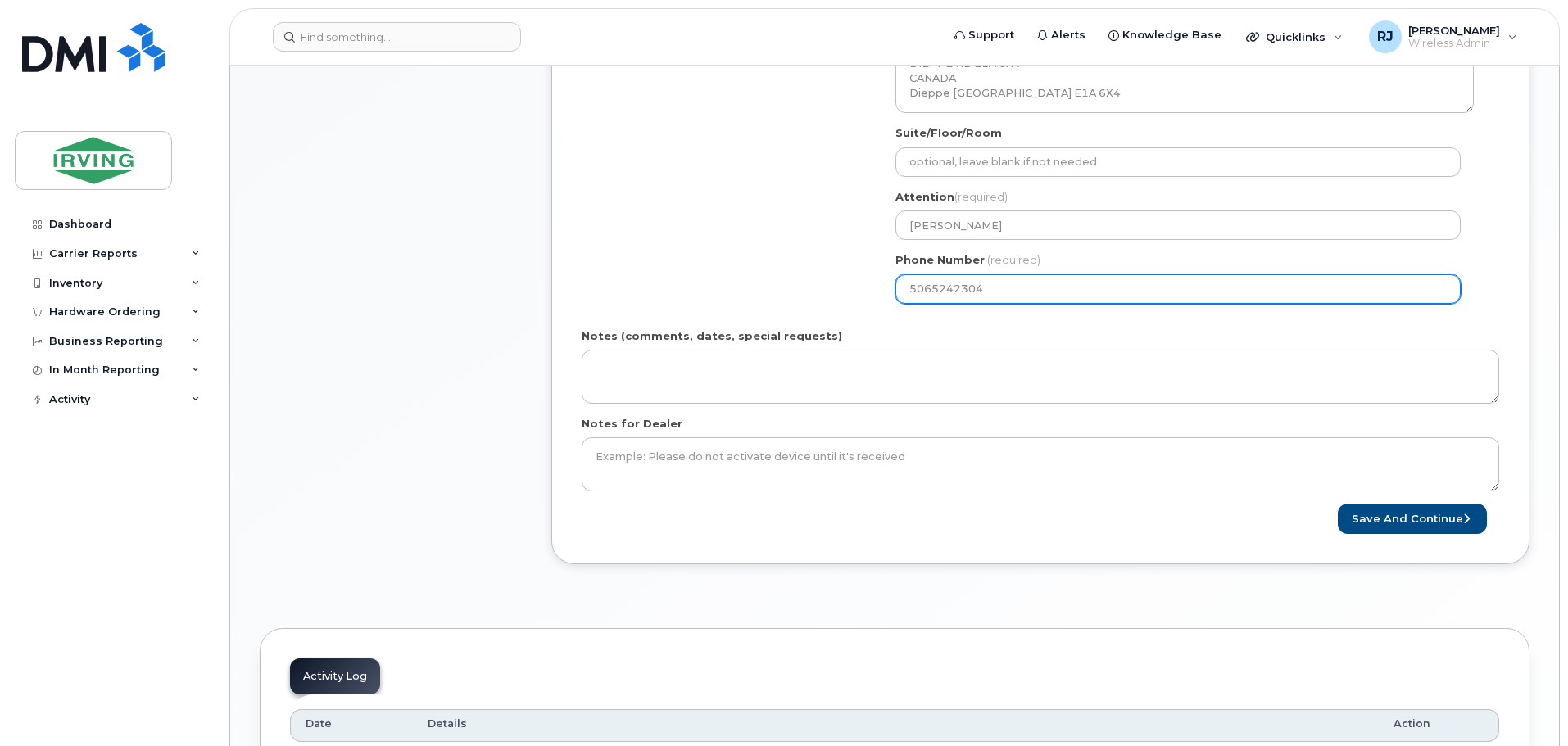
drag, startPoint x: 1036, startPoint y: 284, endPoint x: 819, endPoint y: 268, distance: 217.6
click at [822, 272] on div "Shipping Address Midland Transport New Address CAV Farms Head Office Chandler S…" at bounding box center [1034, 162] width 905 height 308
select select
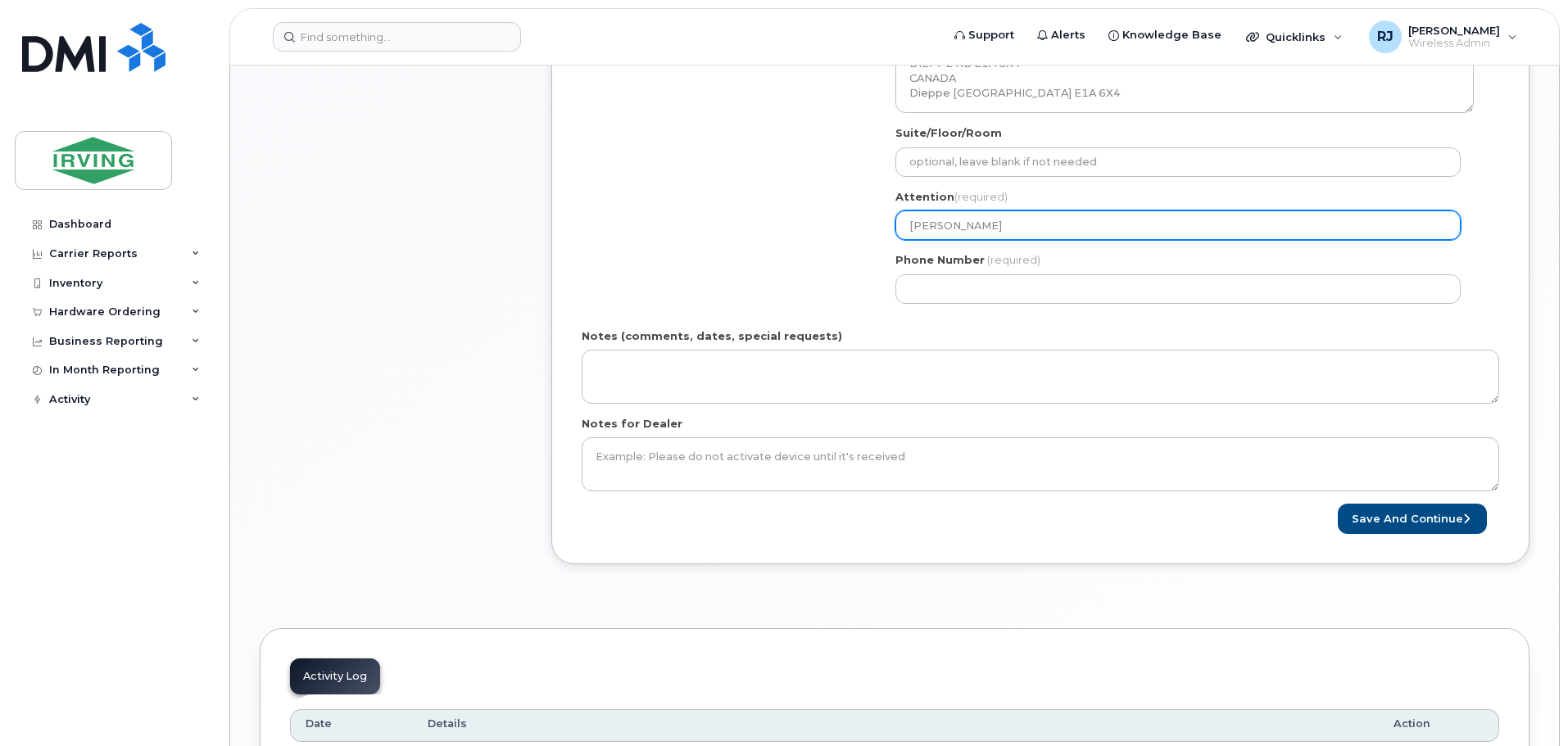
drag, startPoint x: 1035, startPoint y: 226, endPoint x: 1028, endPoint y: 236, distance: 12.2
click at [1032, 226] on input "[PERSON_NAME]" at bounding box center [1178, 225] width 566 height 30
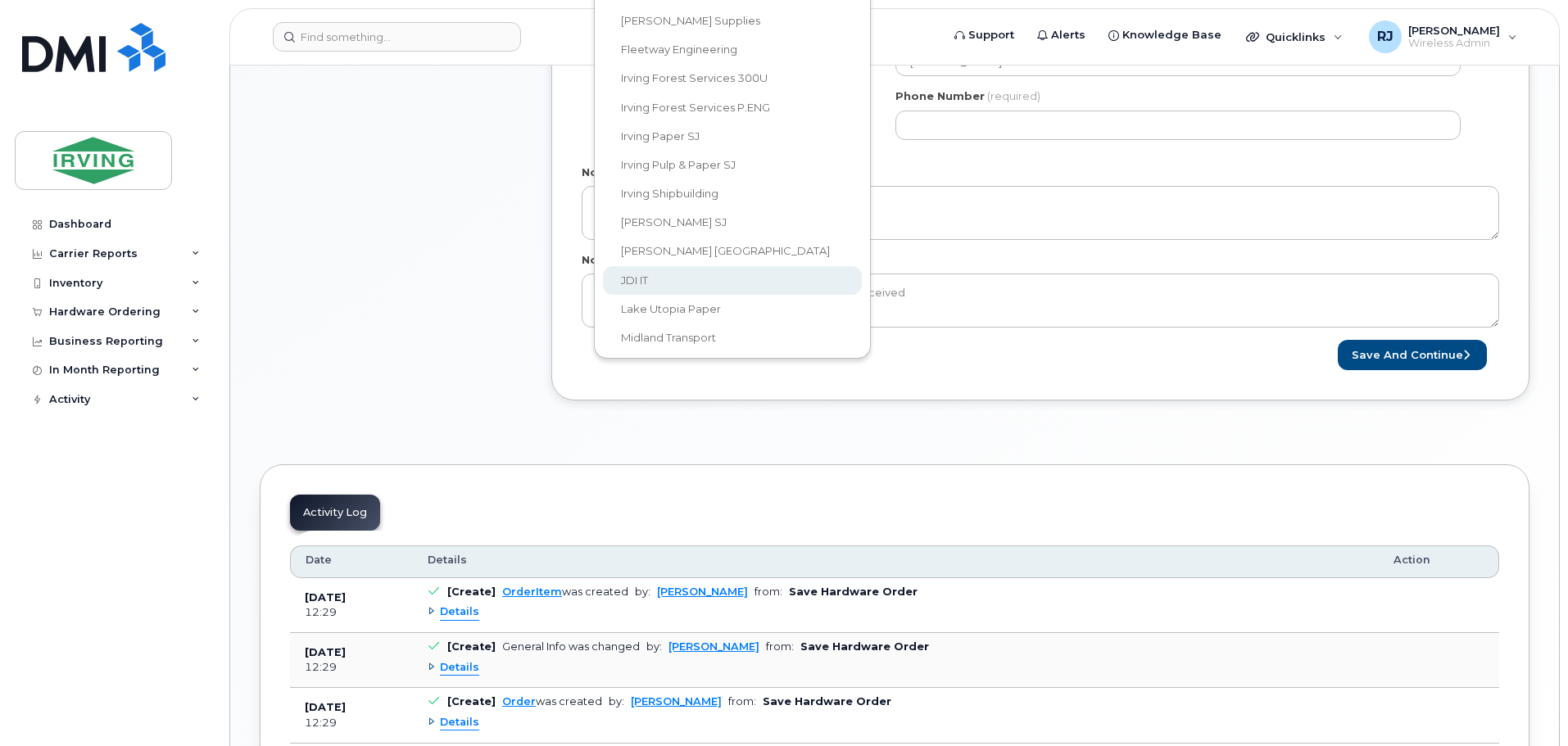
scroll to position [80, 0]
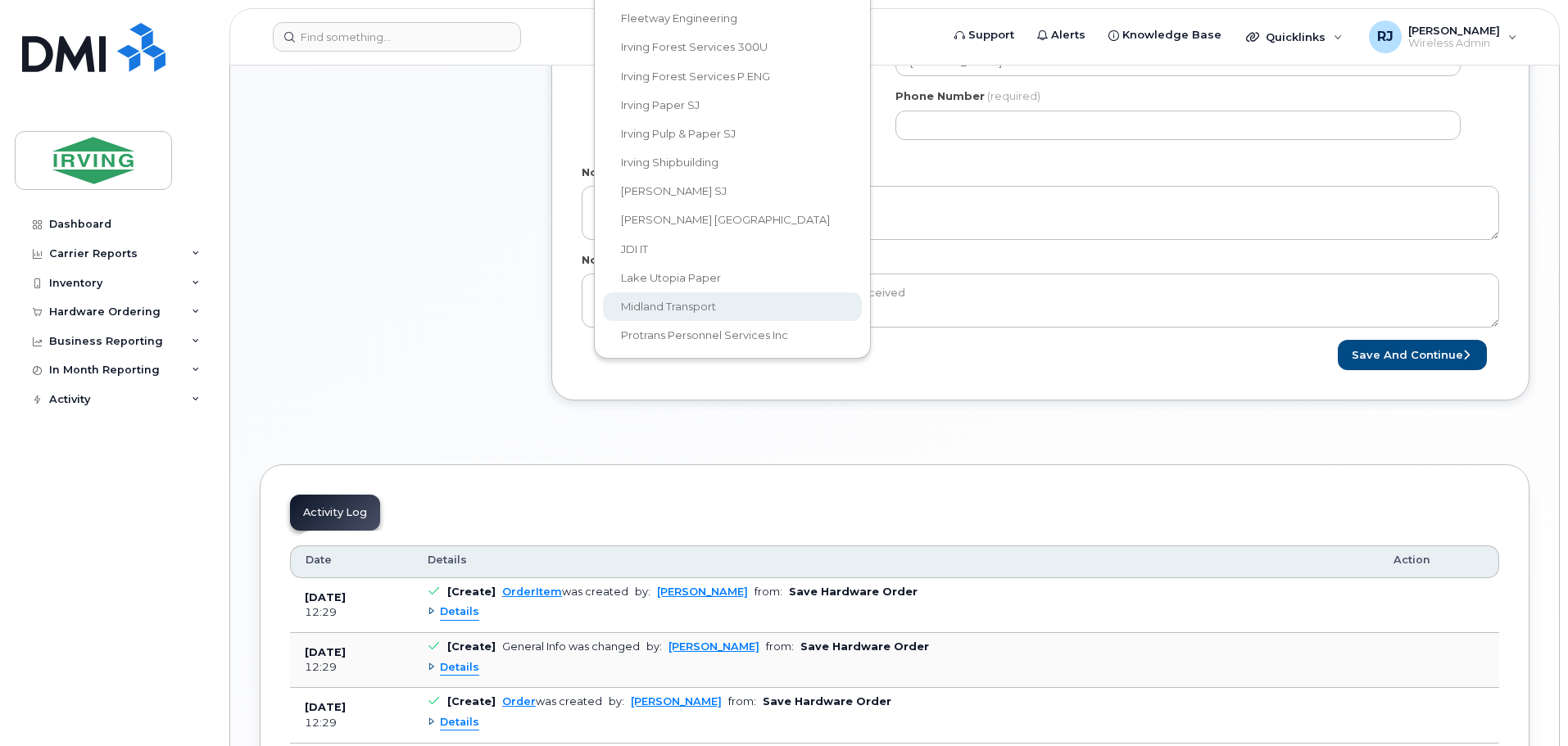
click at [702, 310] on body "Support Alerts Knowledge Base Quicklinks Suspend / Cancel Device Change SIM Car…" at bounding box center [784, 73] width 1568 height 1620
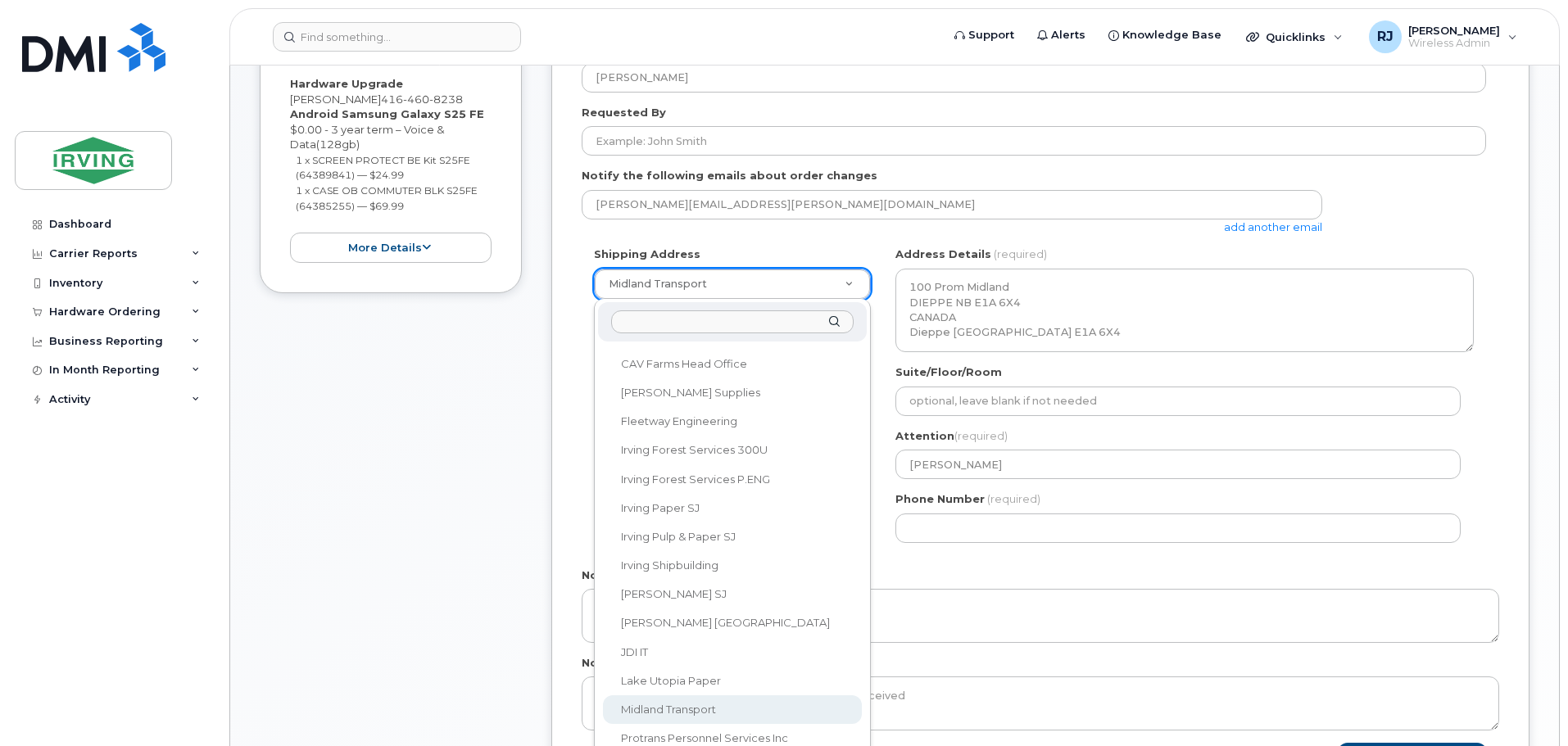
scroll to position [448, 0]
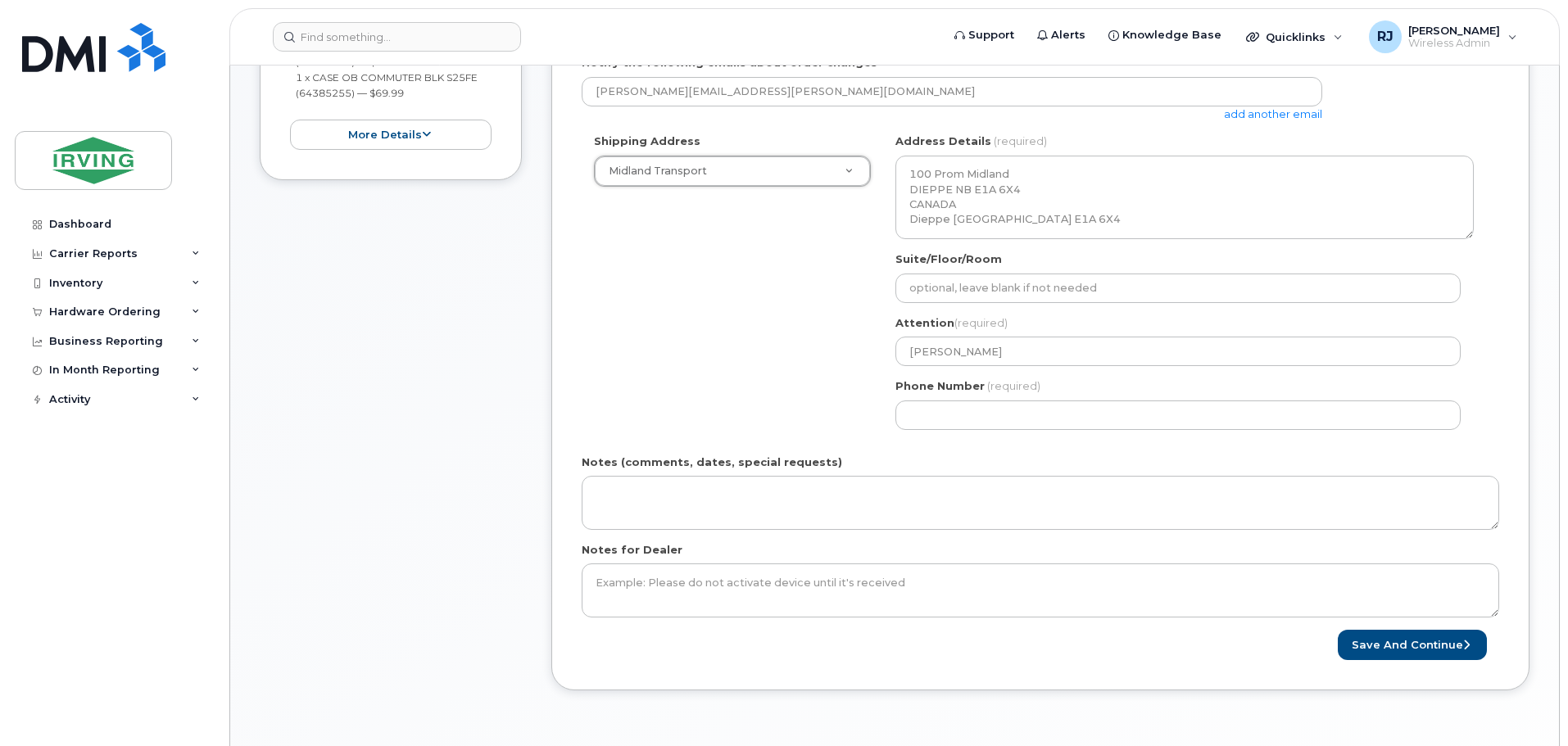
select select
type input "[PERSON_NAME]"
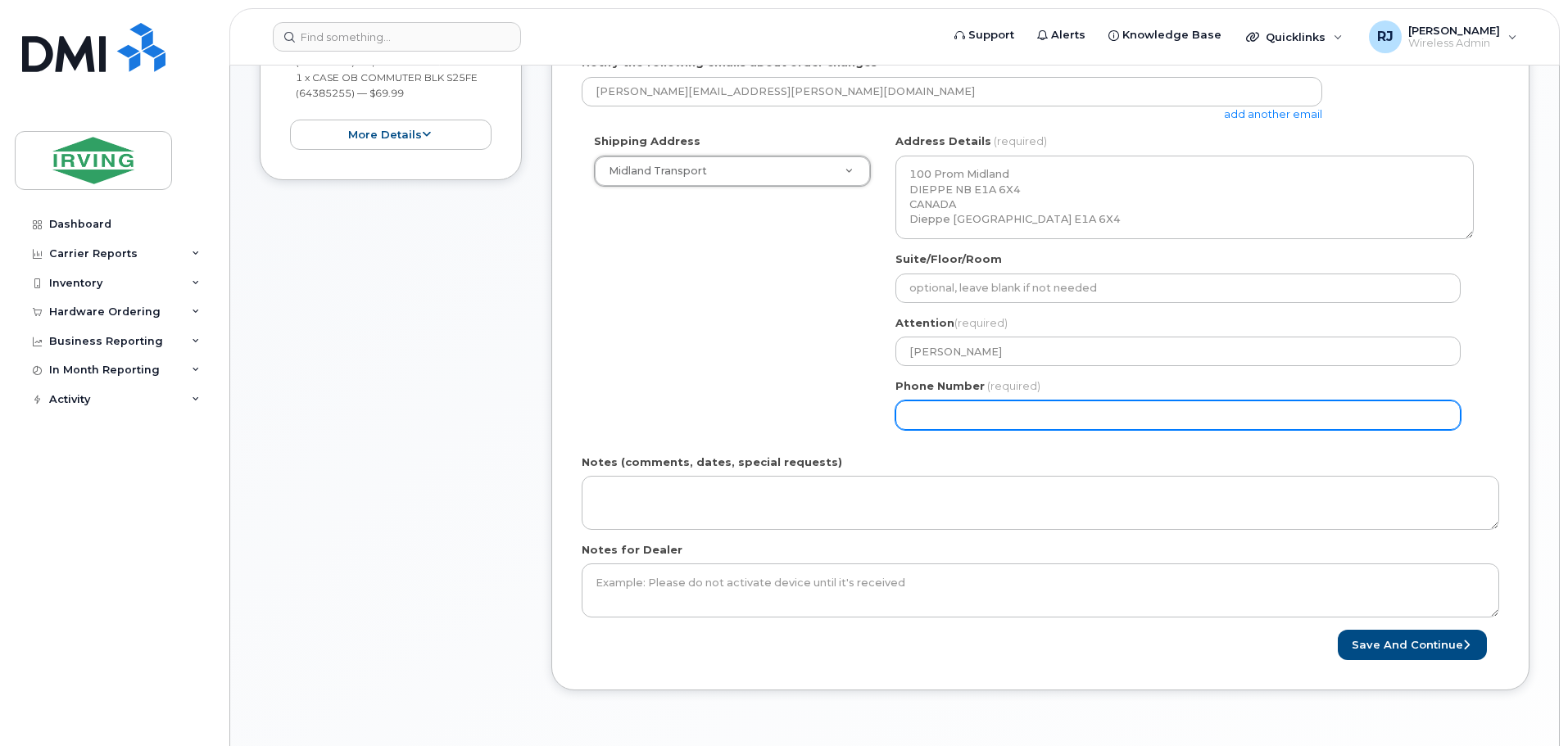
click at [1045, 411] on input "Phone Number" at bounding box center [1178, 415] width 566 height 30
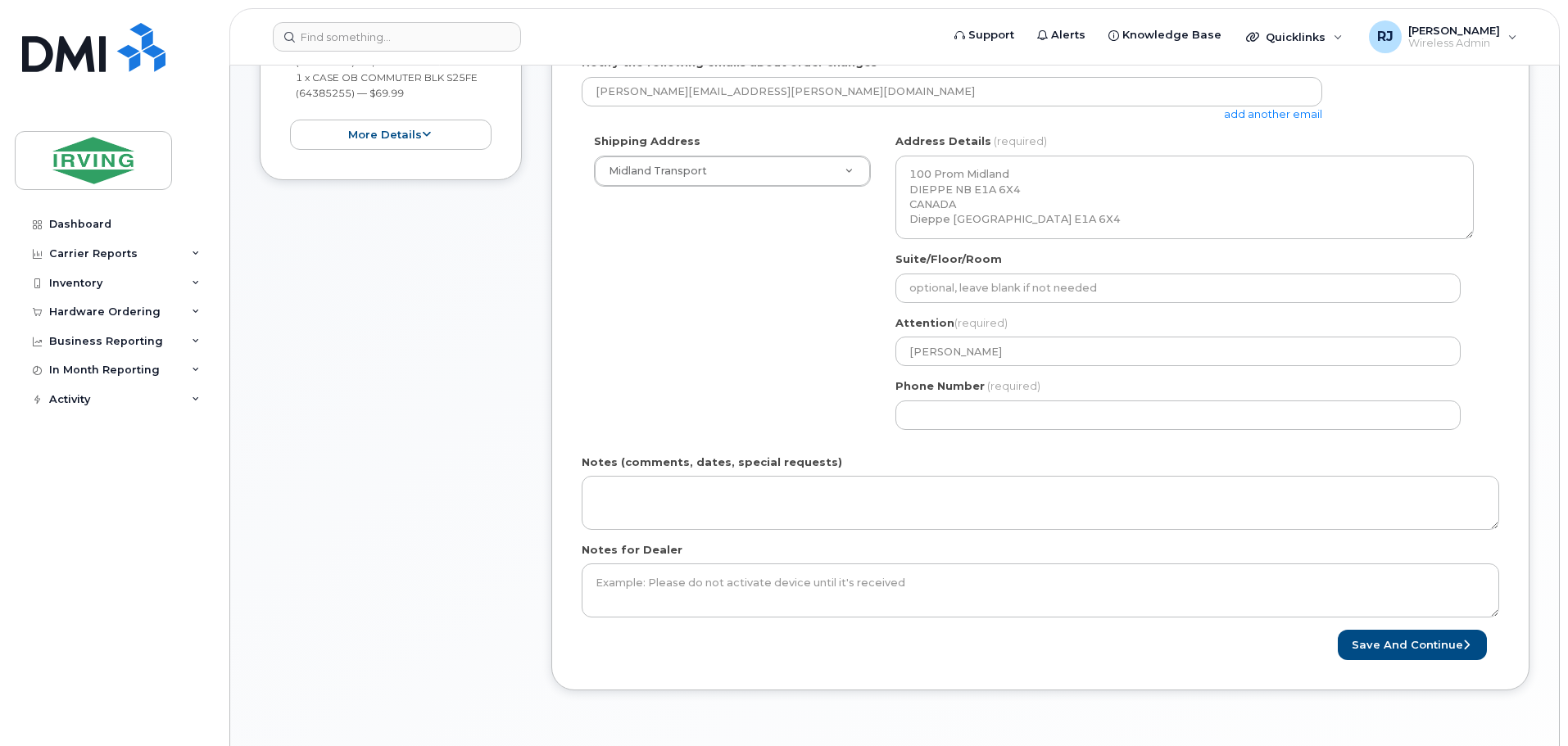
click at [1235, 453] on form "All iPhone Models - Approval from Bus VP, IT VP, JDI or RKI Created By Ryan Joh…" at bounding box center [1041, 270] width 918 height 780
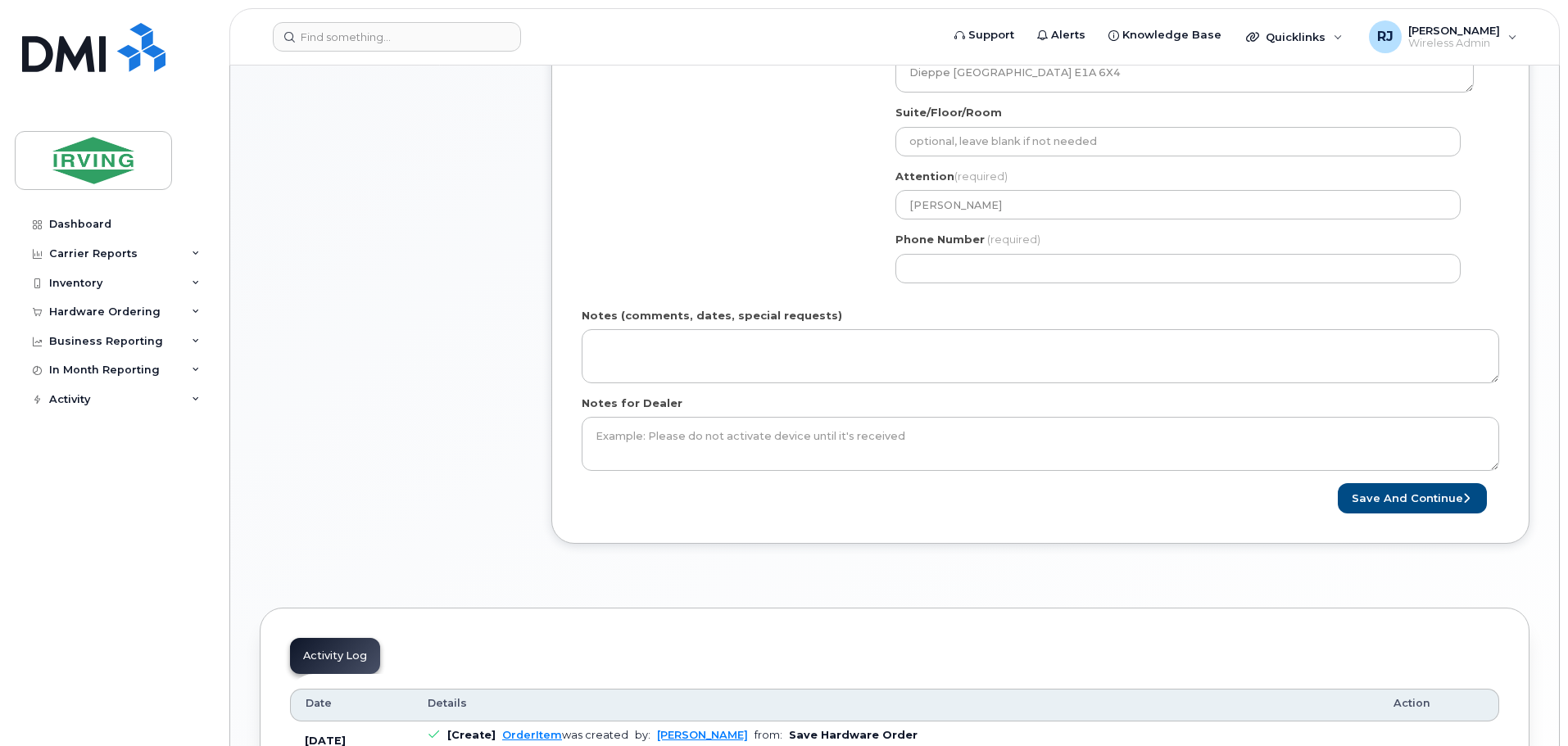
scroll to position [611, 0]
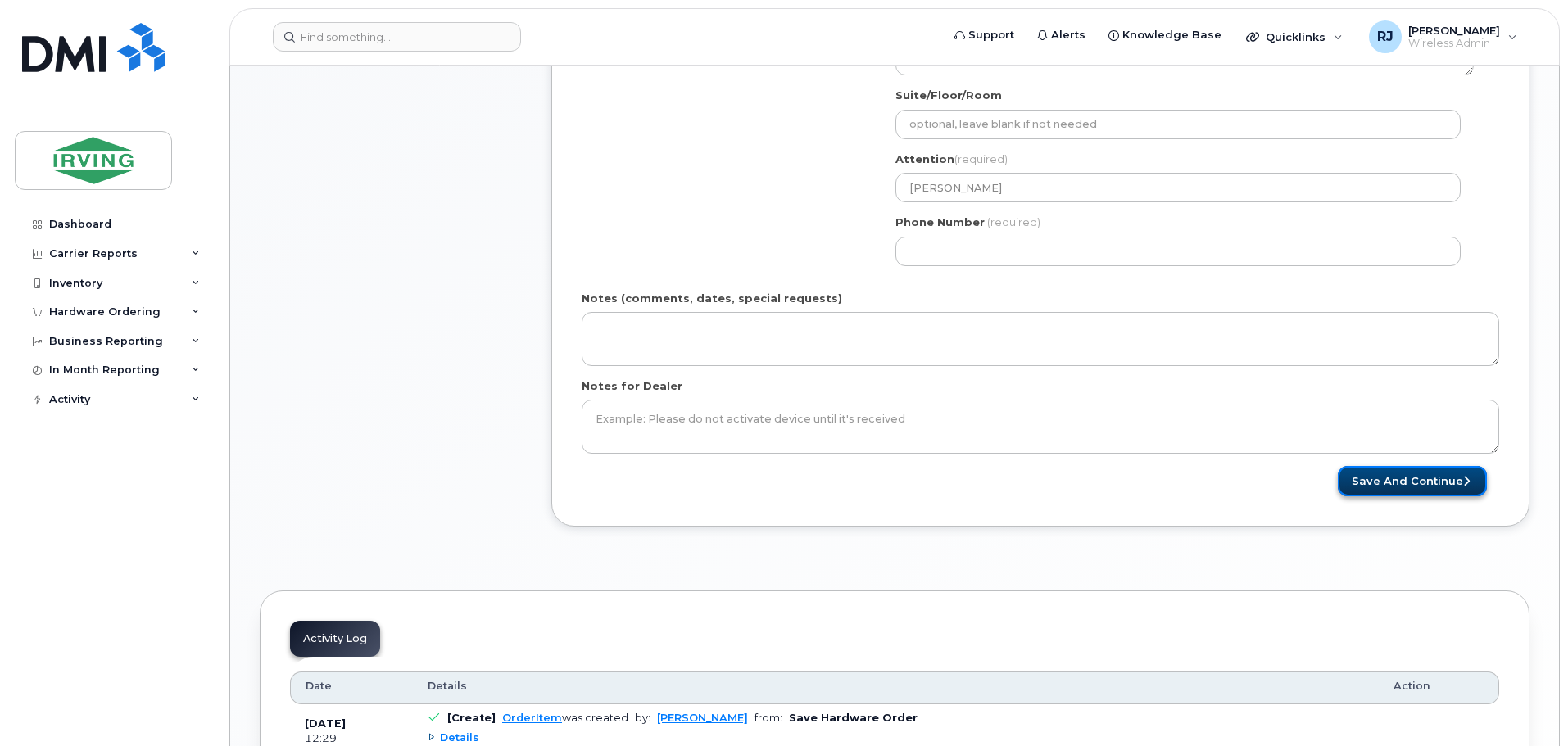
click at [1403, 489] on button "Save and Continue" at bounding box center [1413, 481] width 149 height 31
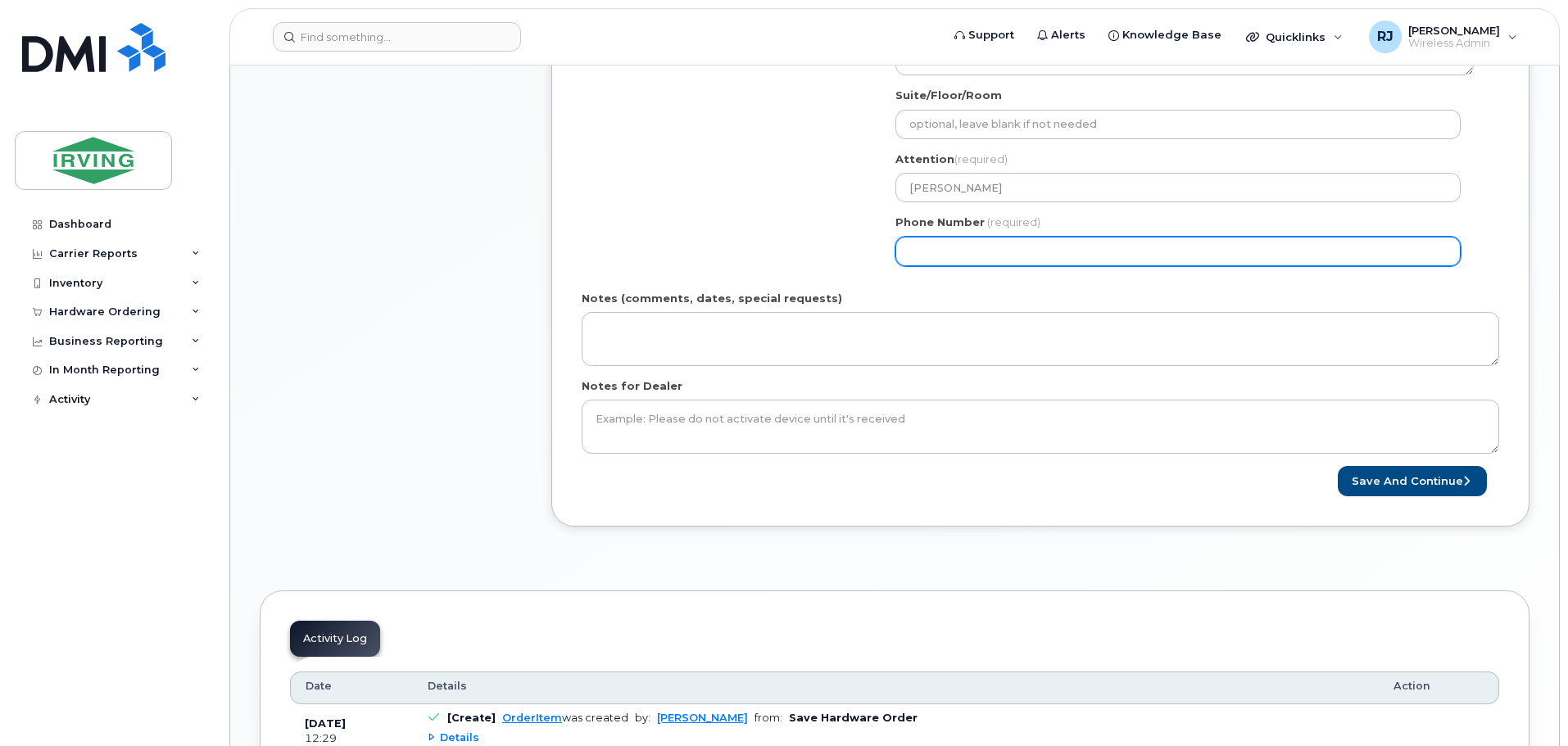
select select
type input "8660805"
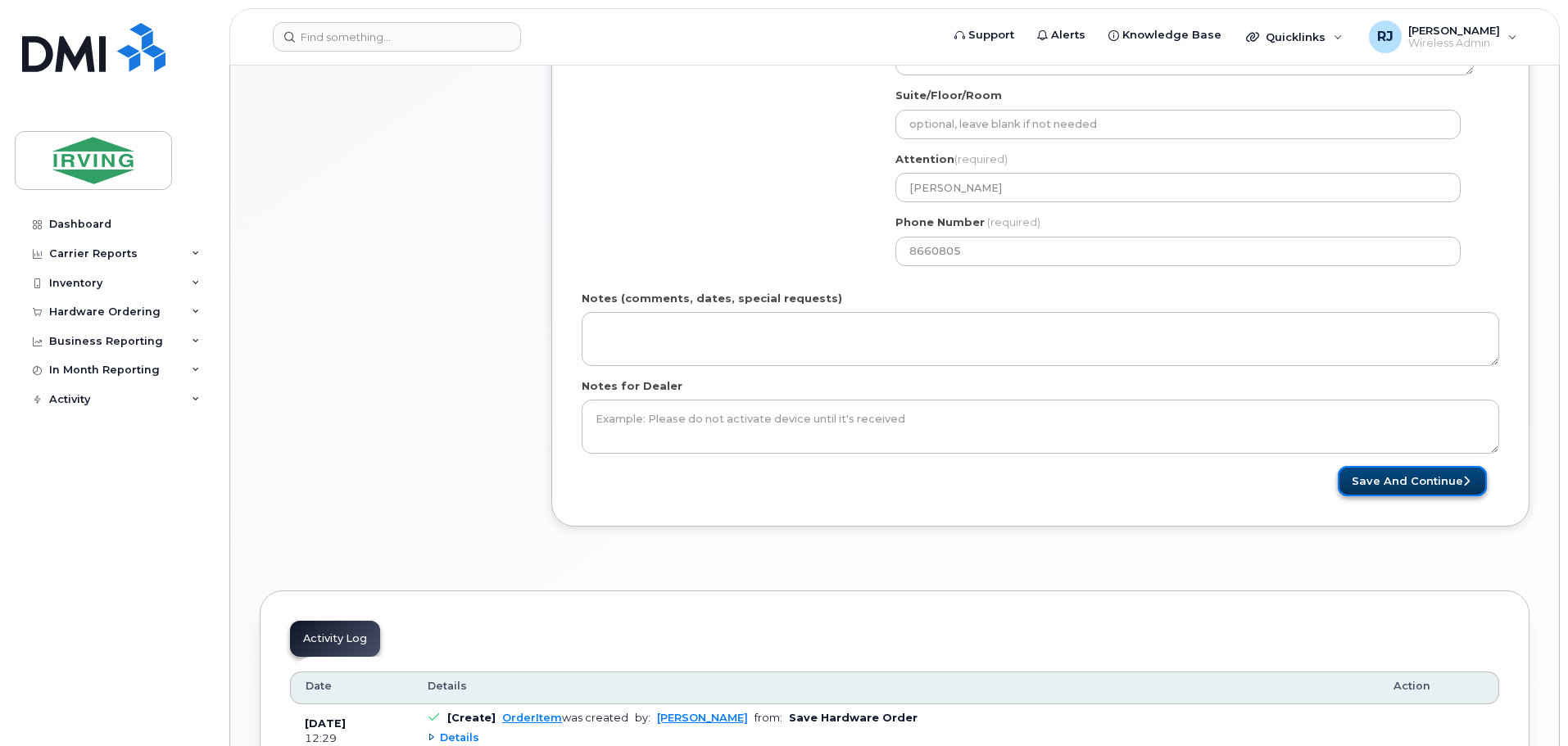
click at [1395, 481] on button "Save and Continue" at bounding box center [1413, 481] width 149 height 31
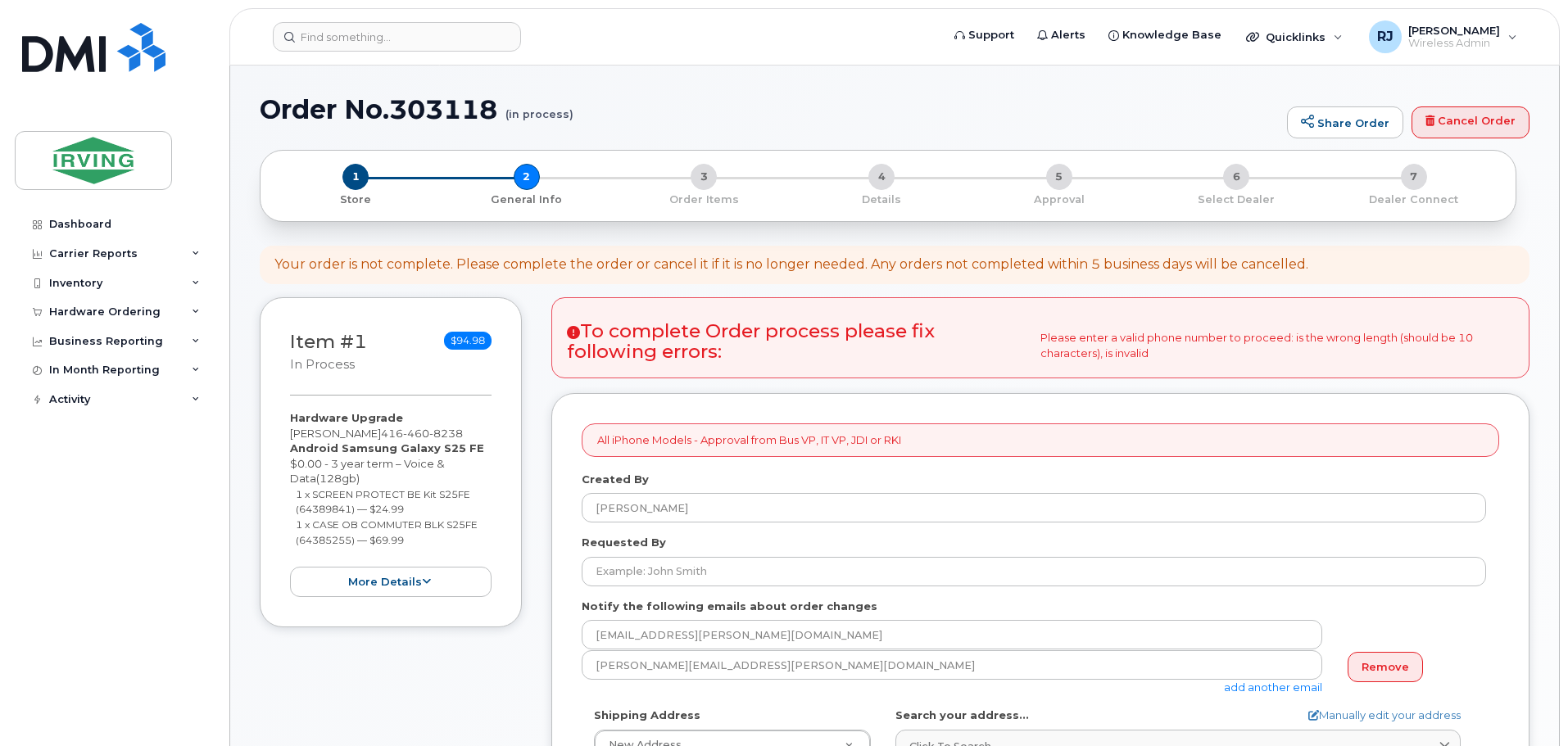
select select
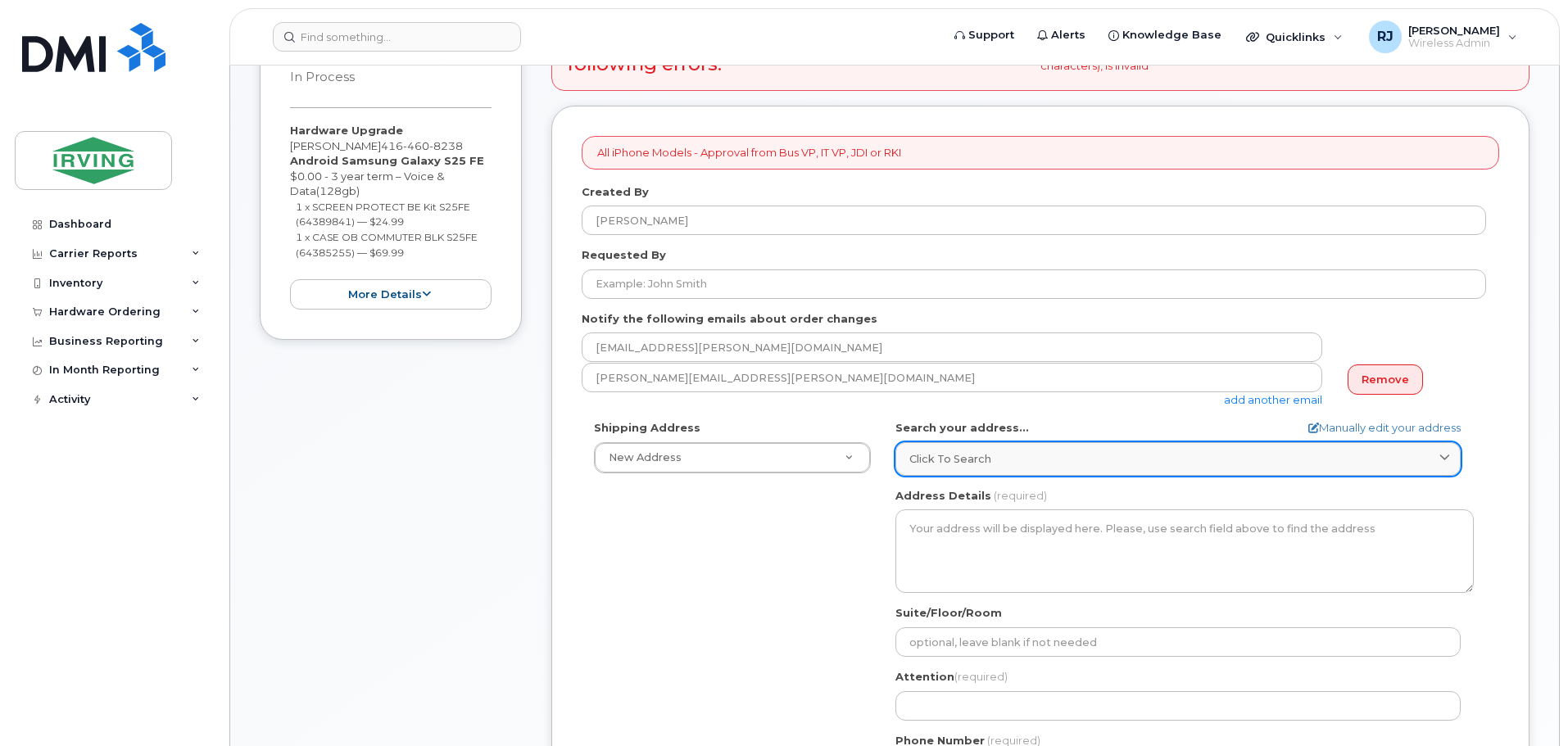
scroll to position [245, 0]
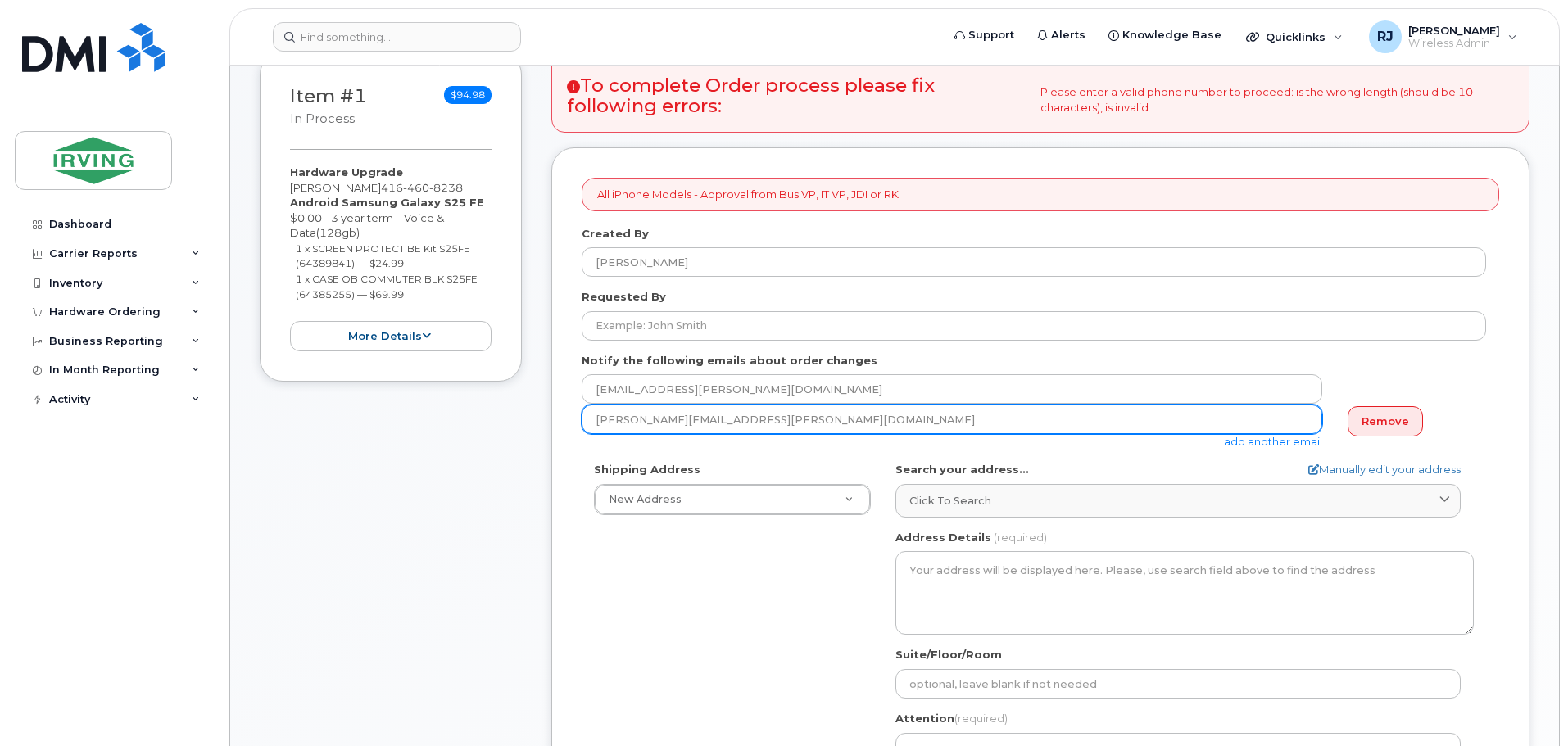
drag, startPoint x: 783, startPoint y: 421, endPoint x: 546, endPoint y: 408, distance: 237.4
click at [546, 408] on div "Item #1 in process $94.98 Hardware Upgrade [PERSON_NAME] [PHONE_NUMBER] Android…" at bounding box center [895, 581] width 1270 height 1060
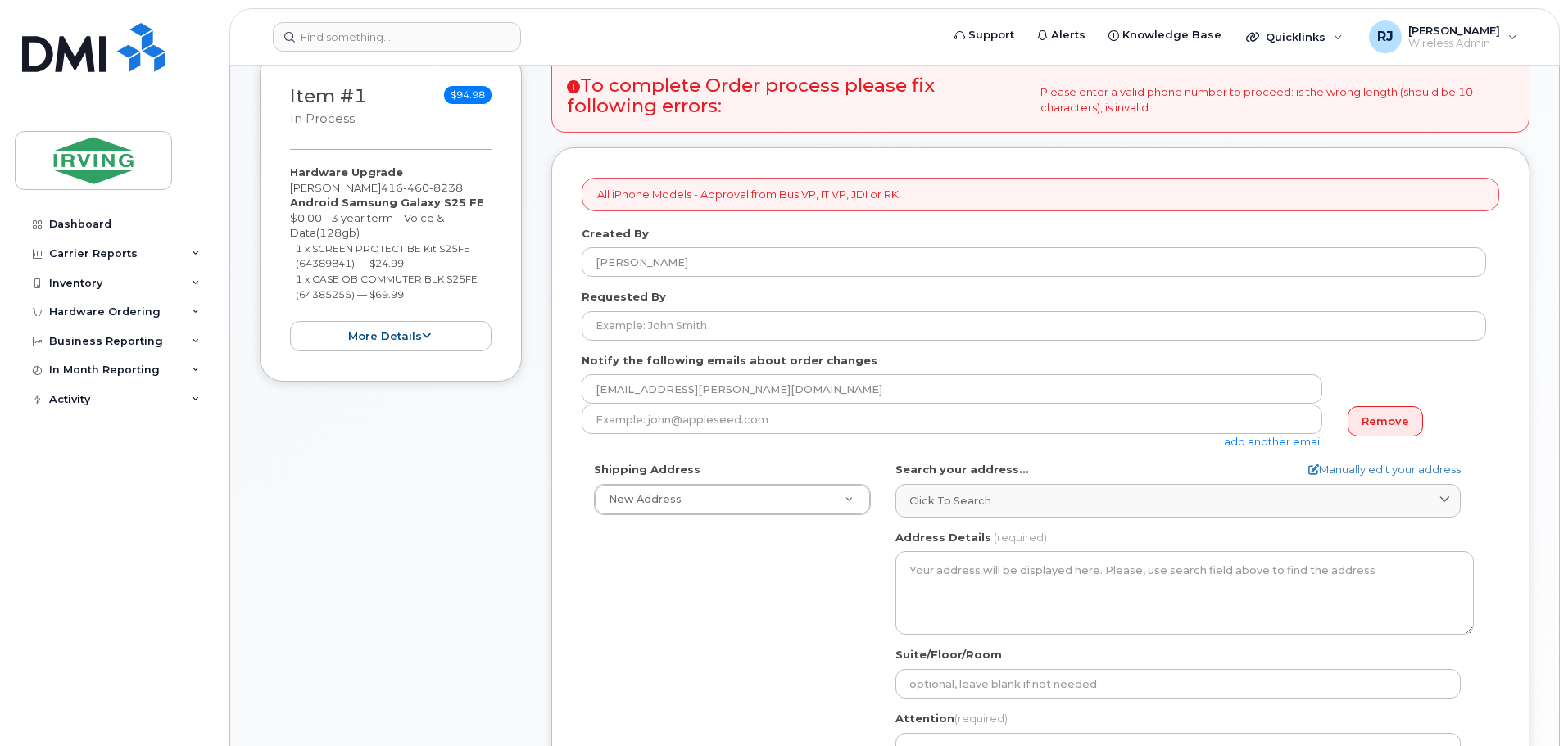
drag, startPoint x: 1383, startPoint y: 422, endPoint x: 1344, endPoint y: 419, distance: 39.1
click at [1384, 422] on link "Remove" at bounding box center [1385, 421] width 75 height 31
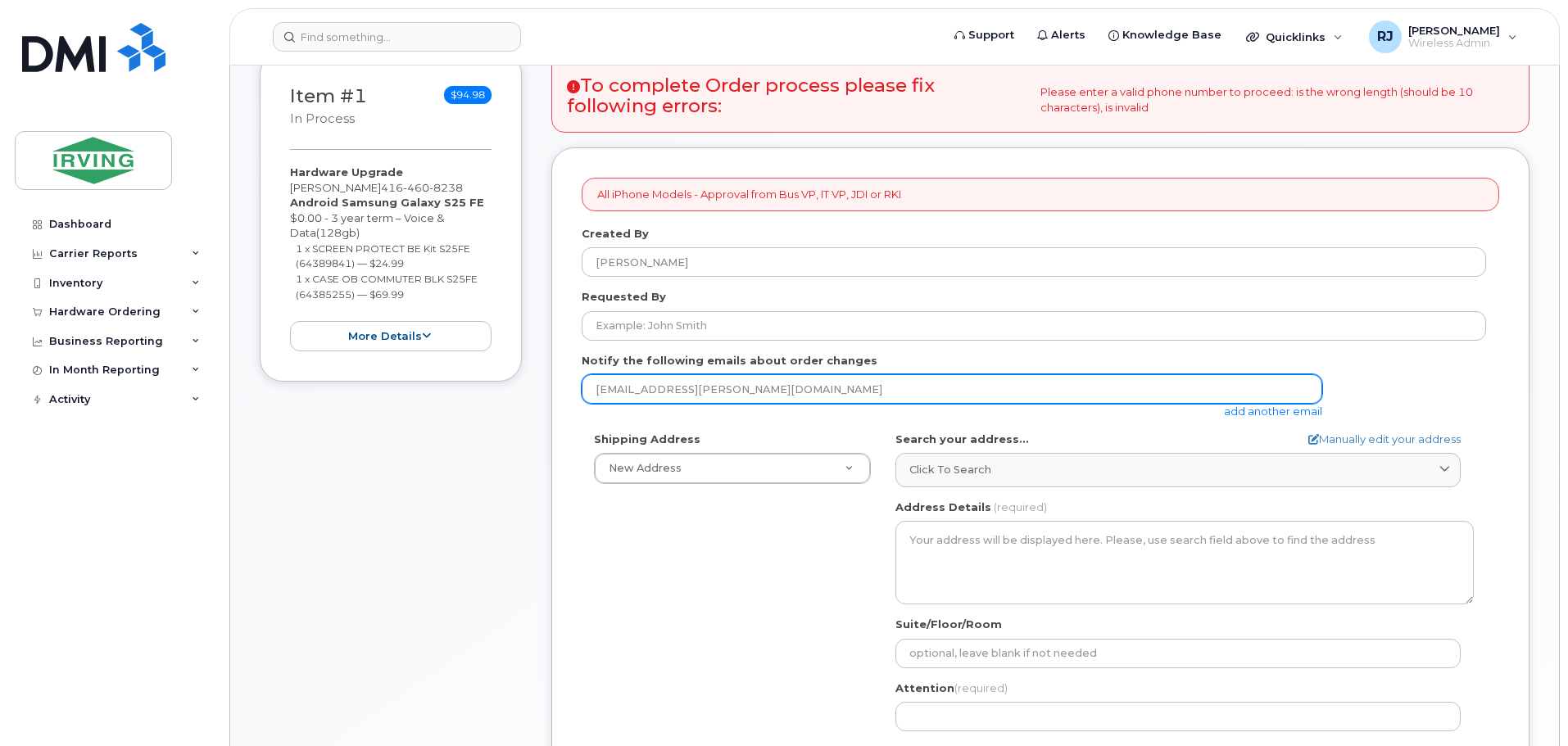
drag, startPoint x: 1057, startPoint y: 387, endPoint x: 552, endPoint y: 385, distance: 505.0
click at [552, 385] on div "All iPhone Models - Approval from Bus VP, IT VP, JDI or RKI Created By [PERSON_…" at bounding box center [1041, 602] width 978 height 908
paste input "[PERSON_NAME].[PERSON_NAME]"
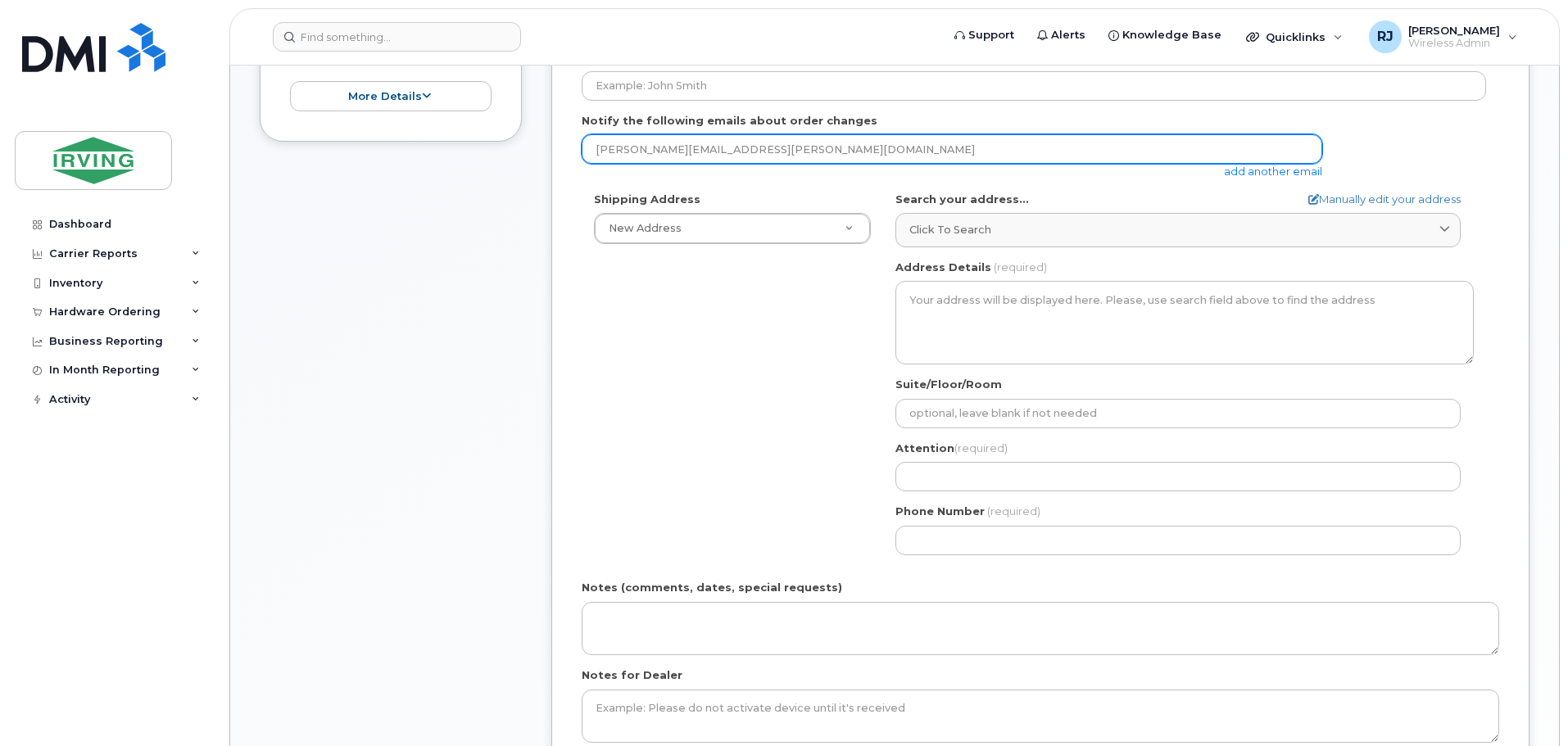
scroll to position [492, 0]
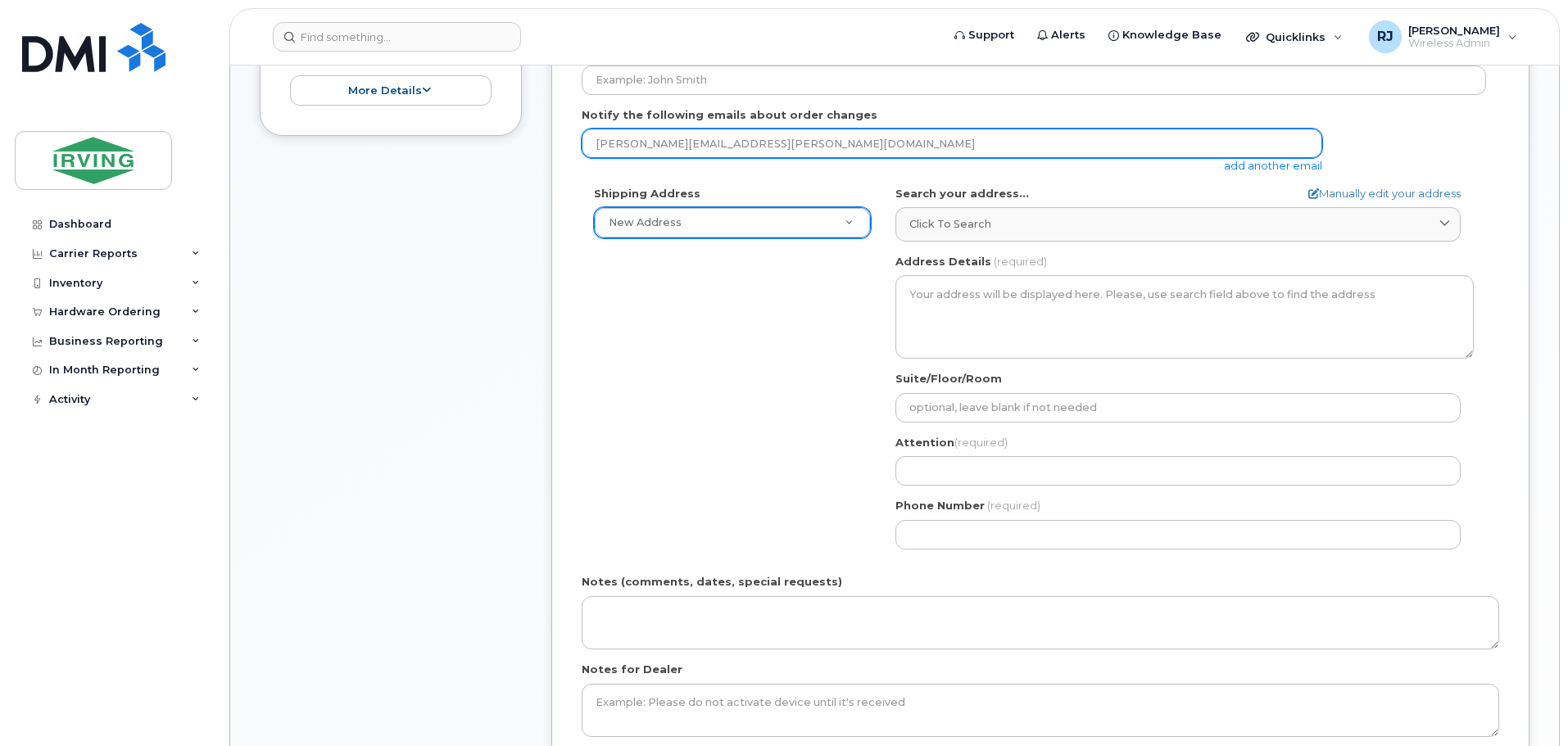
type input "[PERSON_NAME][EMAIL_ADDRESS][PERSON_NAME][DOMAIN_NAME]"
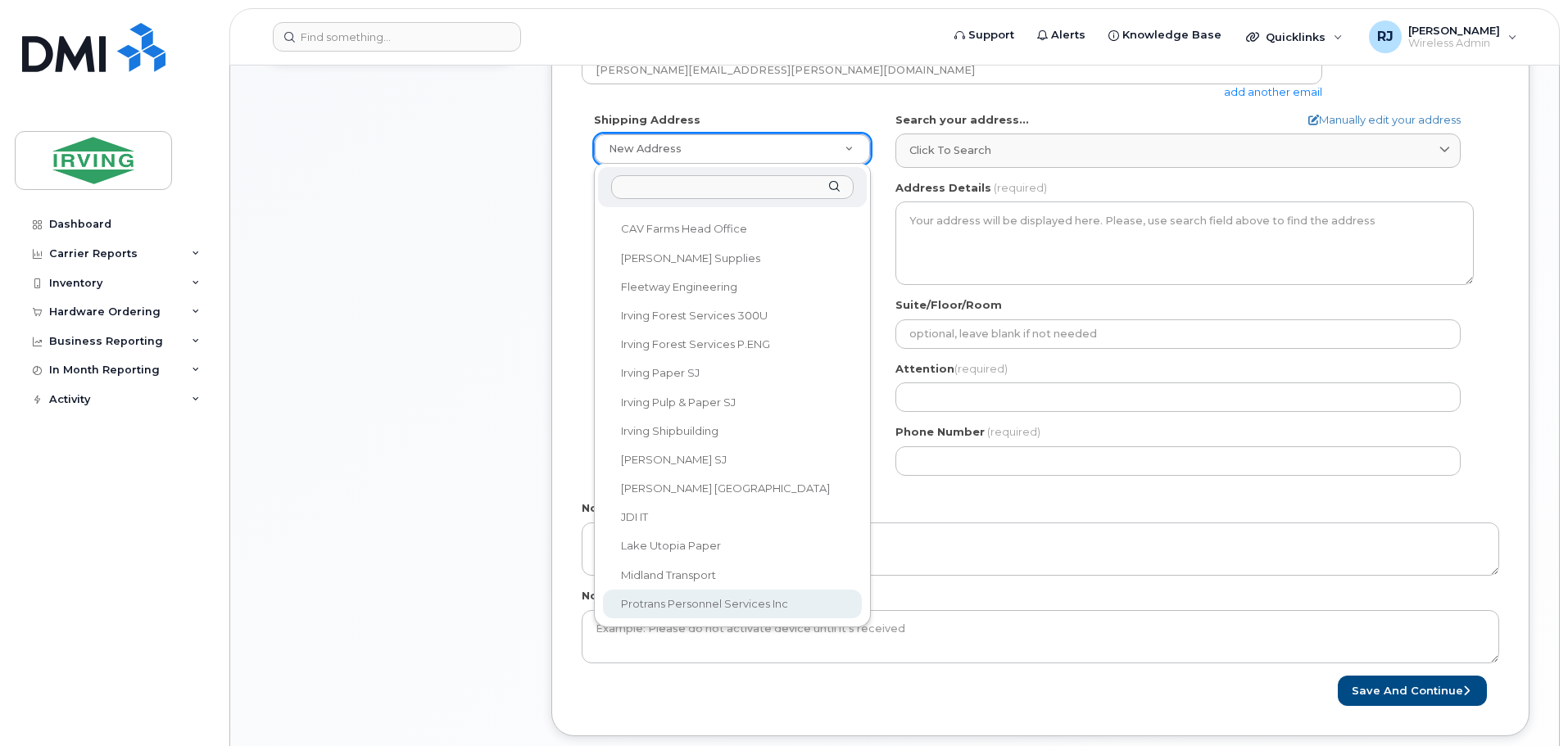
scroll to position [655, 0]
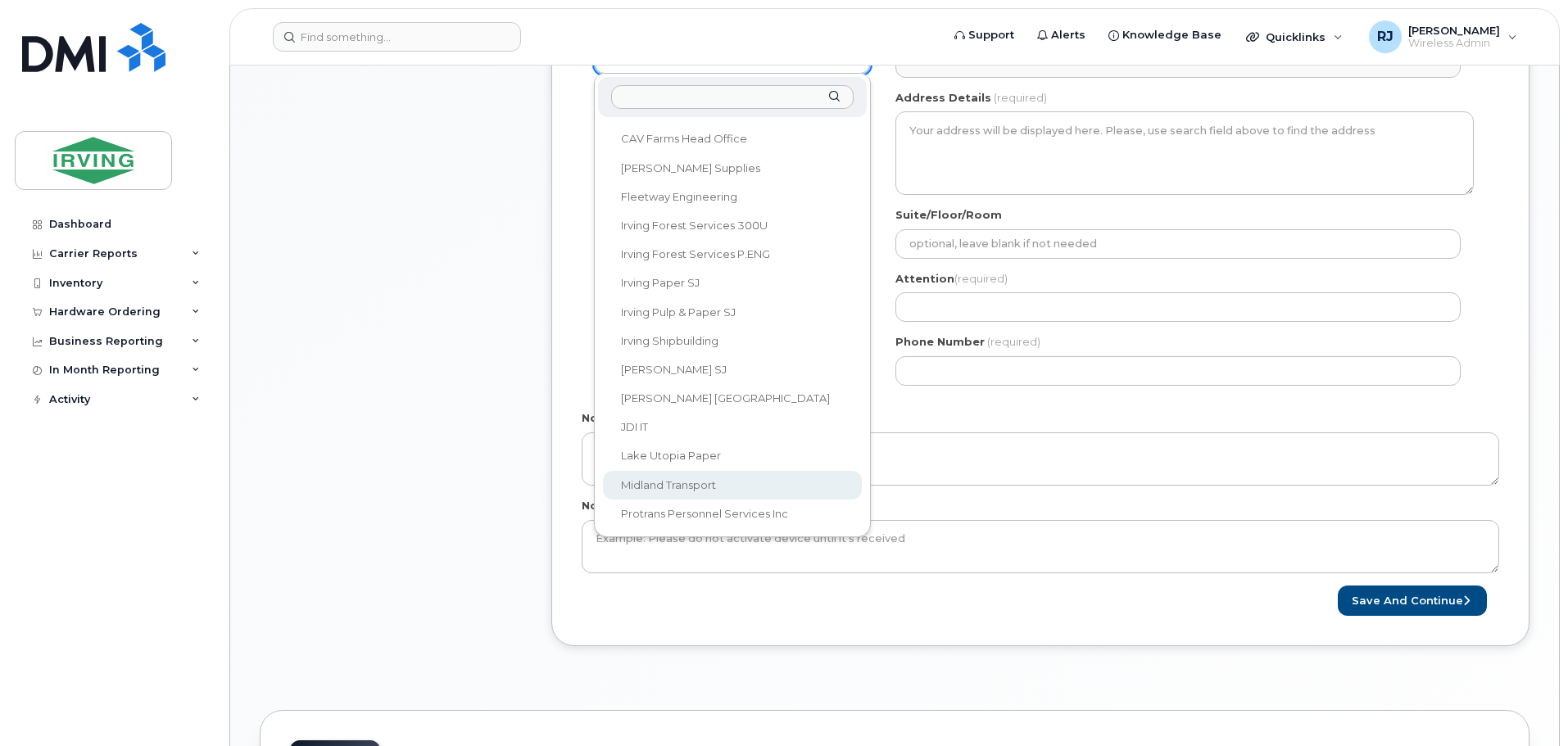
select select
type textarea "100 Prom Midland DIEPPE NB E1A 6X4 CANADA Dieppe [GEOGRAPHIC_DATA] E1A 6X4"
type input "[PERSON_NAME]"
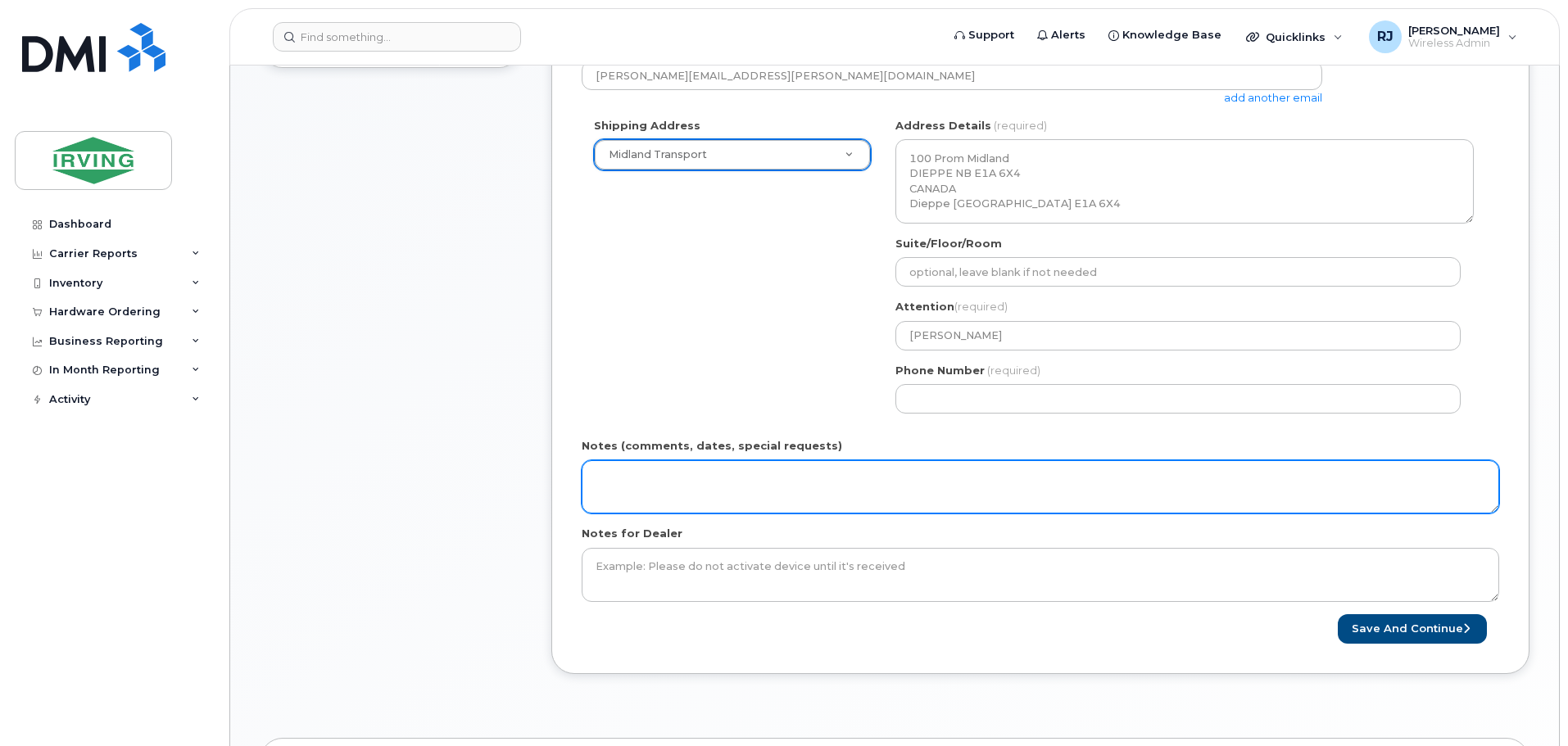
scroll to position [492, 0]
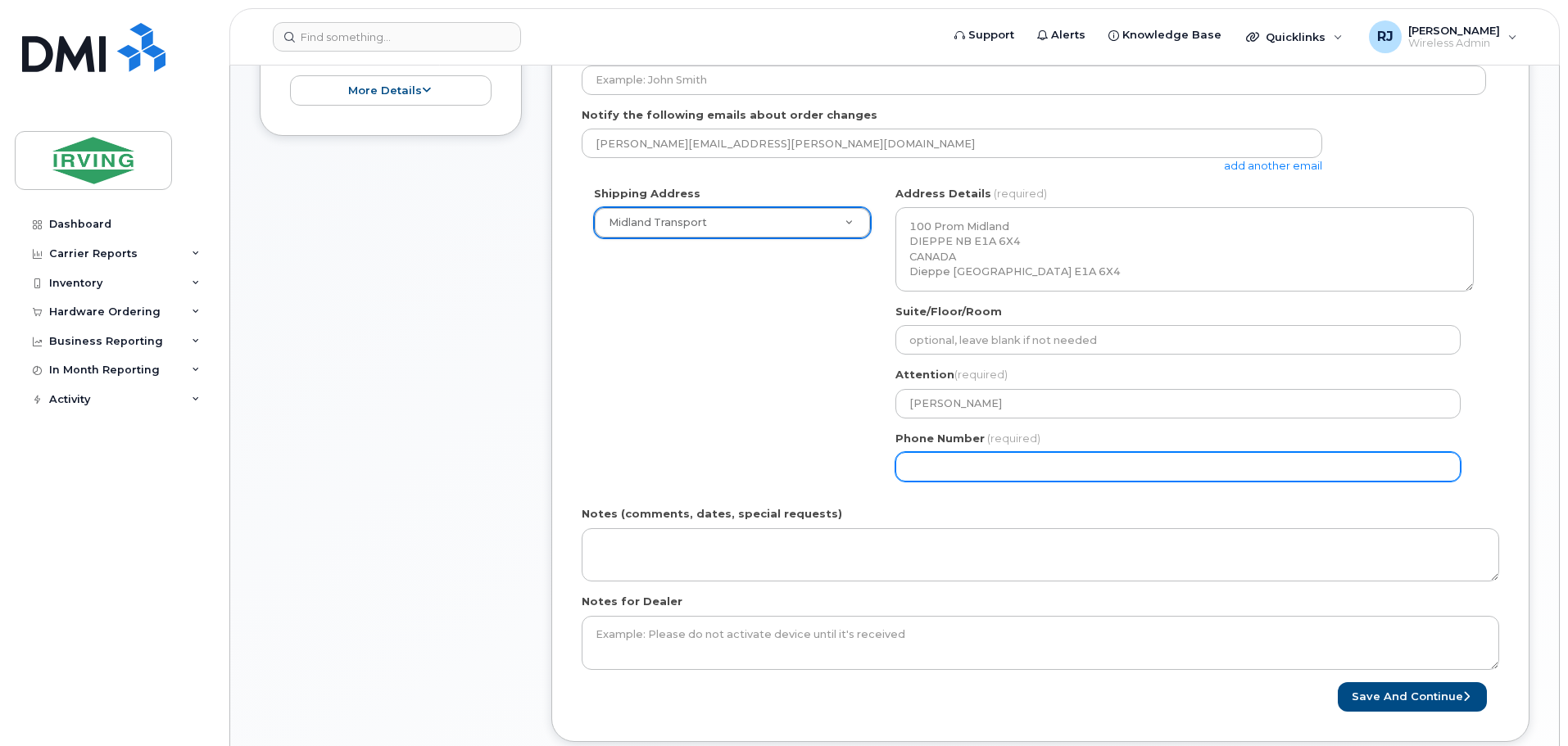
click at [950, 454] on input "Phone Number" at bounding box center [1178, 467] width 566 height 30
select select
type input "506866080"
select select
type input "5068660805"
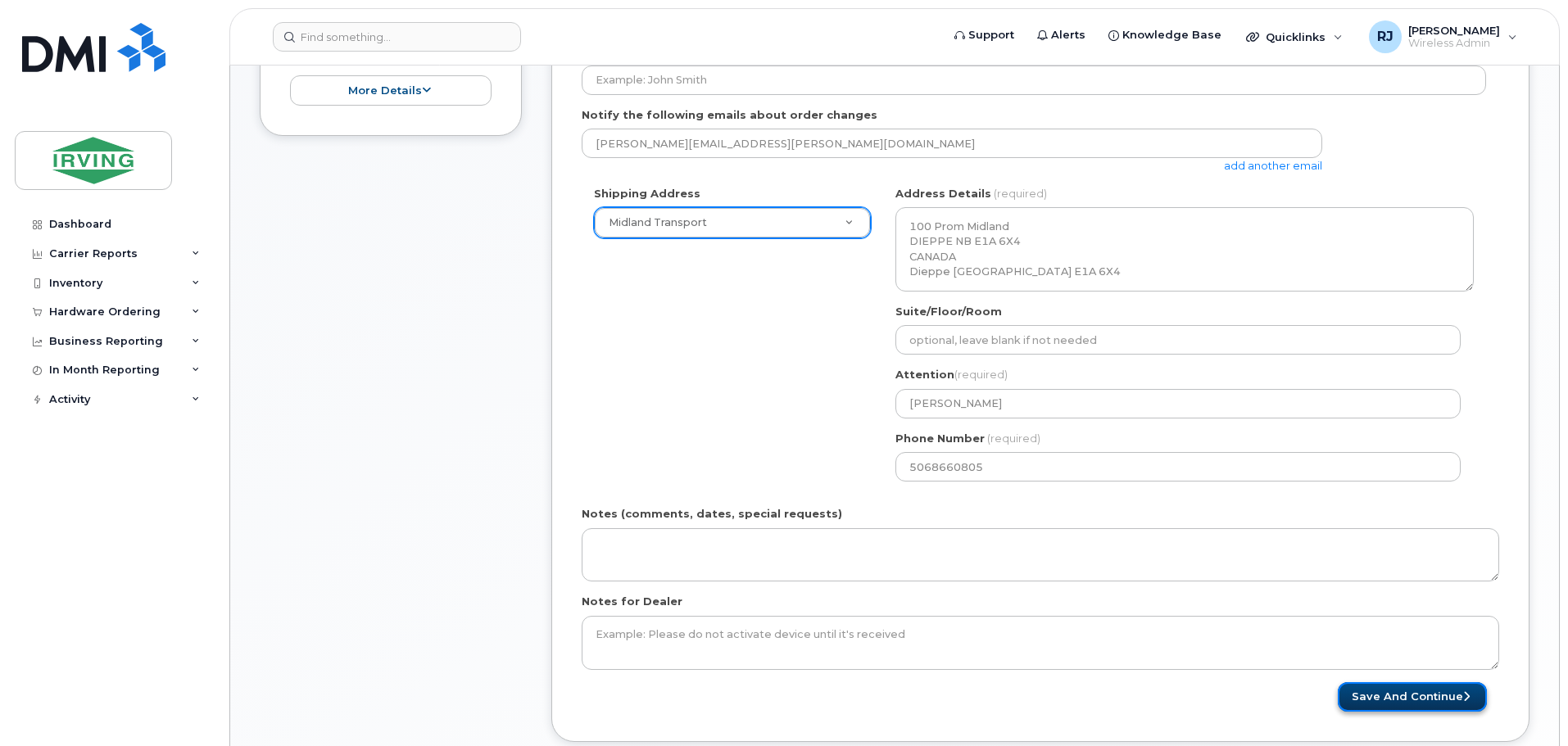
click at [1434, 691] on button "Save and Continue" at bounding box center [1413, 697] width 149 height 31
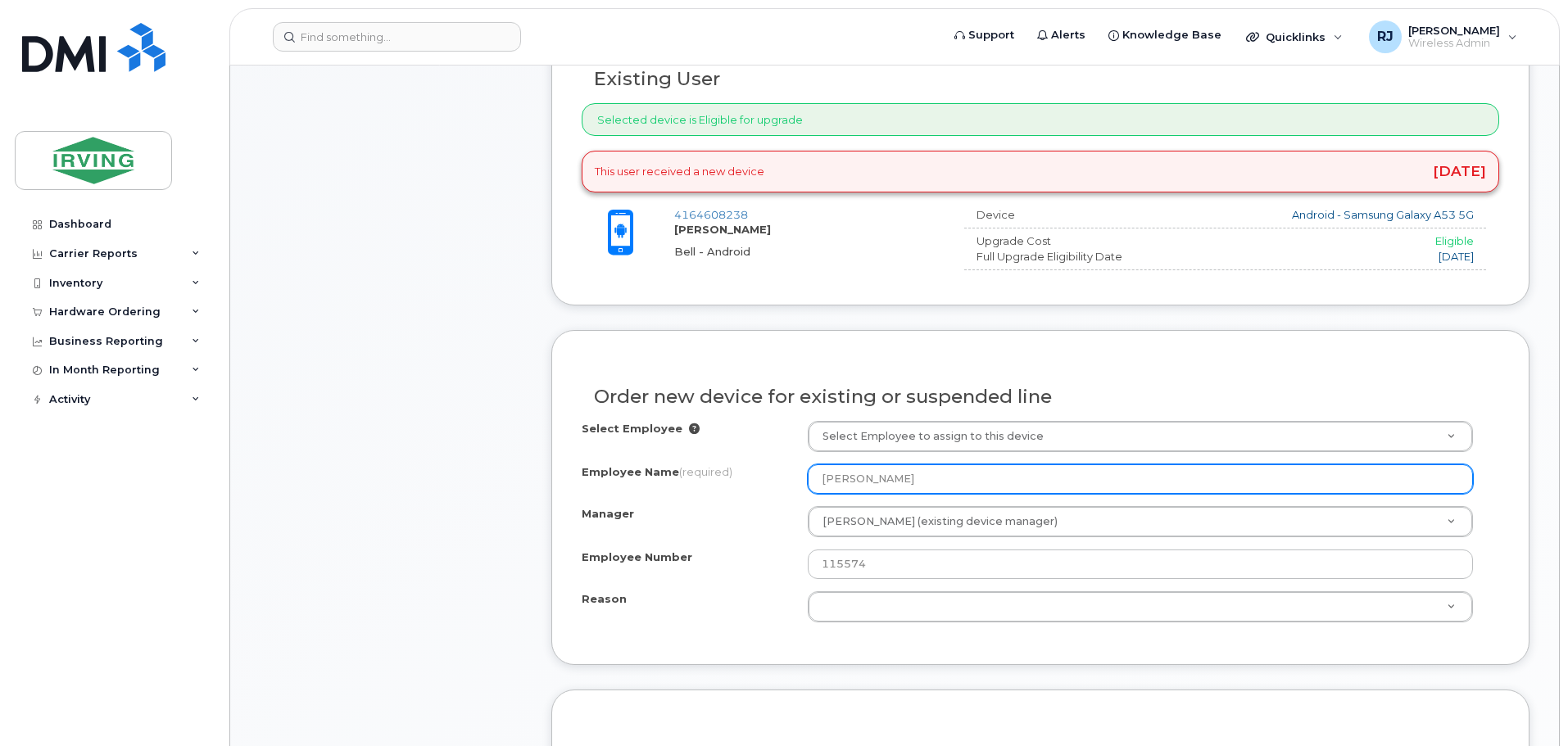
scroll to position [655, 0]
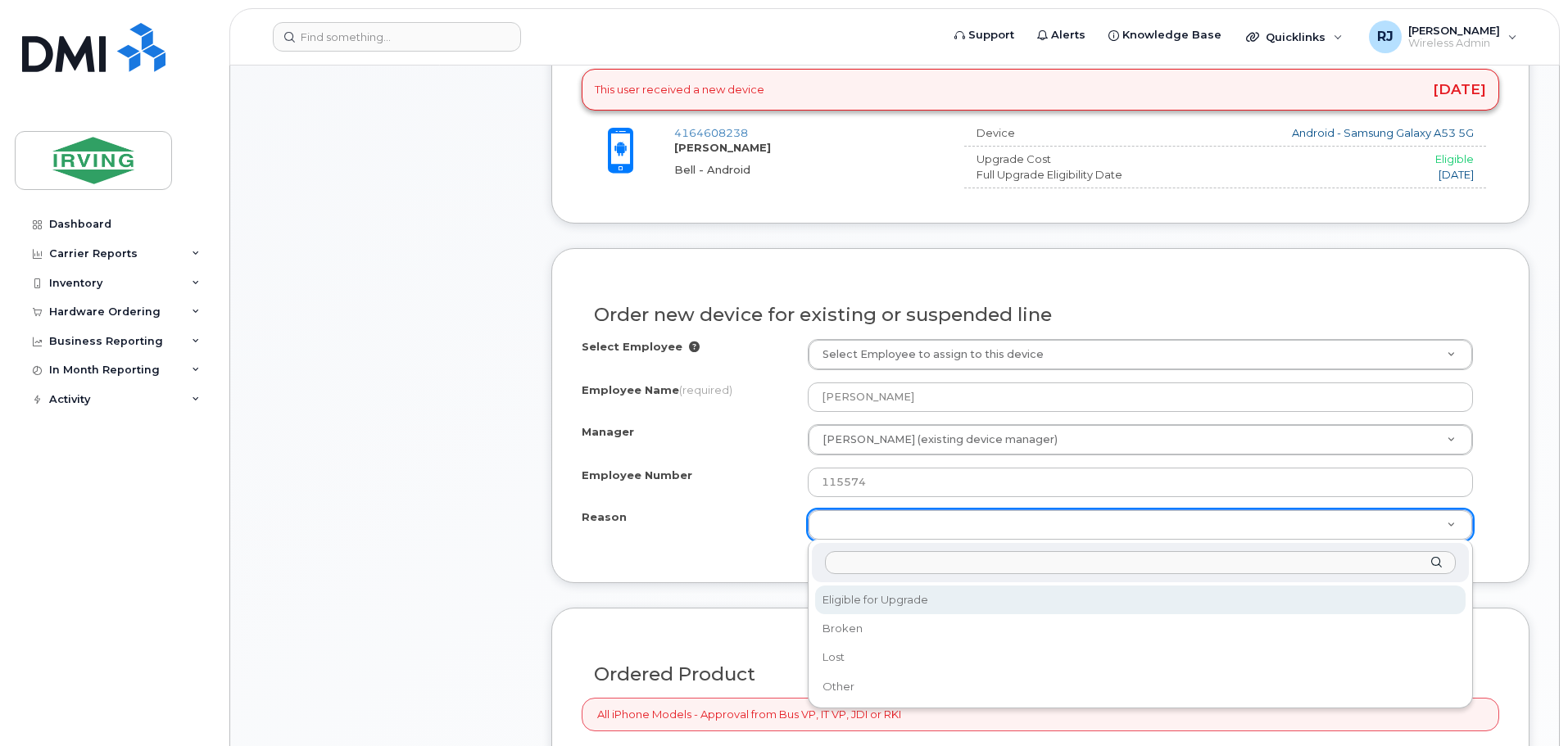
select select "eligible_for_upgrade"
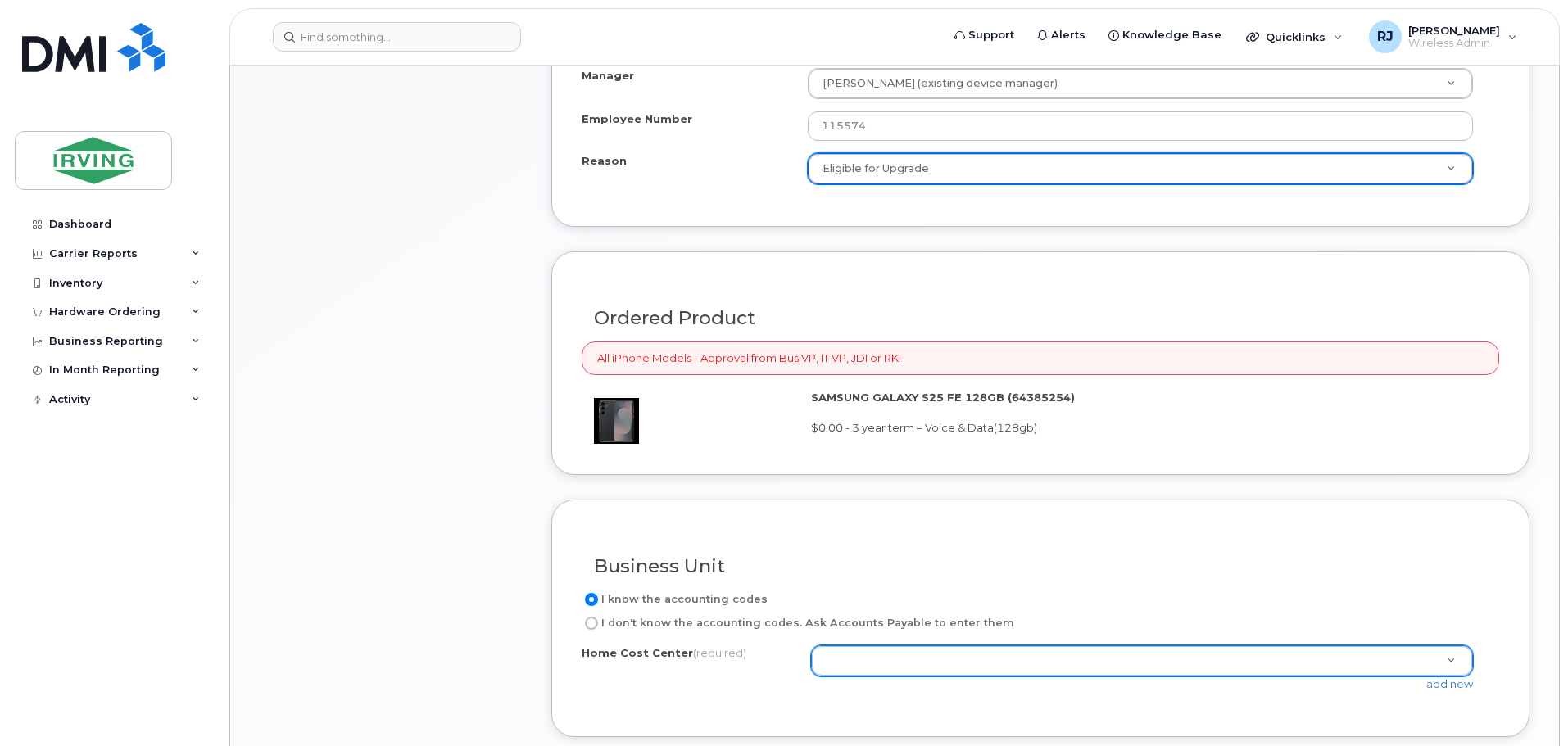
scroll to position [1146, 0]
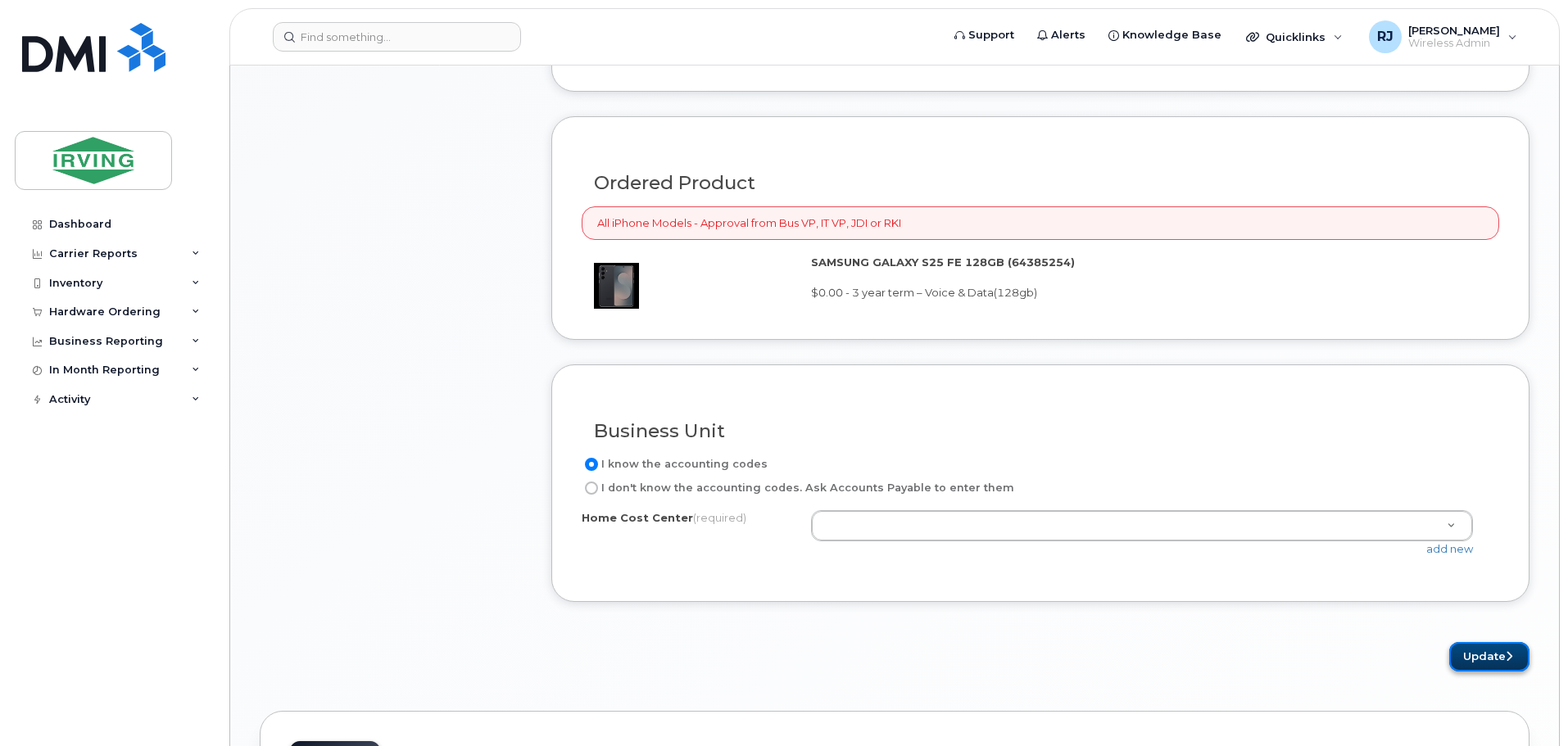
click at [1491, 651] on button "Update" at bounding box center [1489, 657] width 80 height 31
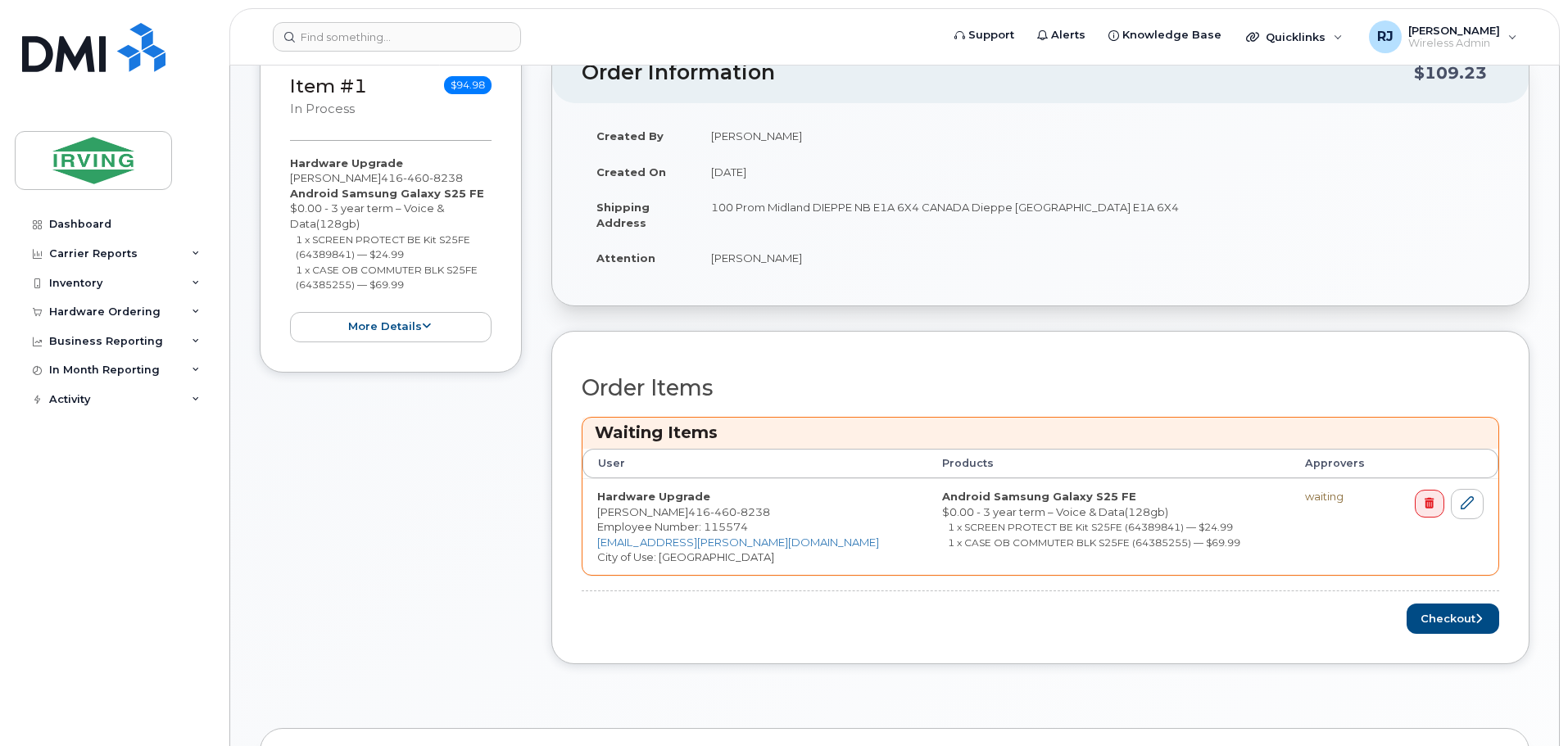
scroll to position [327, 0]
click at [1456, 619] on button "Checkout" at bounding box center [1454, 616] width 93 height 31
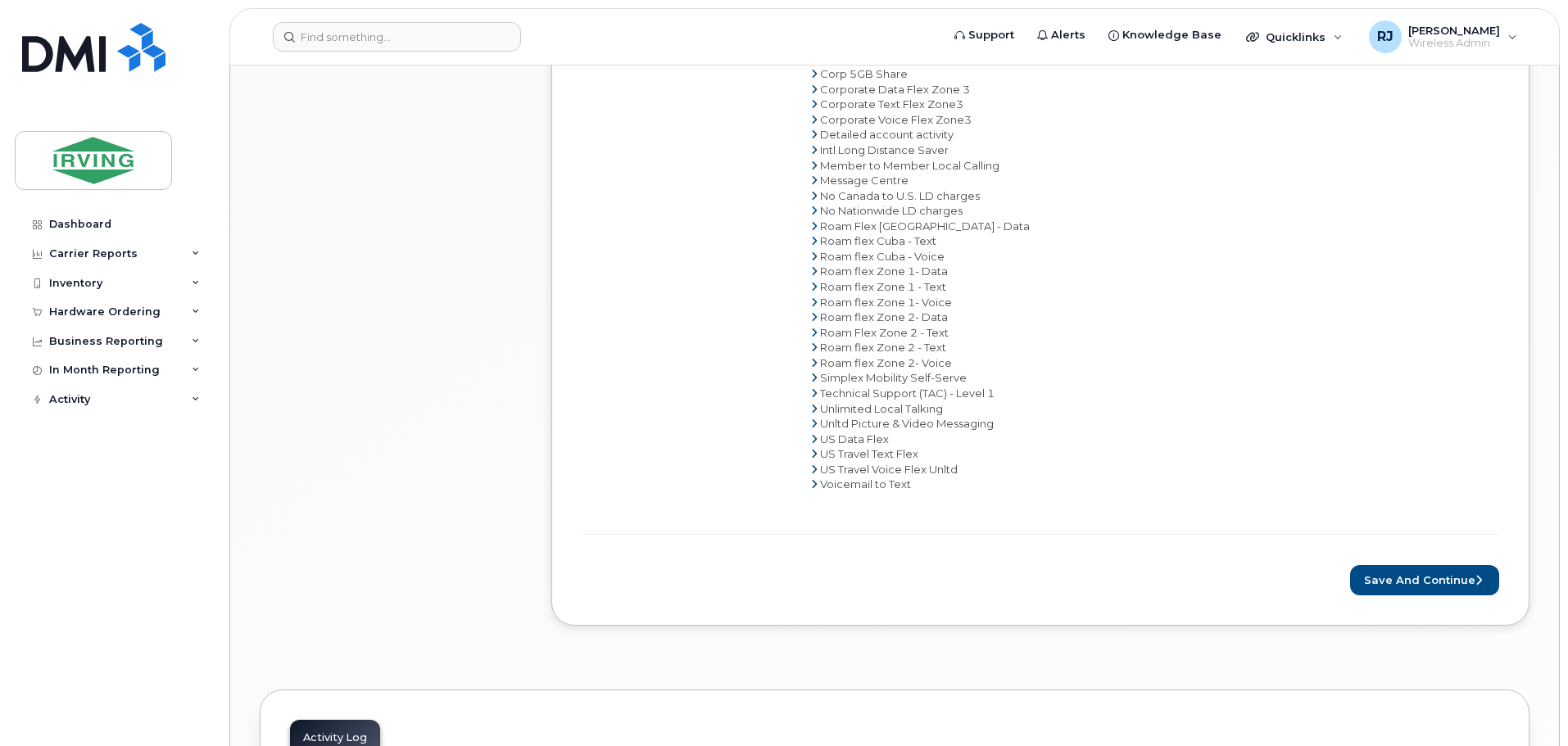
scroll to position [819, 0]
click at [1403, 566] on button "Save and Continue" at bounding box center [1425, 572] width 149 height 31
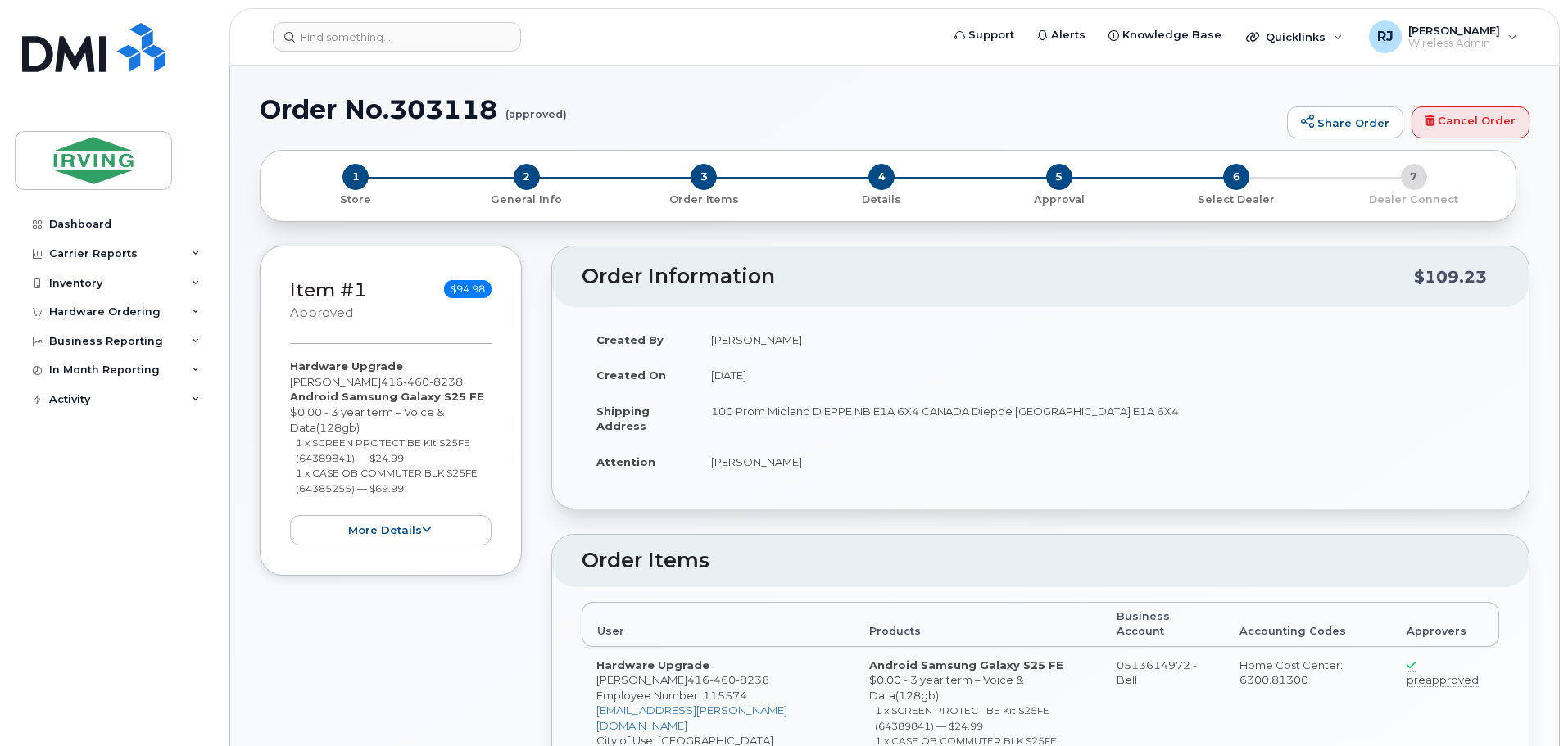
radio input "true"
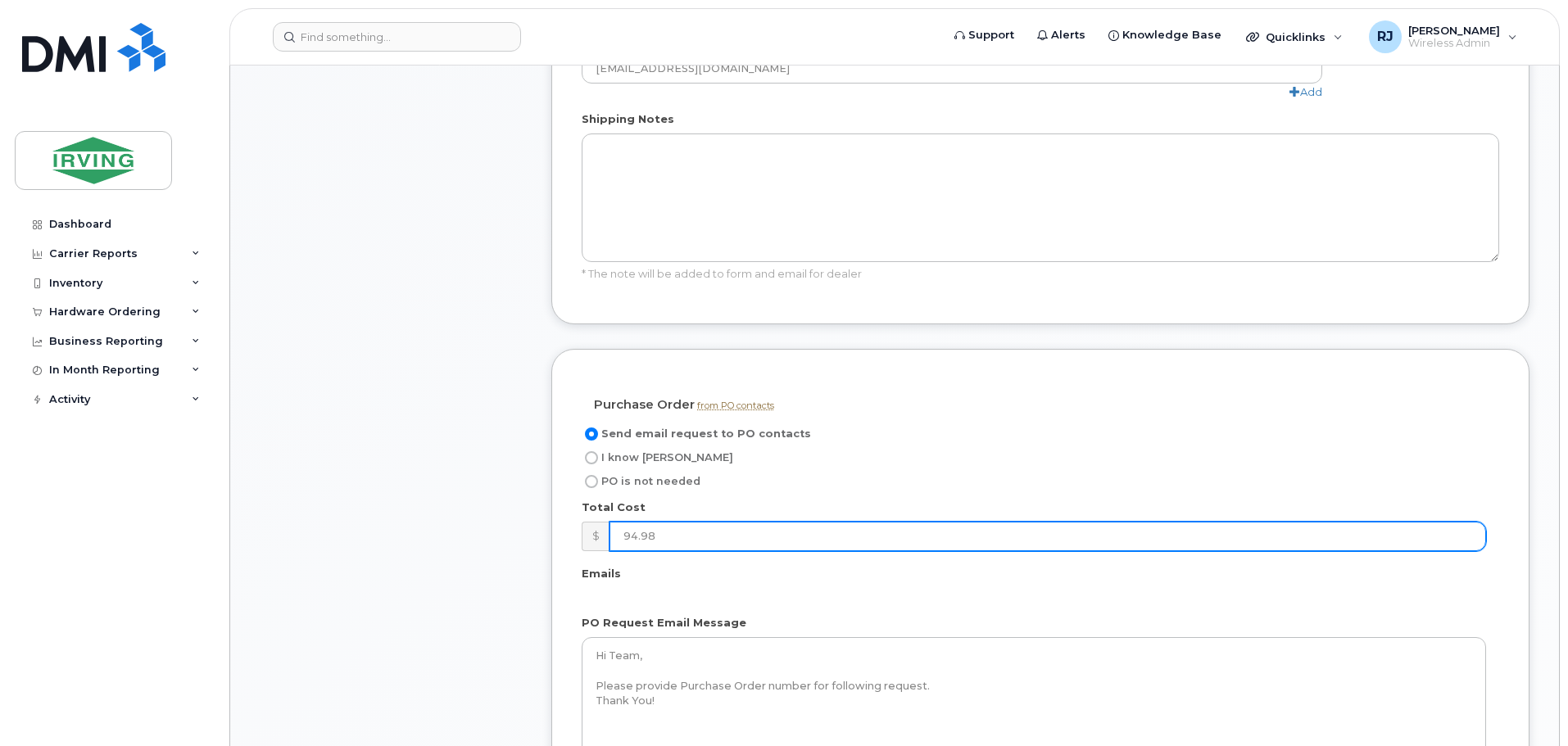
scroll to position [1065, 0]
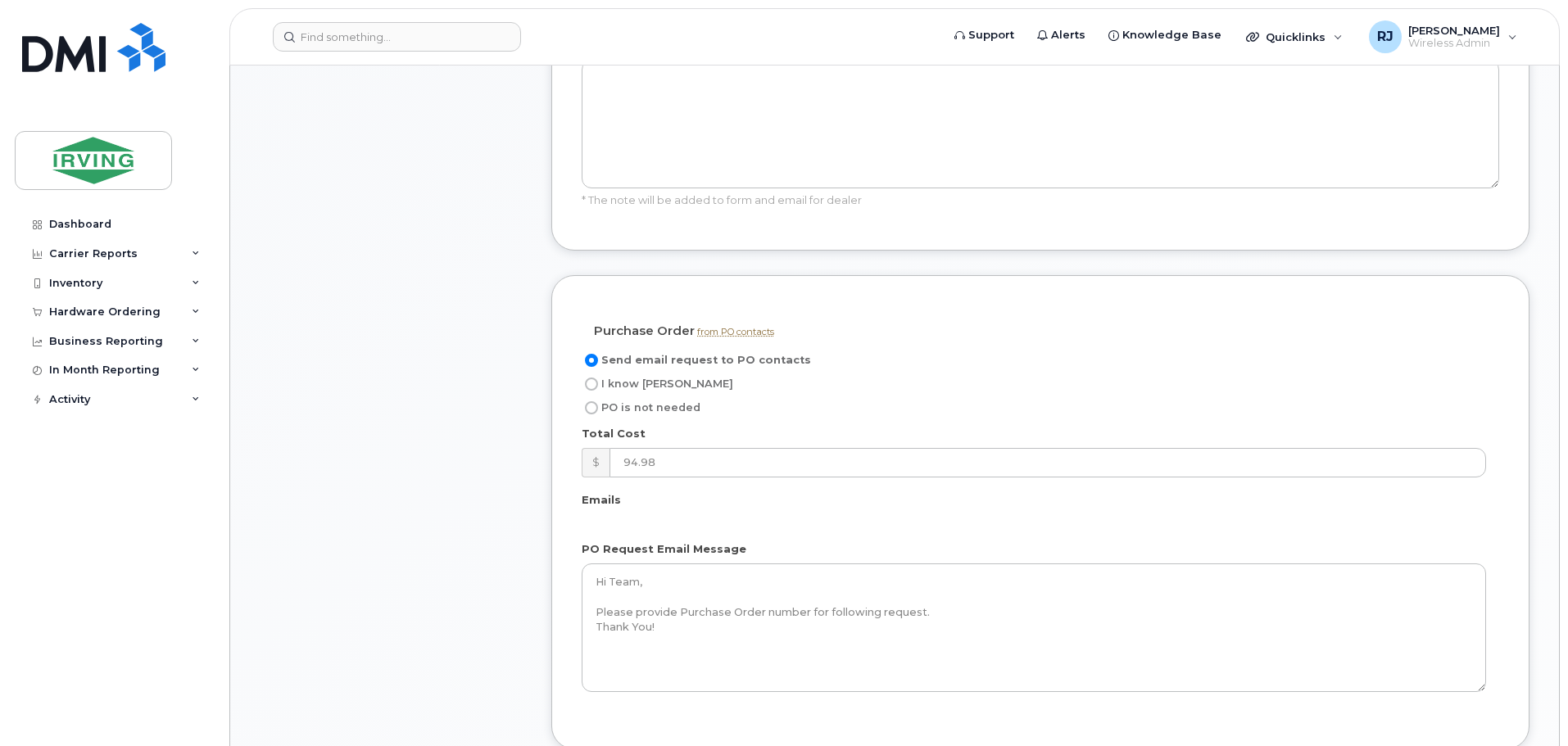
click at [588, 378] on input "I know PO" at bounding box center [592, 385] width 13 height 13
radio input "true"
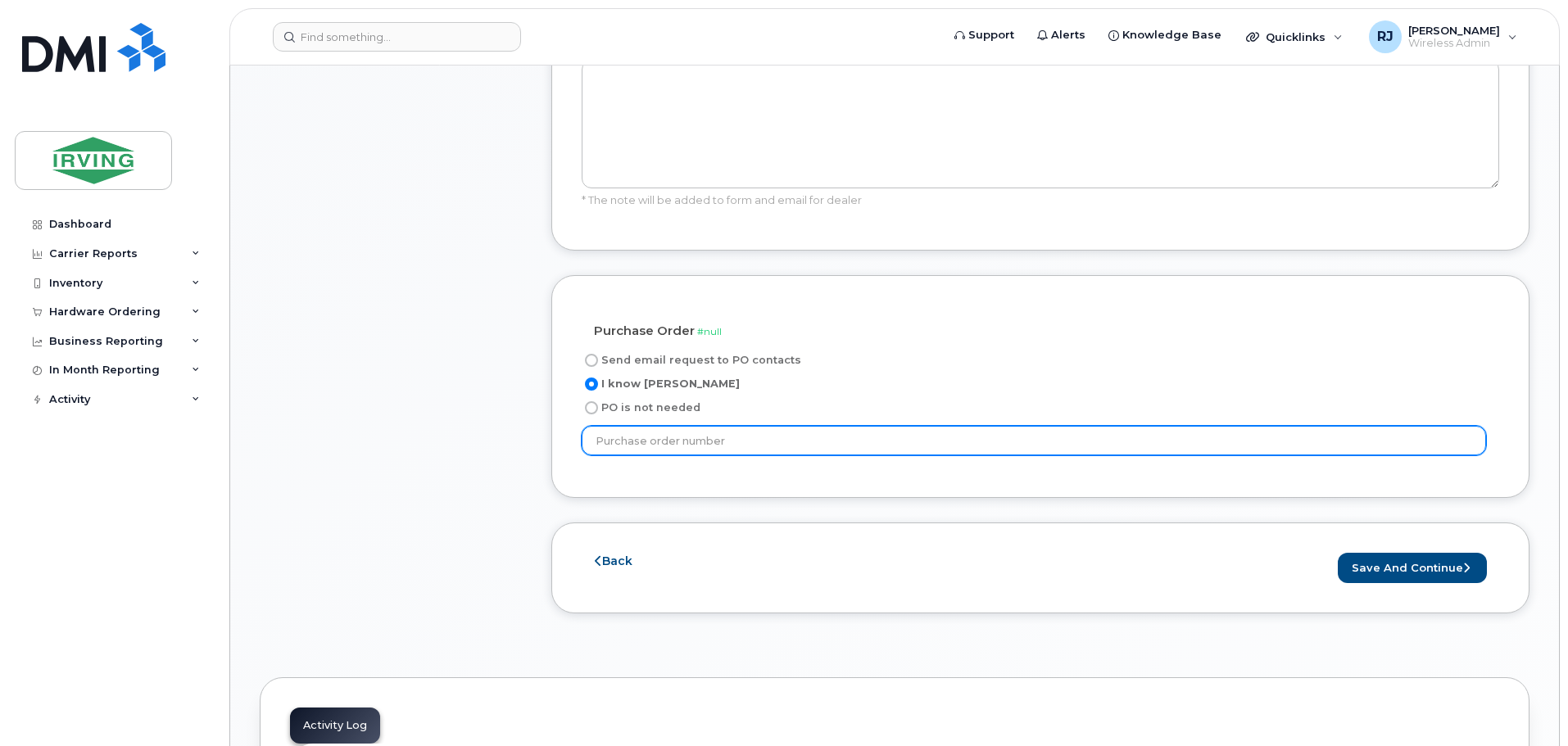
paste input "65774"
type input "65774"
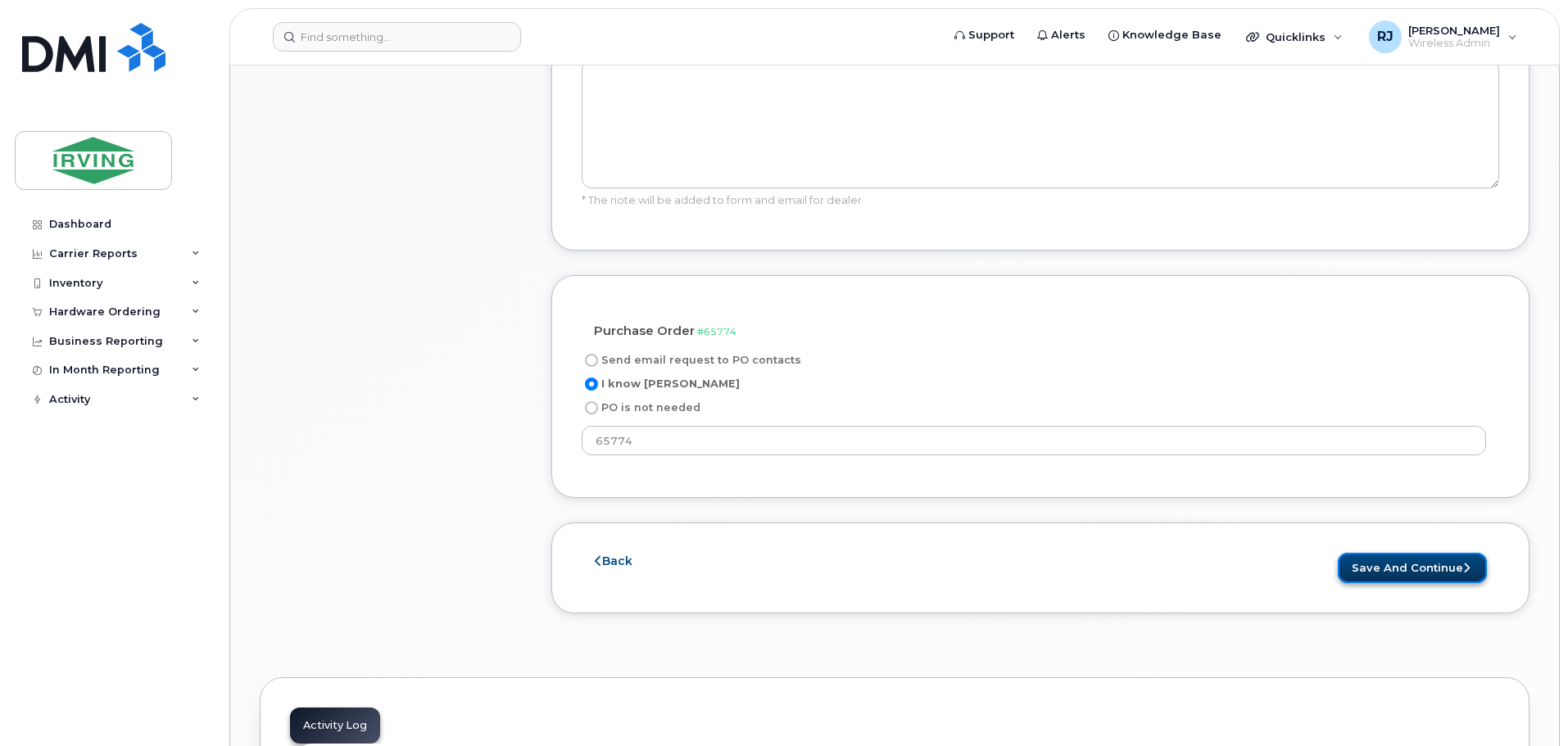
click at [1459, 553] on button "Save and Continue" at bounding box center [1413, 568] width 149 height 31
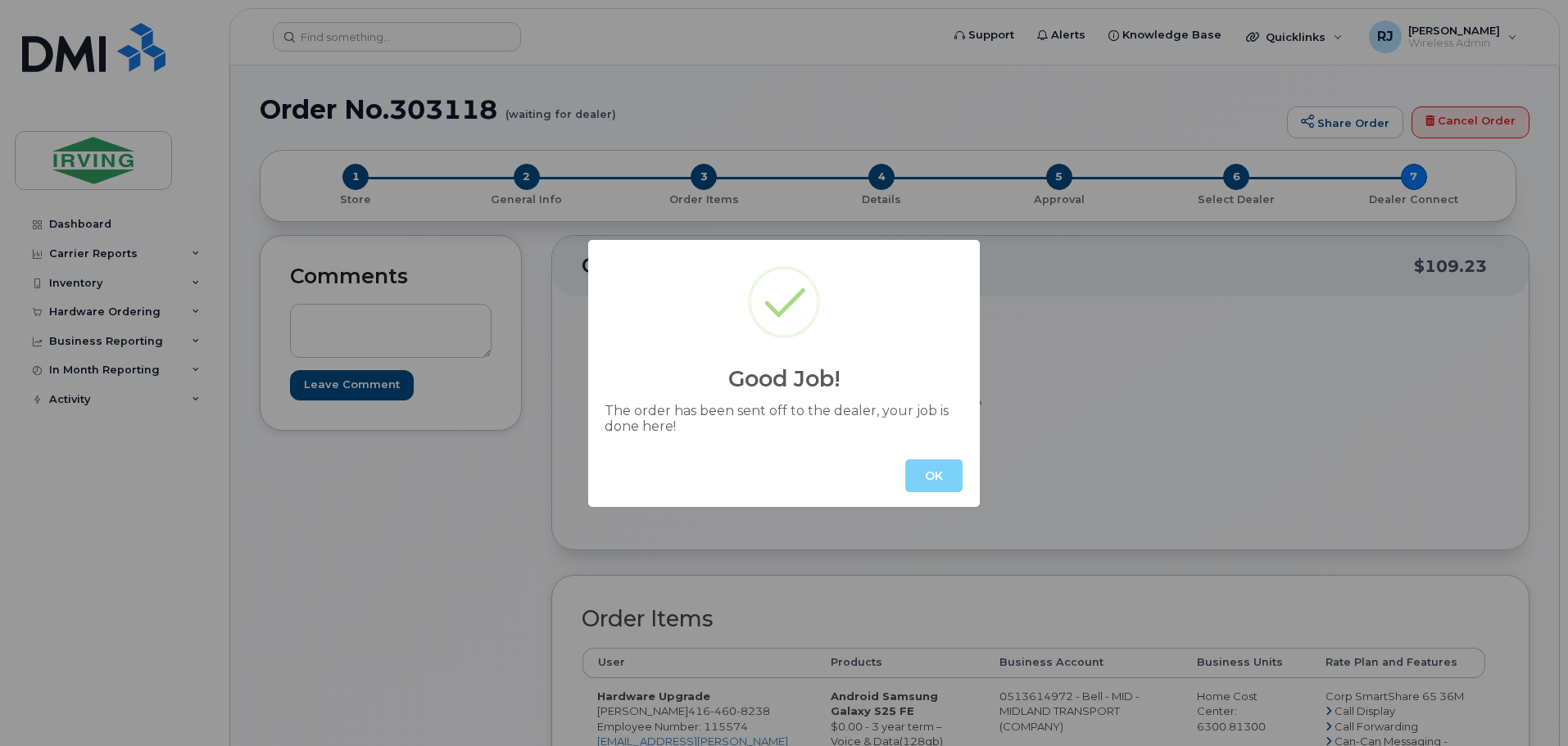
click at [964, 473] on div "OK" at bounding box center [784, 476] width 391 height 62
